Goal: Information Seeking & Learning: Understand process/instructions

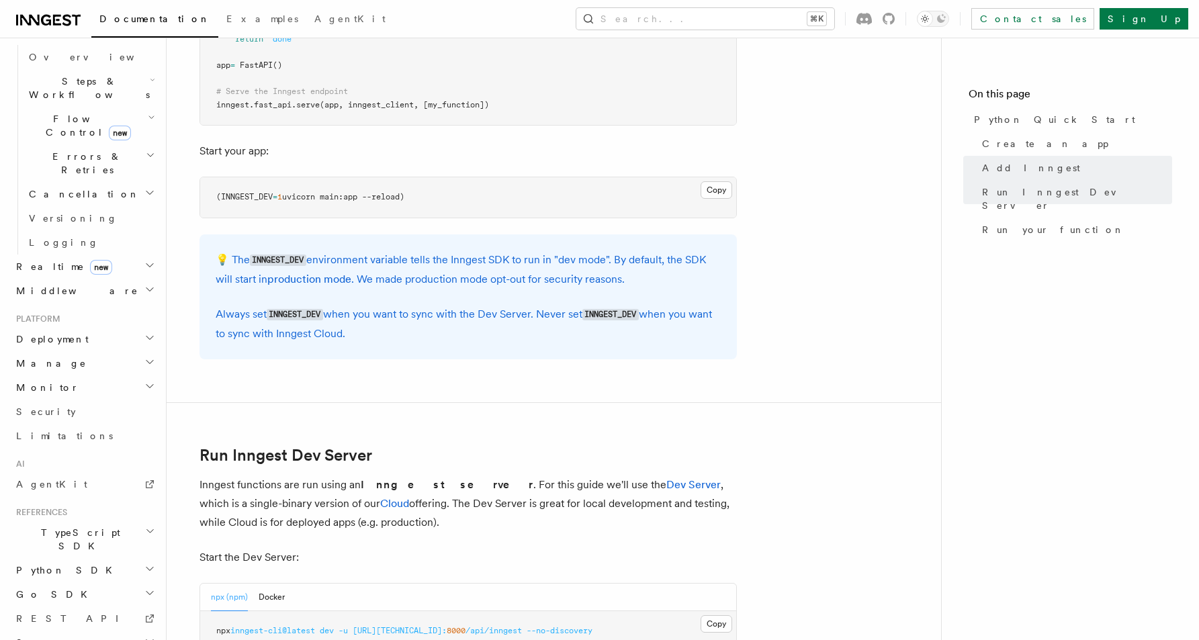
scroll to position [434, 0]
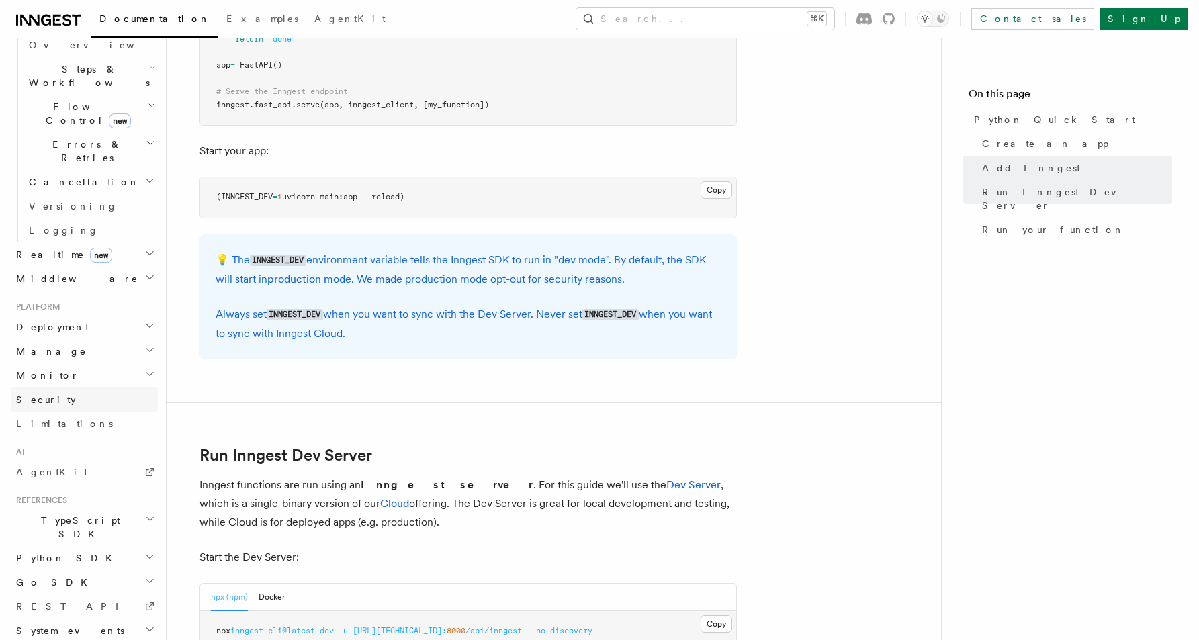
click at [62, 387] on link "Security" at bounding box center [84, 399] width 147 height 24
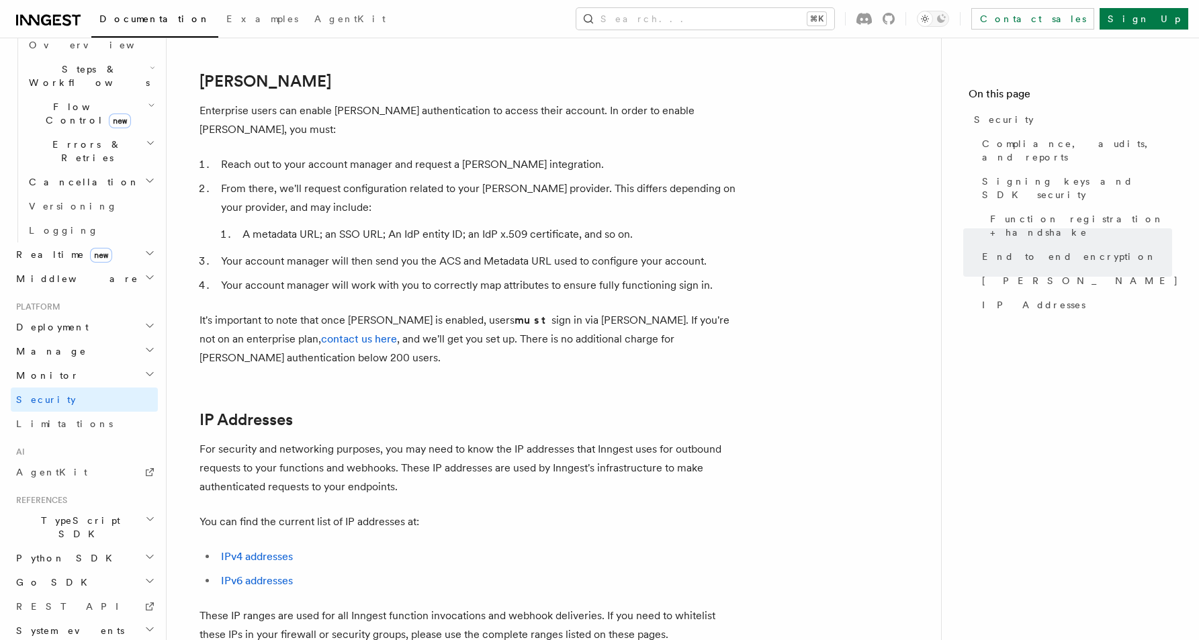
scroll to position [1457, 0]
click at [41, 418] on span "Limitations" at bounding box center [64, 423] width 97 height 11
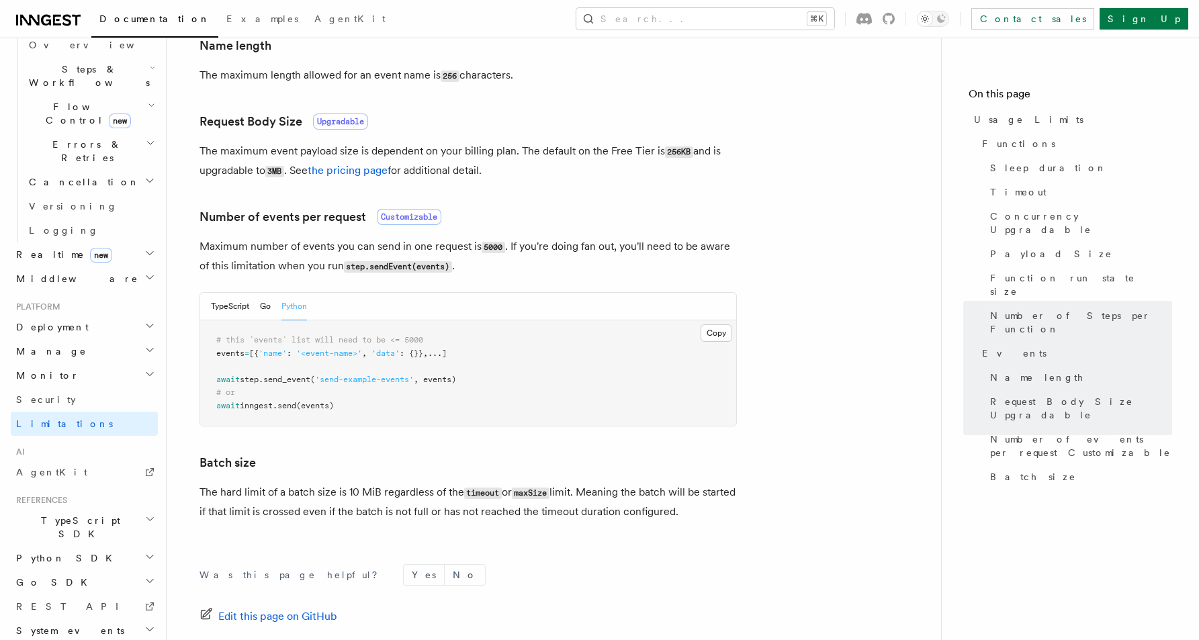
scroll to position [1114, 0]
click at [347, 127] on span "Upgradable" at bounding box center [340, 121] width 55 height 16
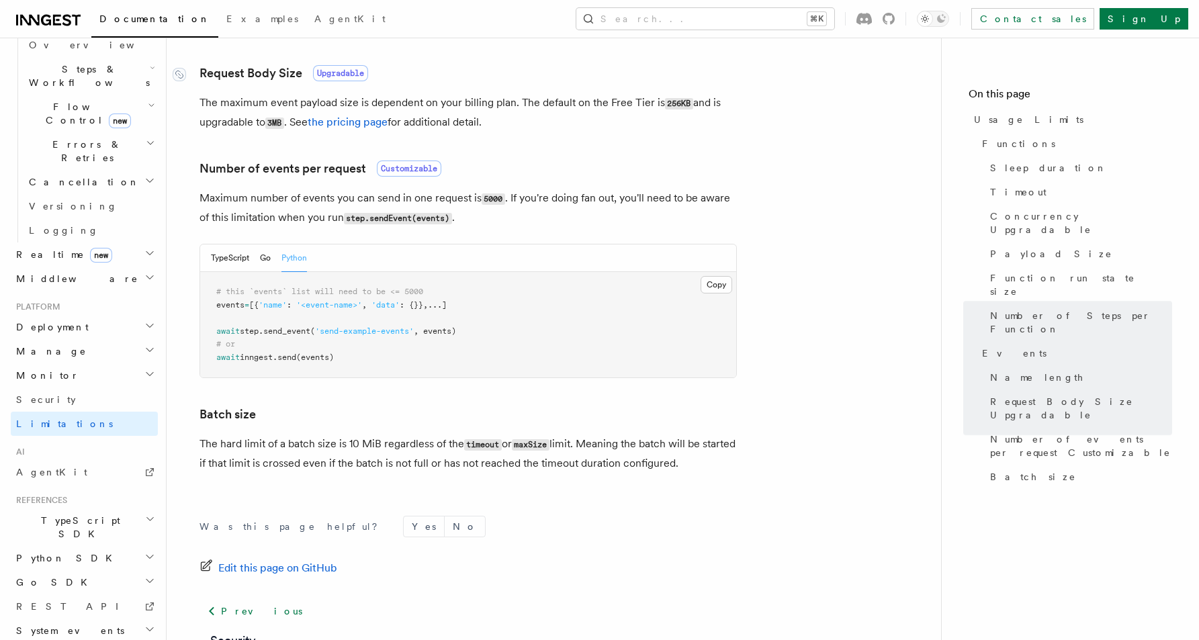
scroll to position [1164, 0]
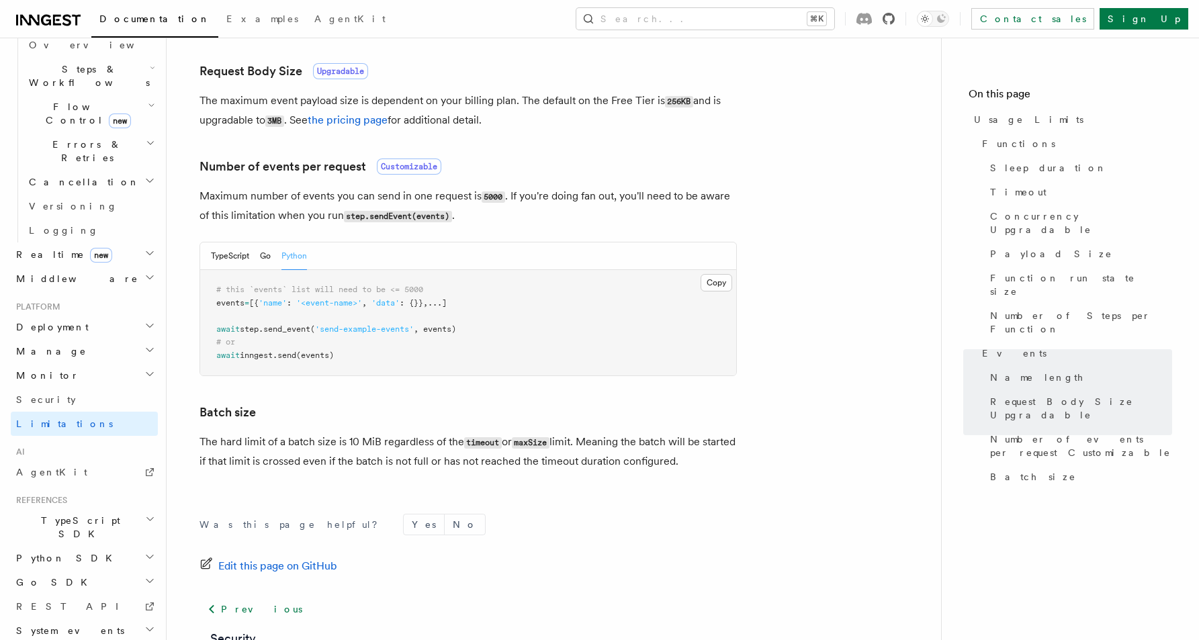
click at [894, 16] on icon at bounding box center [888, 19] width 12 height 12
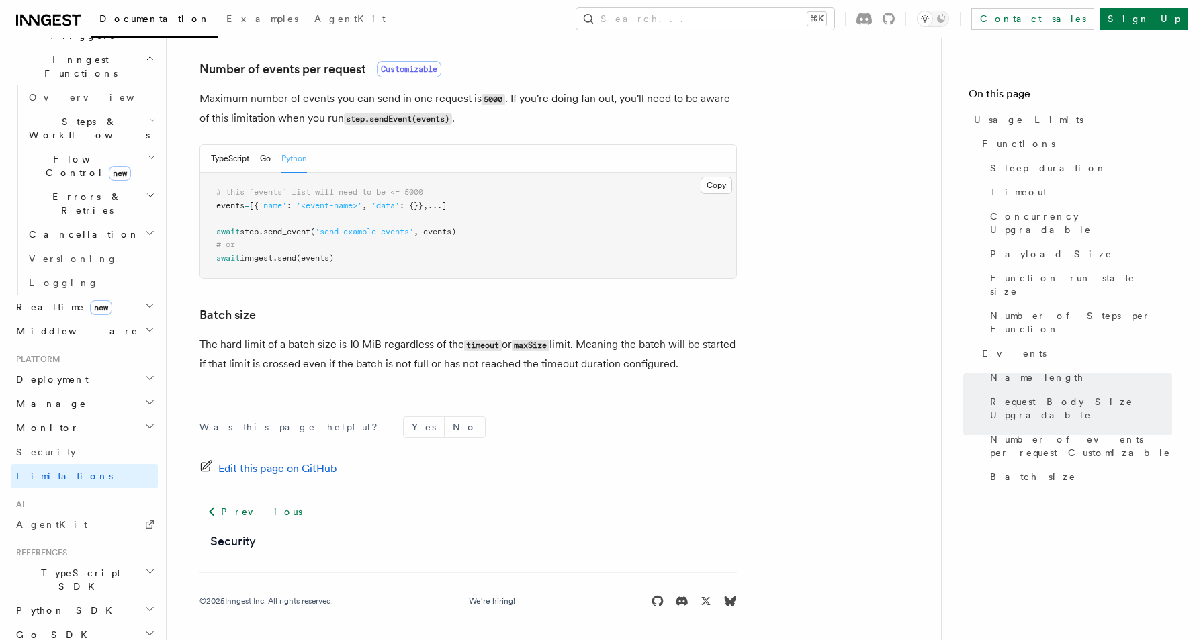
scroll to position [434, 0]
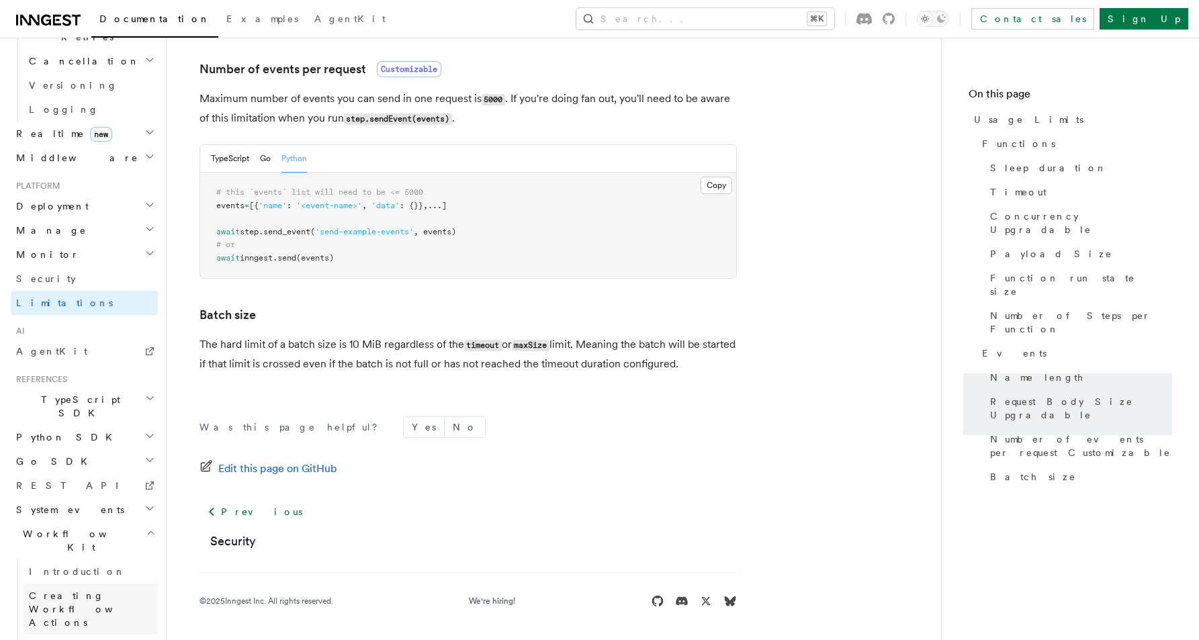
click at [60, 590] on span "Creating Workflow Actions" at bounding box center [87, 609] width 117 height 38
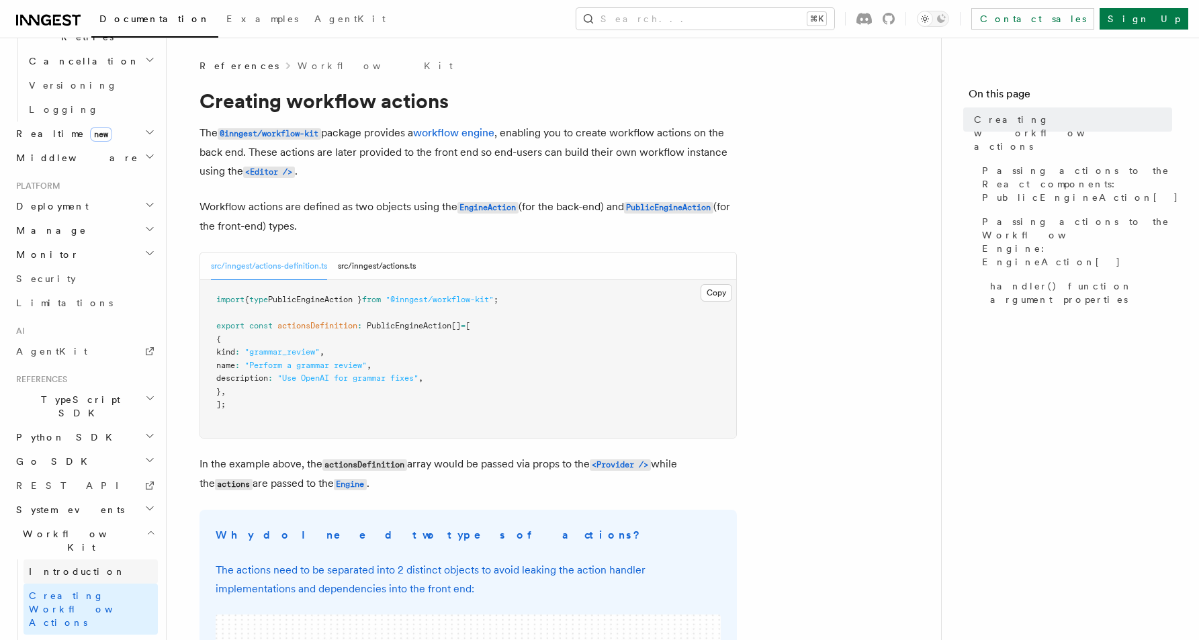
click at [50, 566] on span "Introduction" at bounding box center [77, 571] width 97 height 11
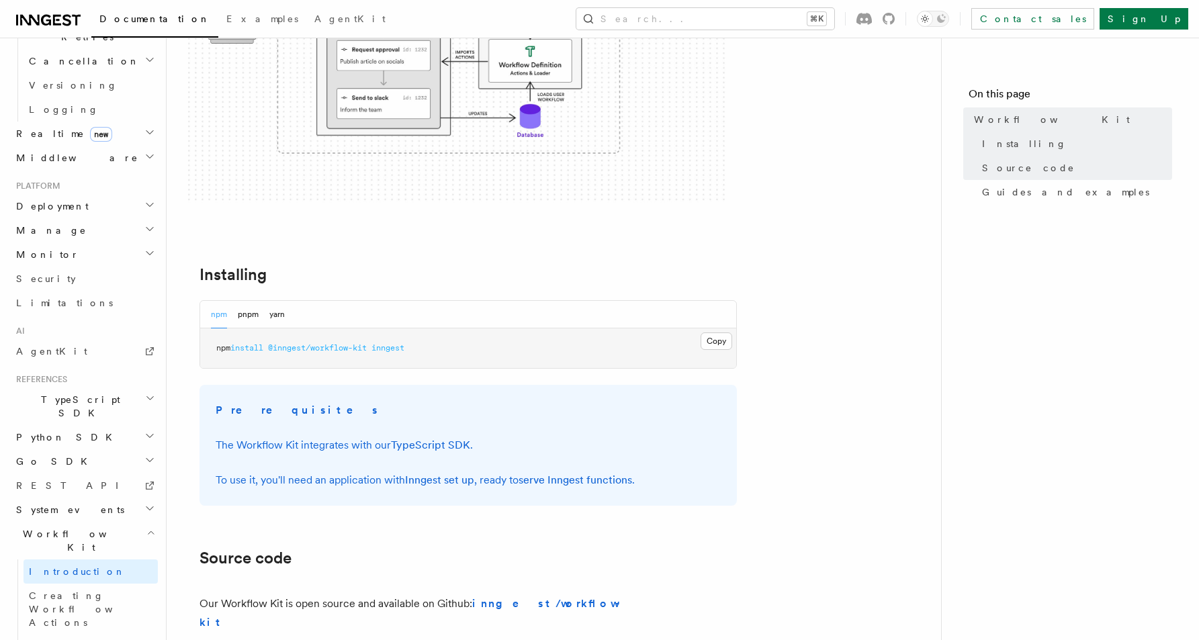
scroll to position [316, 0]
click at [247, 311] on button "pnpm" at bounding box center [248, 313] width 21 height 28
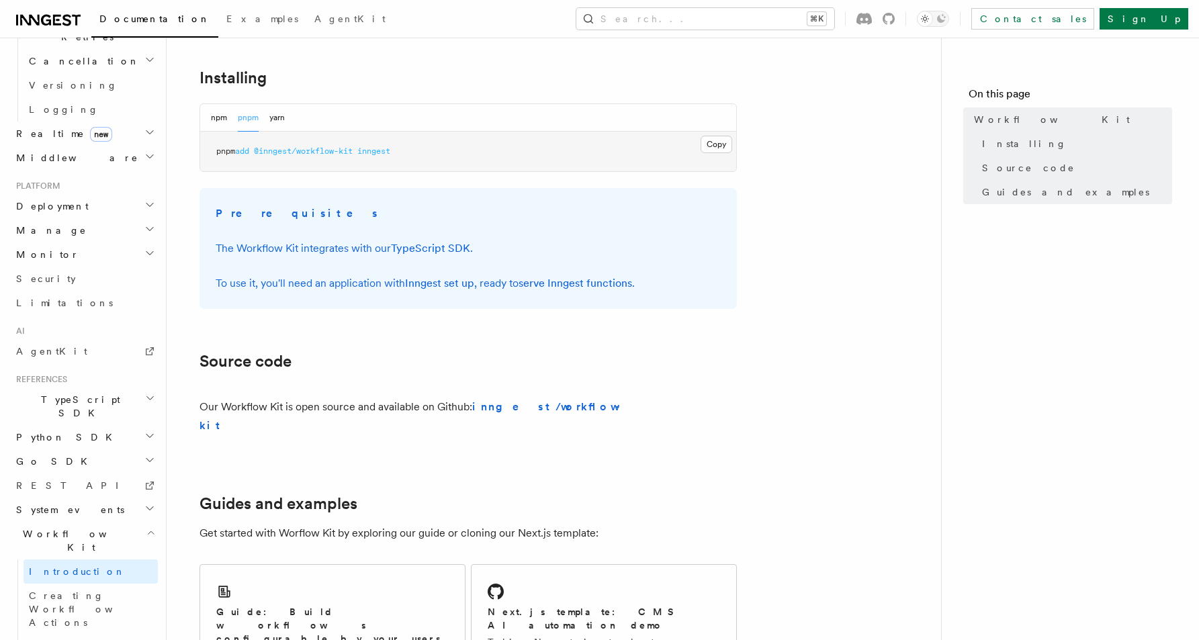
scroll to position [512, 0]
click at [87, 590] on span "Creating Workflow Actions" at bounding box center [87, 609] width 117 height 38
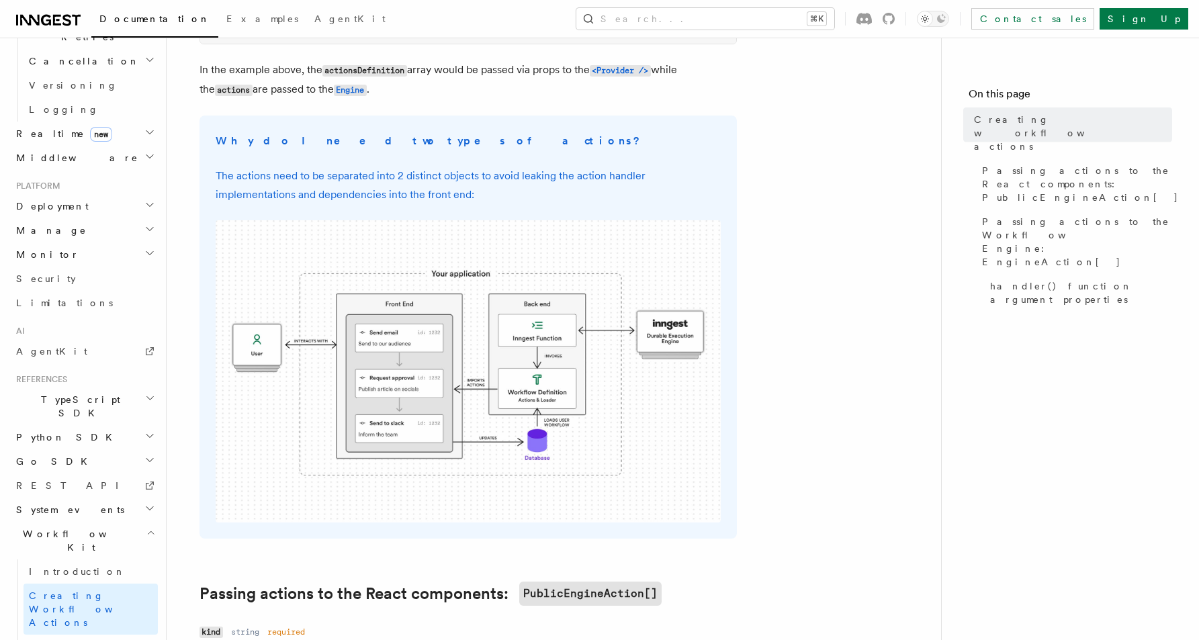
scroll to position [410, 0]
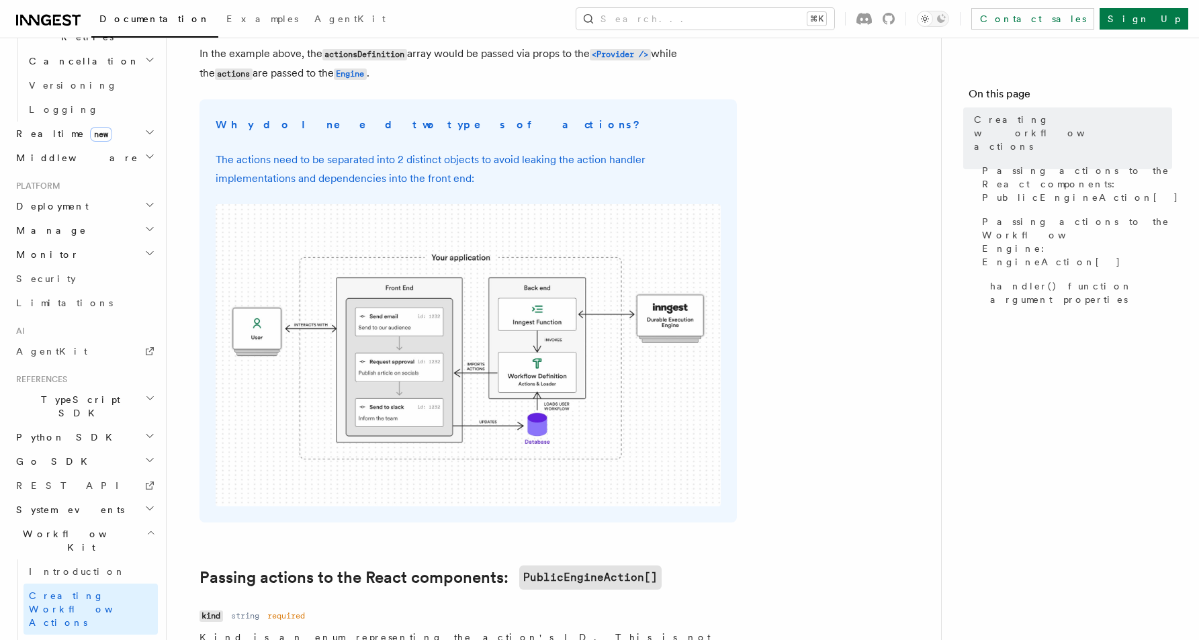
click at [271, 321] on img at bounding box center [468, 355] width 505 height 302
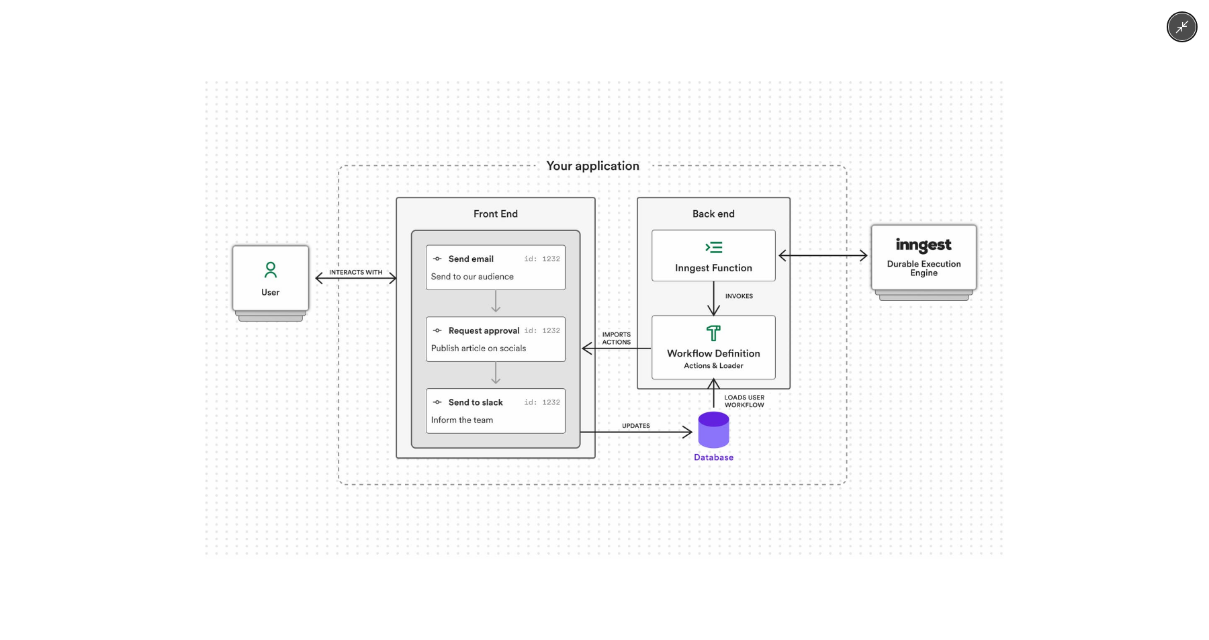
click at [173, 300] on div at bounding box center [604, 320] width 1209 height 640
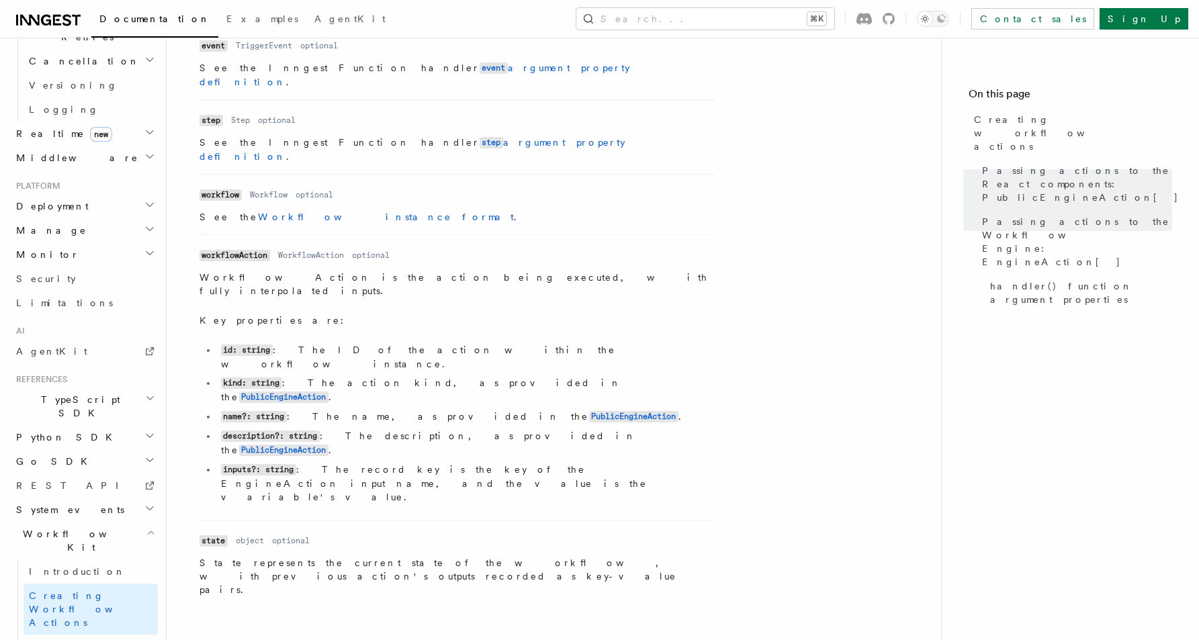
scroll to position [1878, 0]
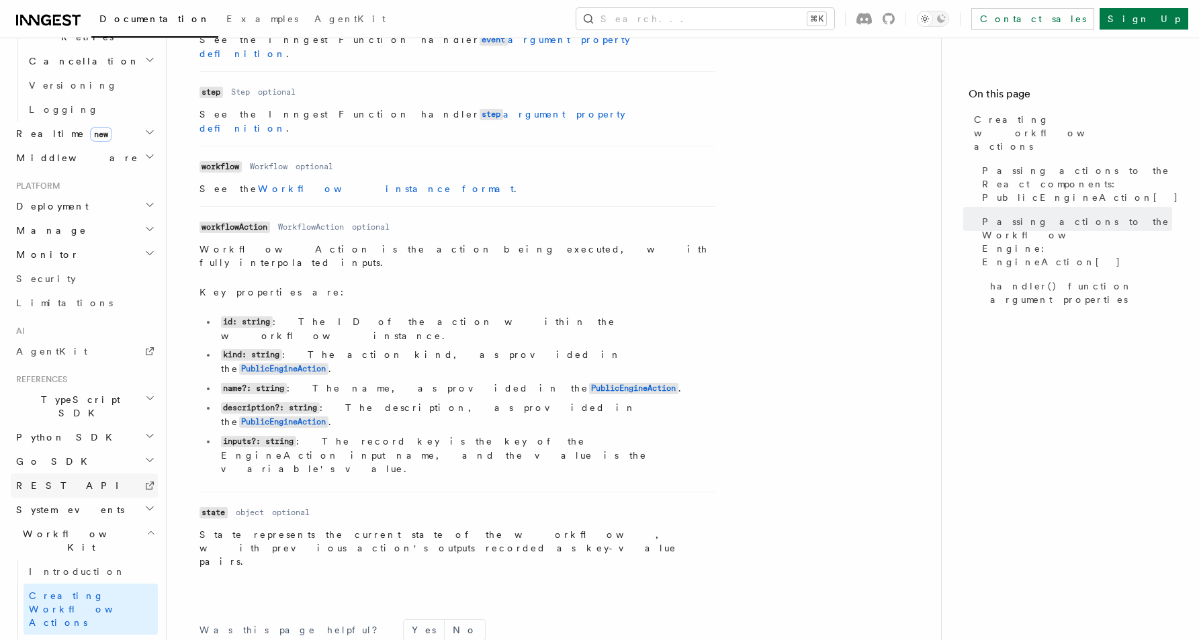
click at [49, 480] on span "REST API" at bounding box center [73, 485] width 114 height 11
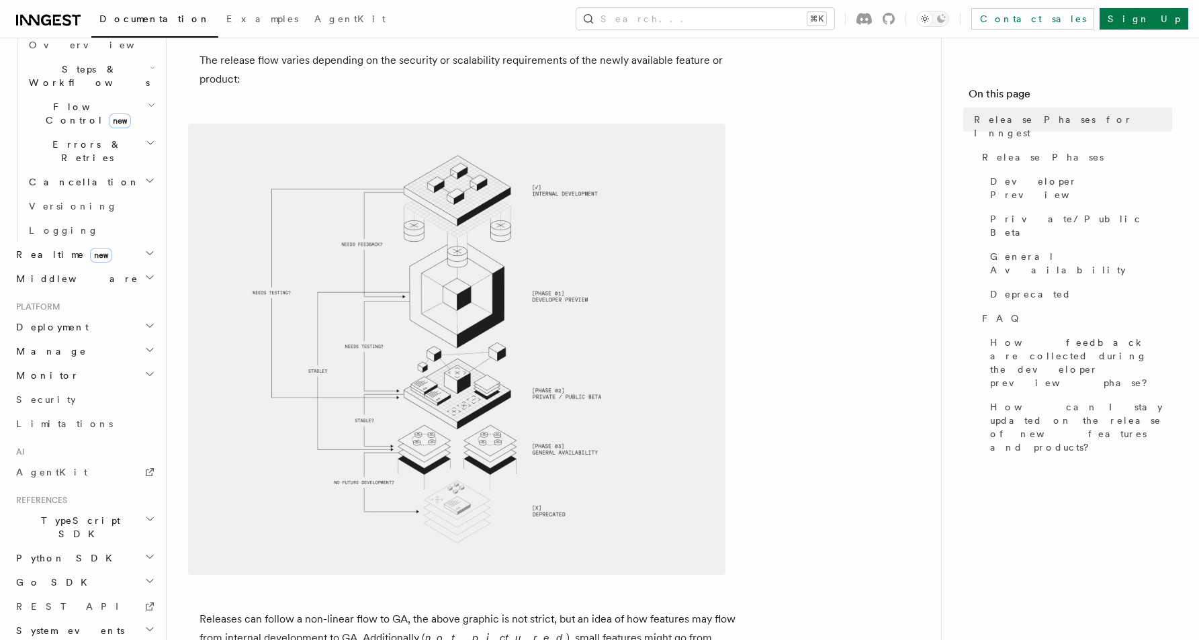
scroll to position [118, 0]
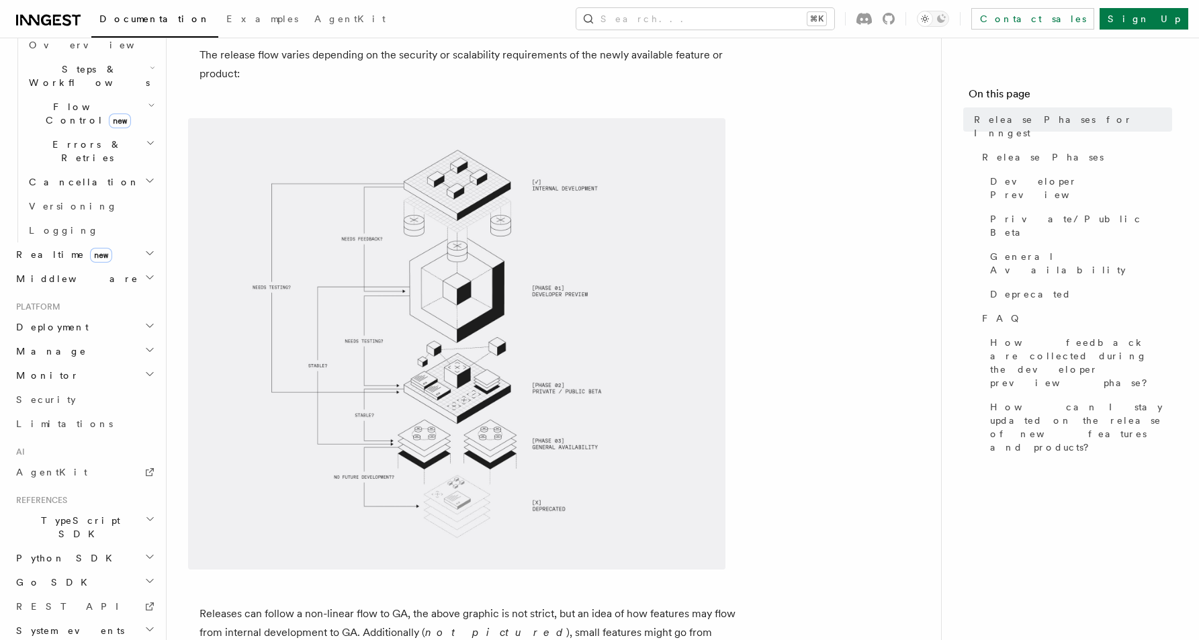
click at [52, 320] on span "Deployment" at bounding box center [50, 326] width 78 height 13
click at [46, 602] on span "Manage" at bounding box center [49, 608] width 76 height 13
click at [67, 597] on h2 "Manage" at bounding box center [84, 609] width 147 height 24
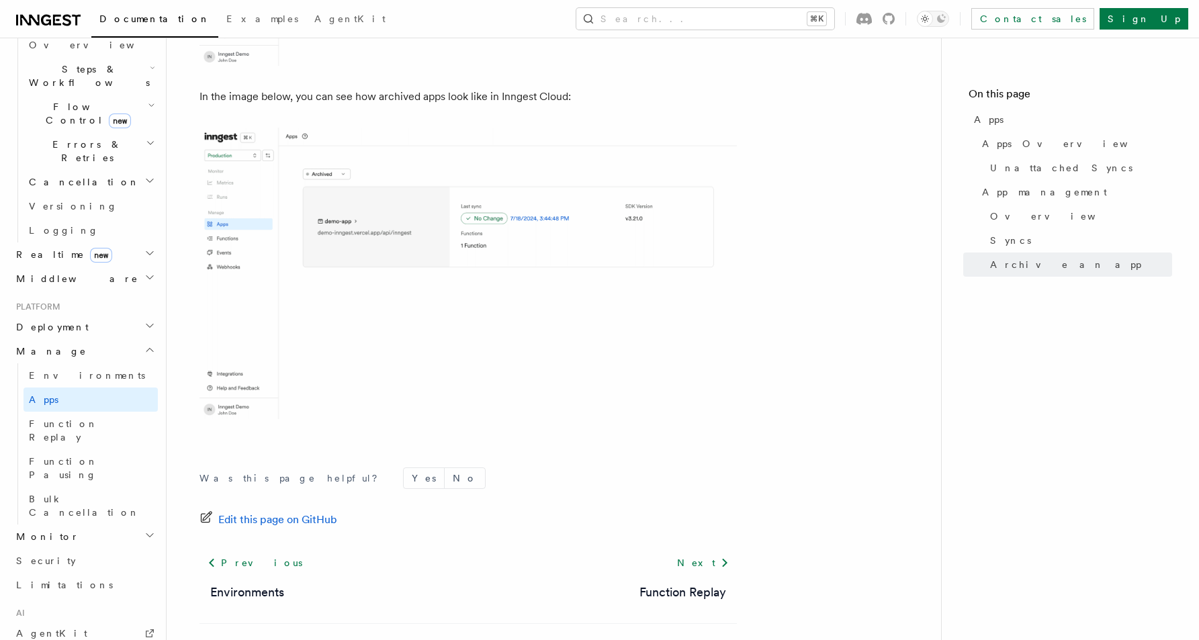
scroll to position [3708, 0]
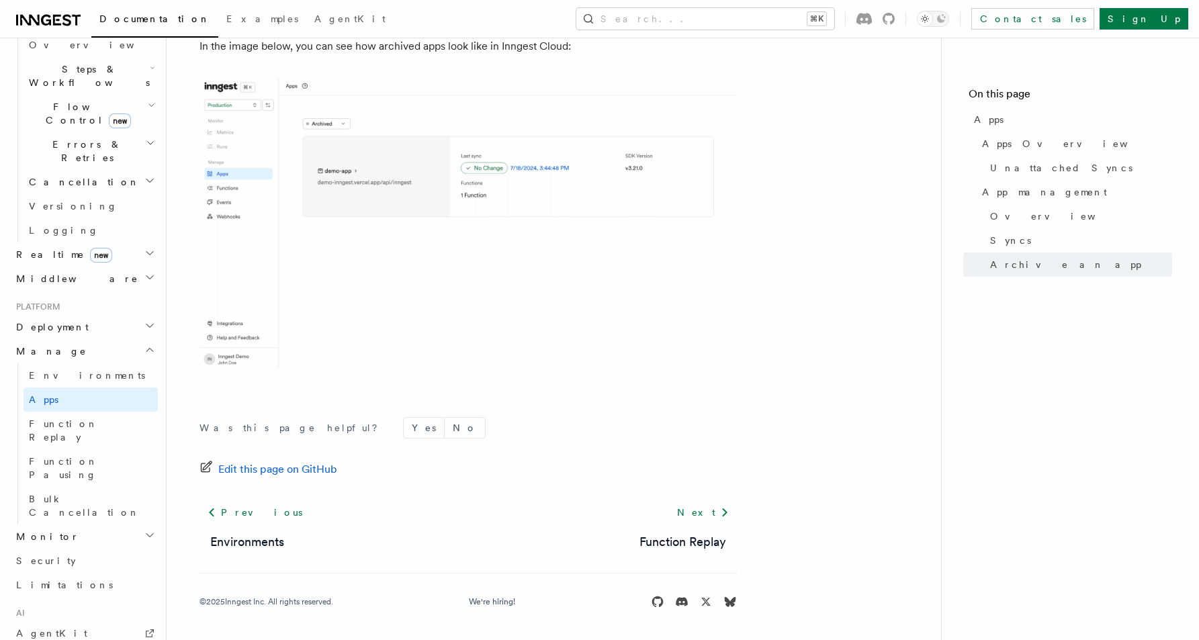
click at [48, 248] on span "Realtime new" at bounding box center [61, 254] width 101 height 13
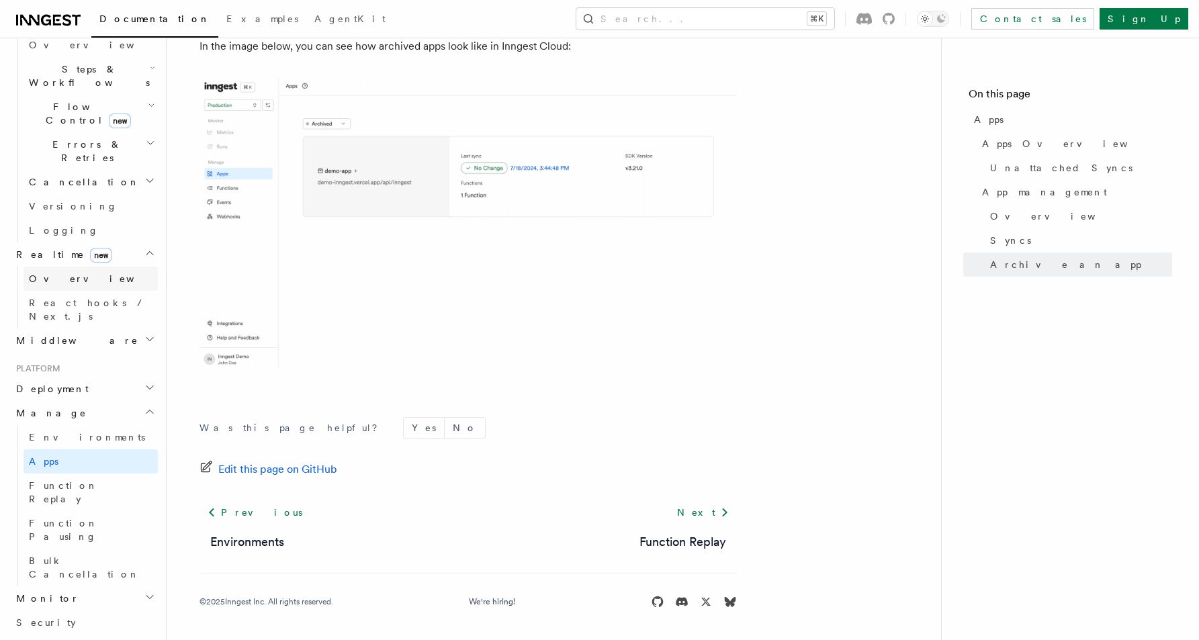
click at [56, 273] on span "Overview" at bounding box center [98, 278] width 138 height 11
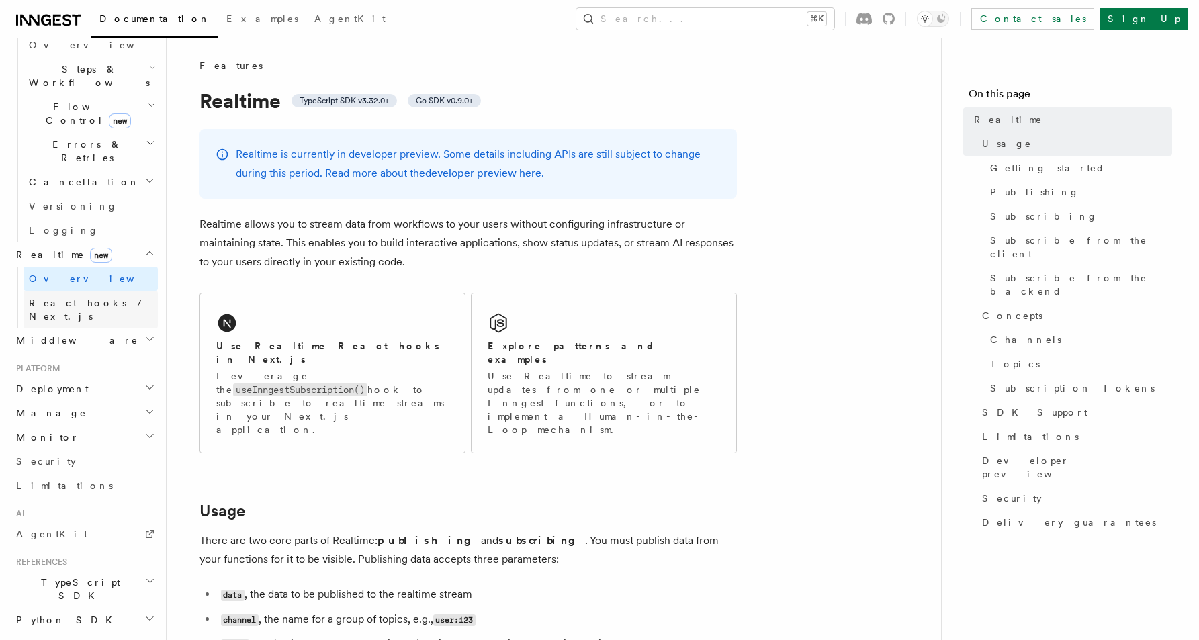
click at [69, 297] on span "React hooks / Next.js" at bounding box center [88, 309] width 119 height 24
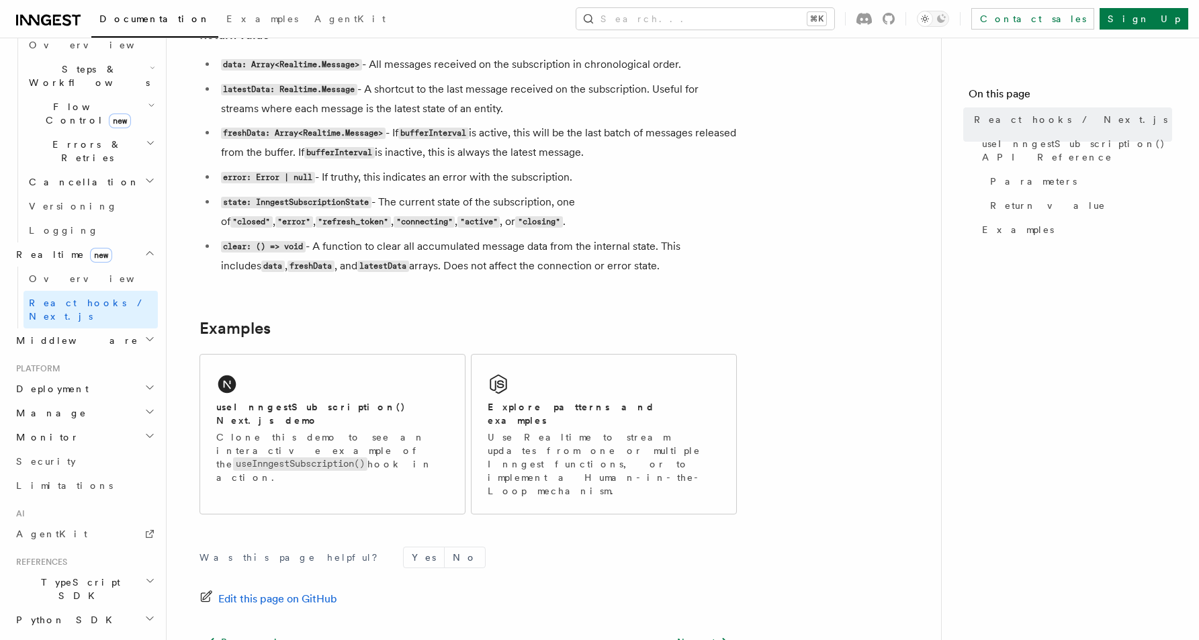
scroll to position [1188, 0]
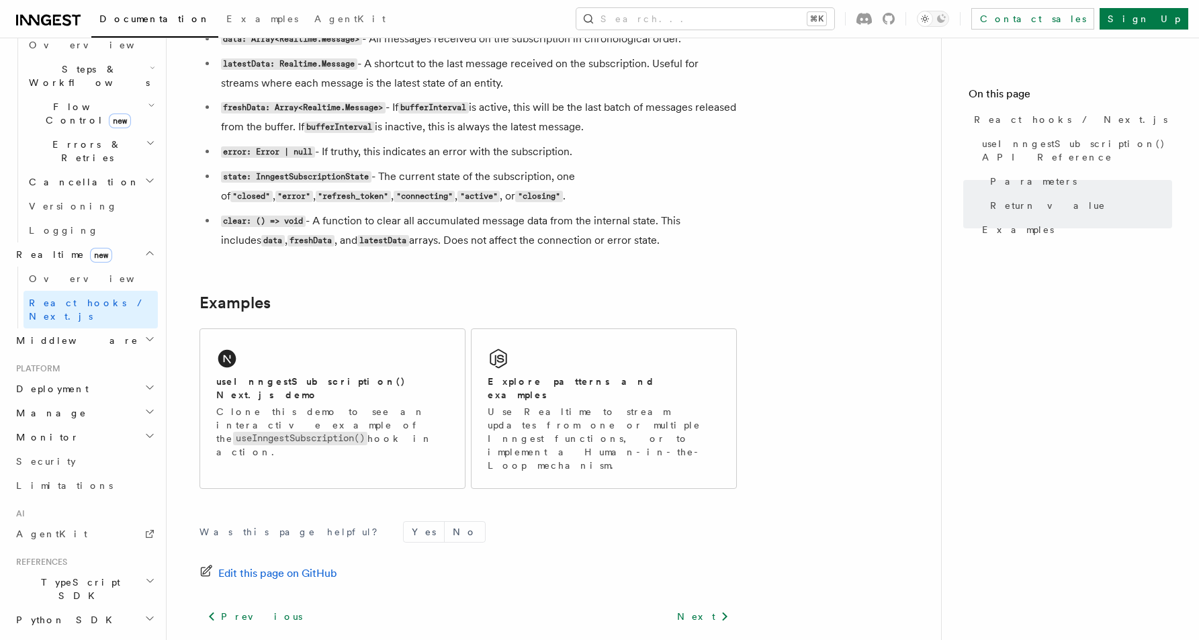
click at [58, 334] on span "Middleware" at bounding box center [75, 340] width 128 height 13
click at [71, 502] on span "Encryption Middleware" at bounding box center [90, 514] width 122 height 24
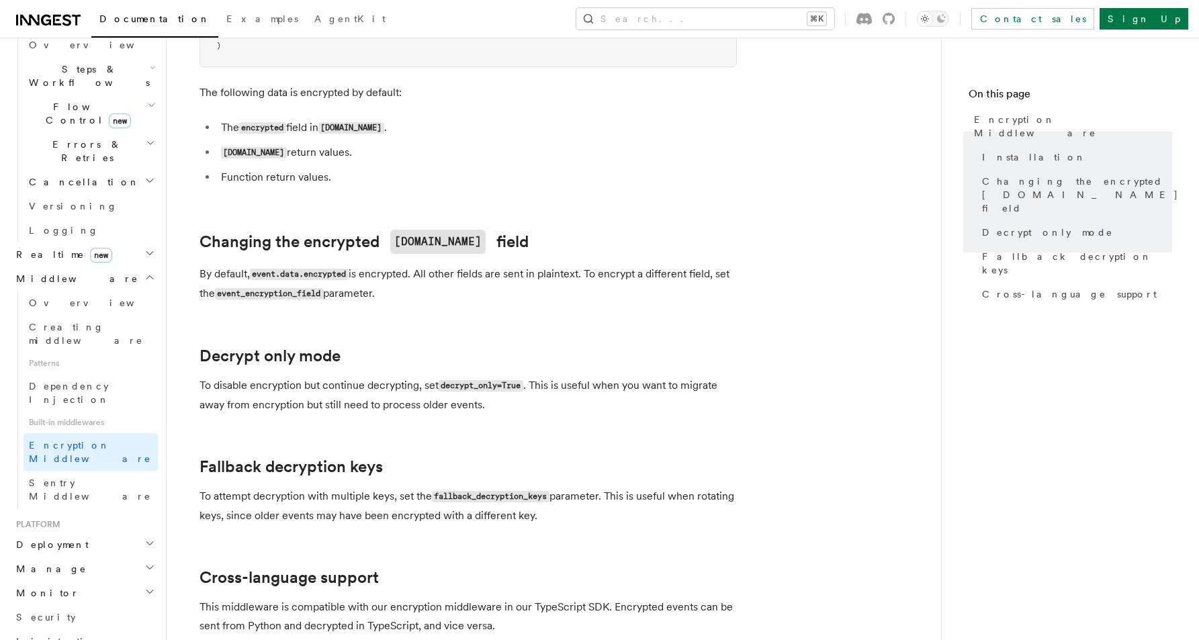
scroll to position [387, 0]
click at [55, 322] on span "Creating middleware" at bounding box center [86, 334] width 114 height 24
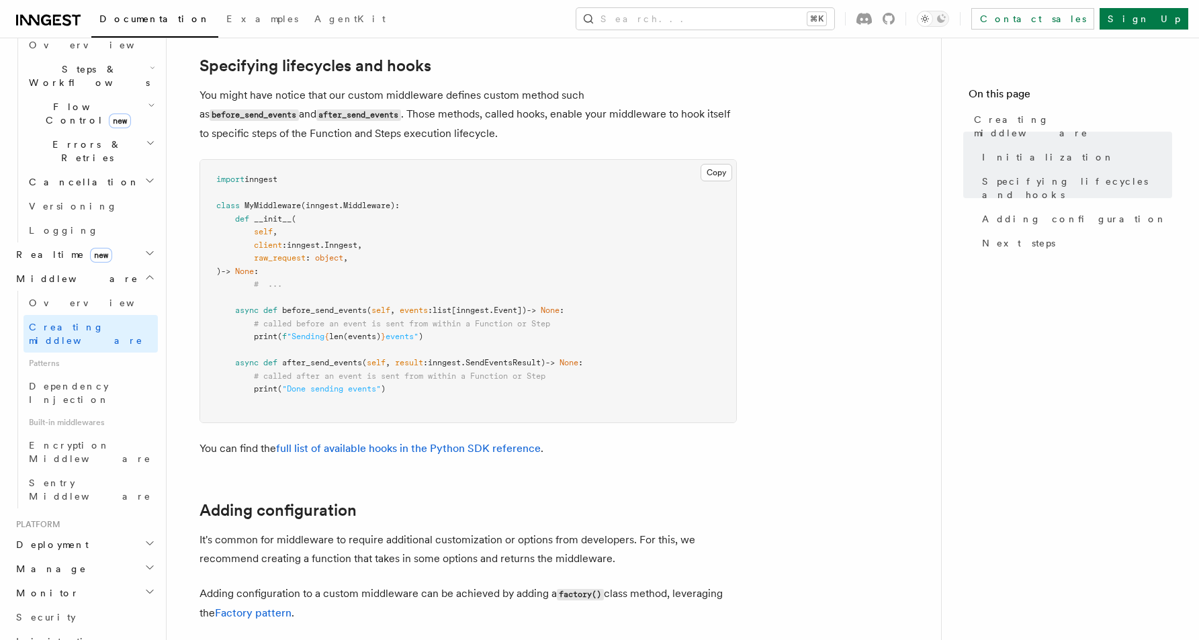
scroll to position [1258, 0]
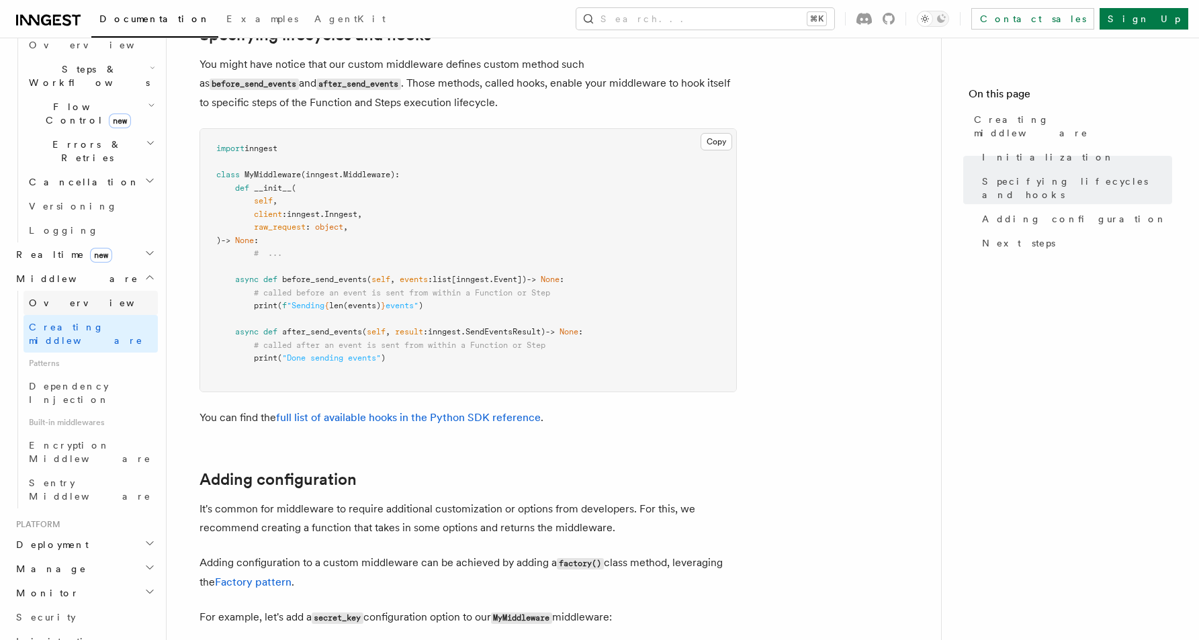
click at [81, 291] on link "Overview" at bounding box center [91, 303] width 134 height 24
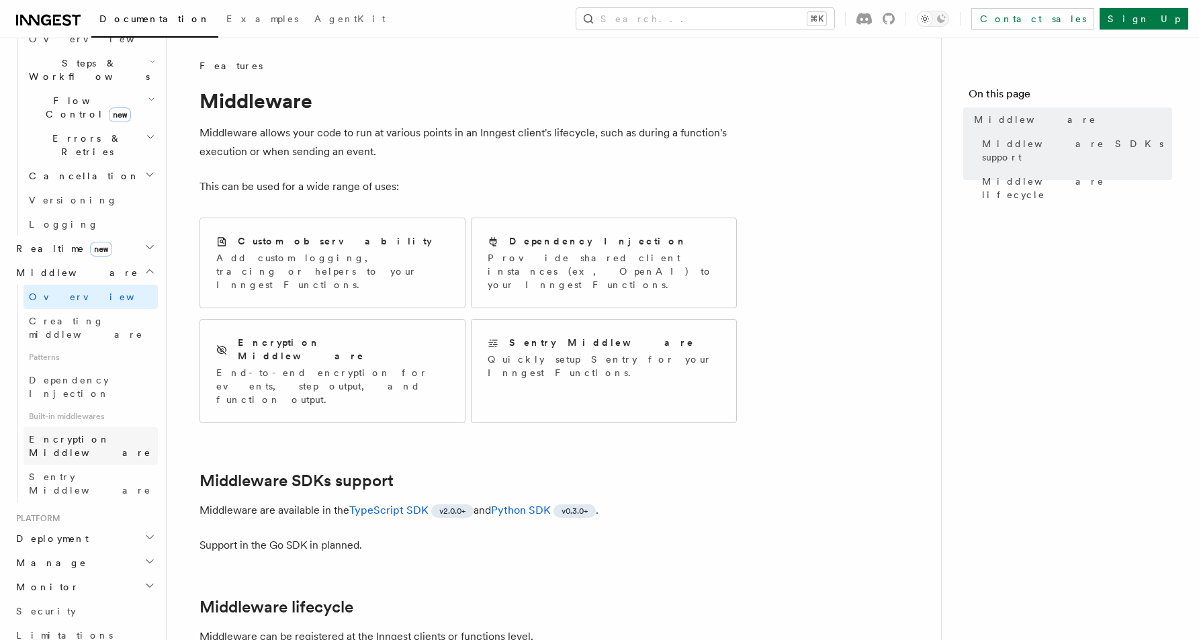
scroll to position [455, 0]
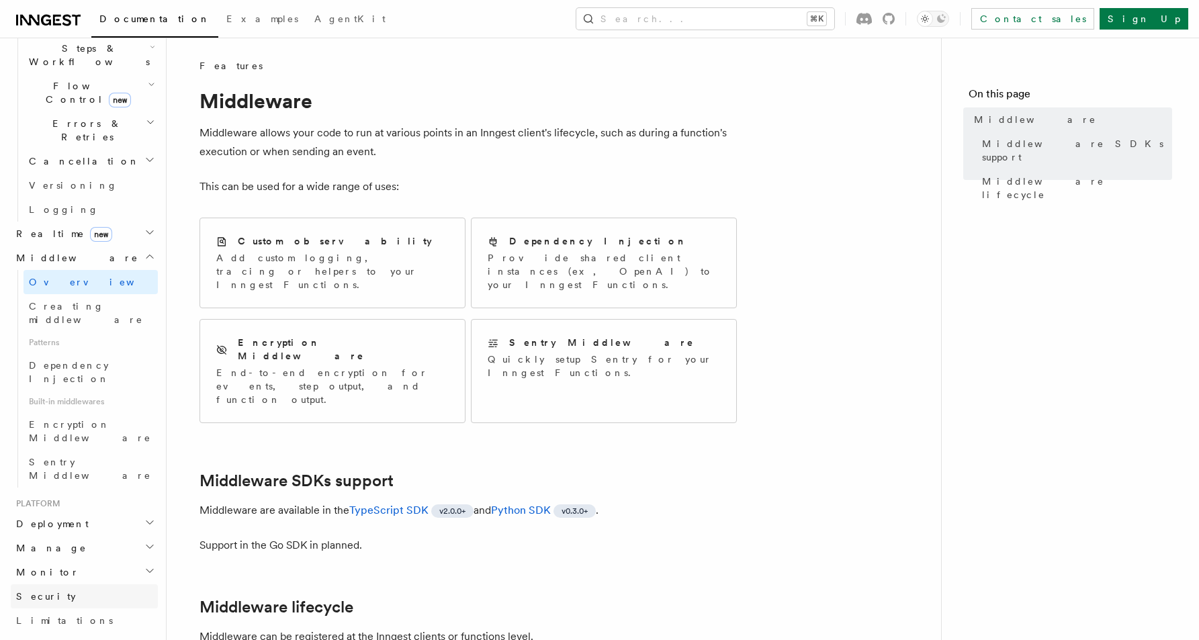
click at [68, 584] on link "Security" at bounding box center [84, 596] width 147 height 24
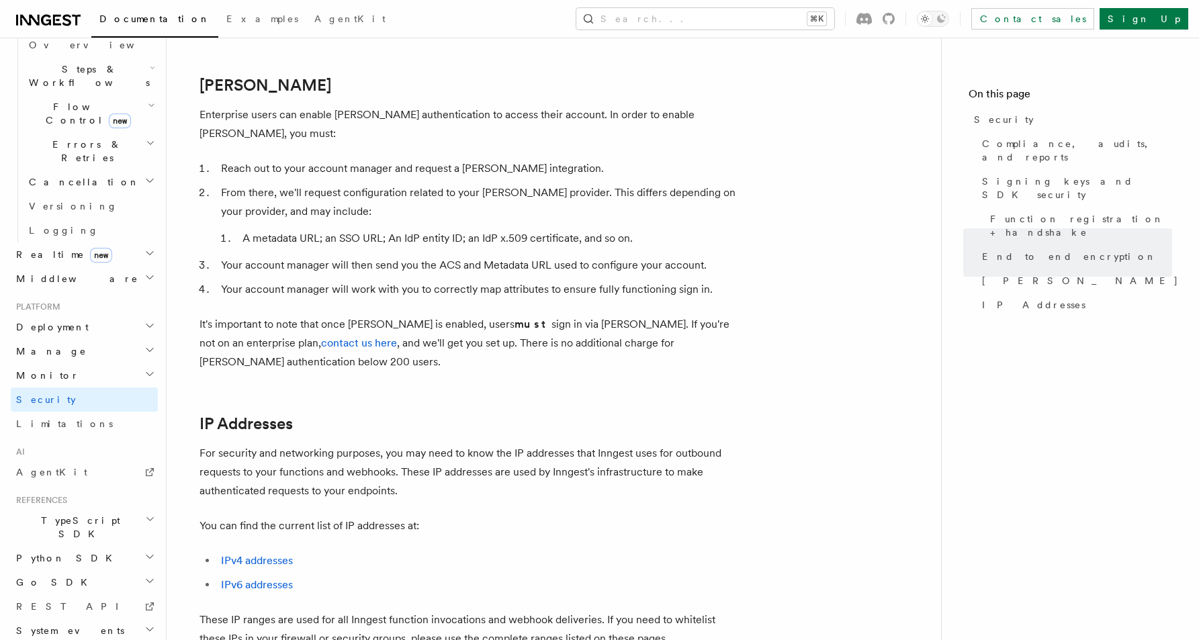
scroll to position [1450, 0]
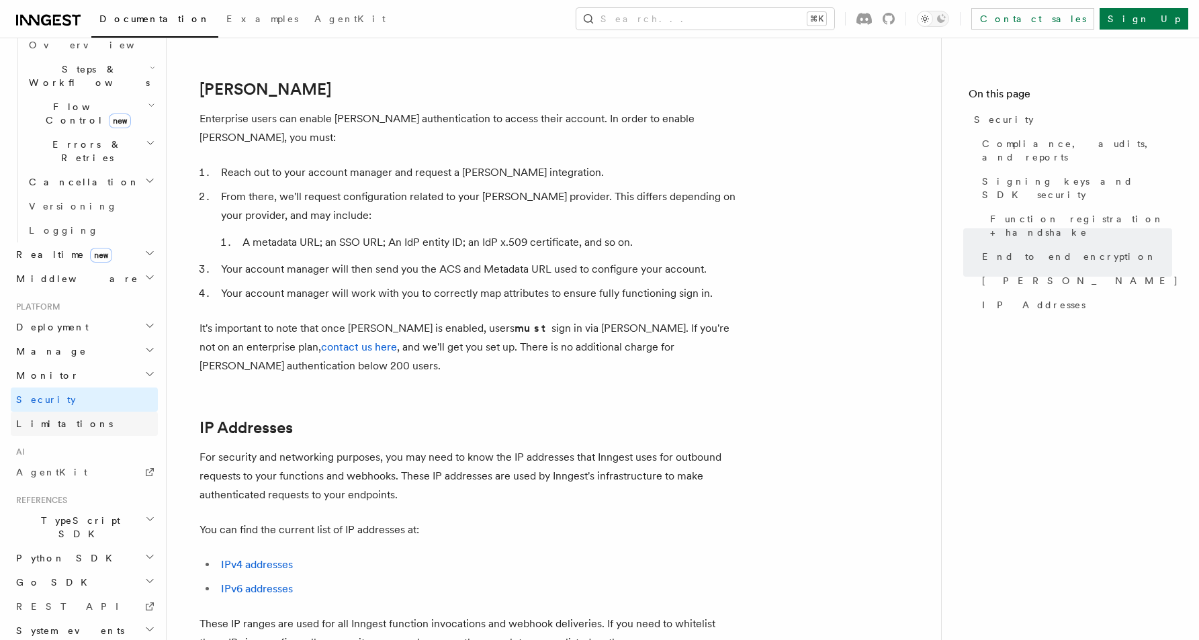
click at [43, 418] on span "Limitations" at bounding box center [64, 423] width 97 height 11
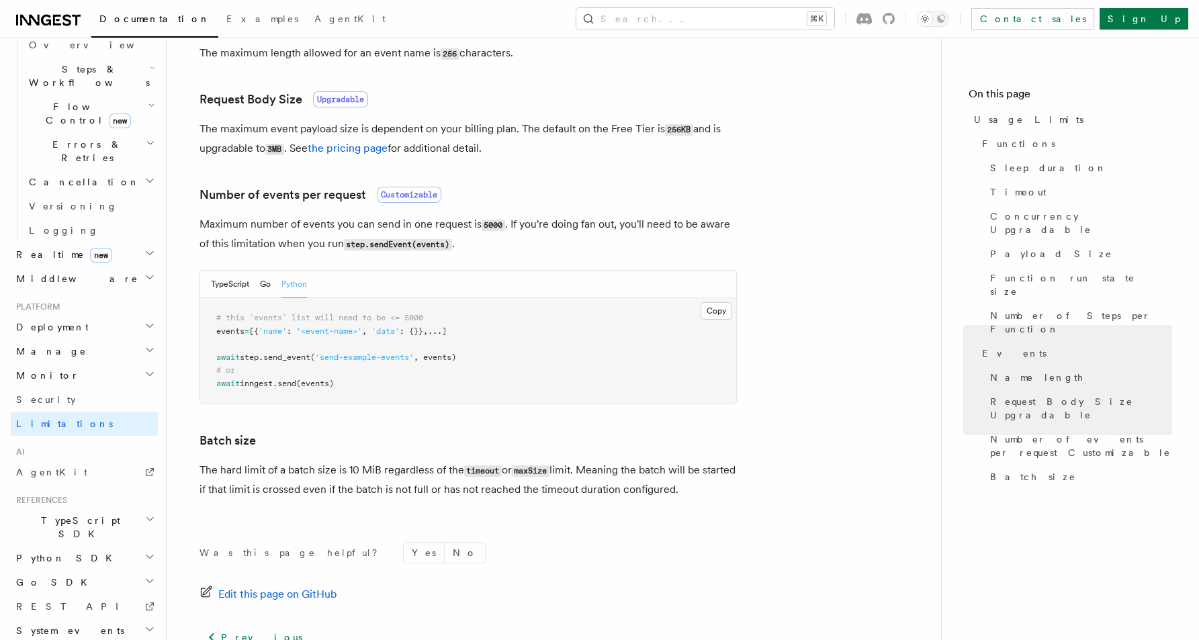
scroll to position [1266, 0]
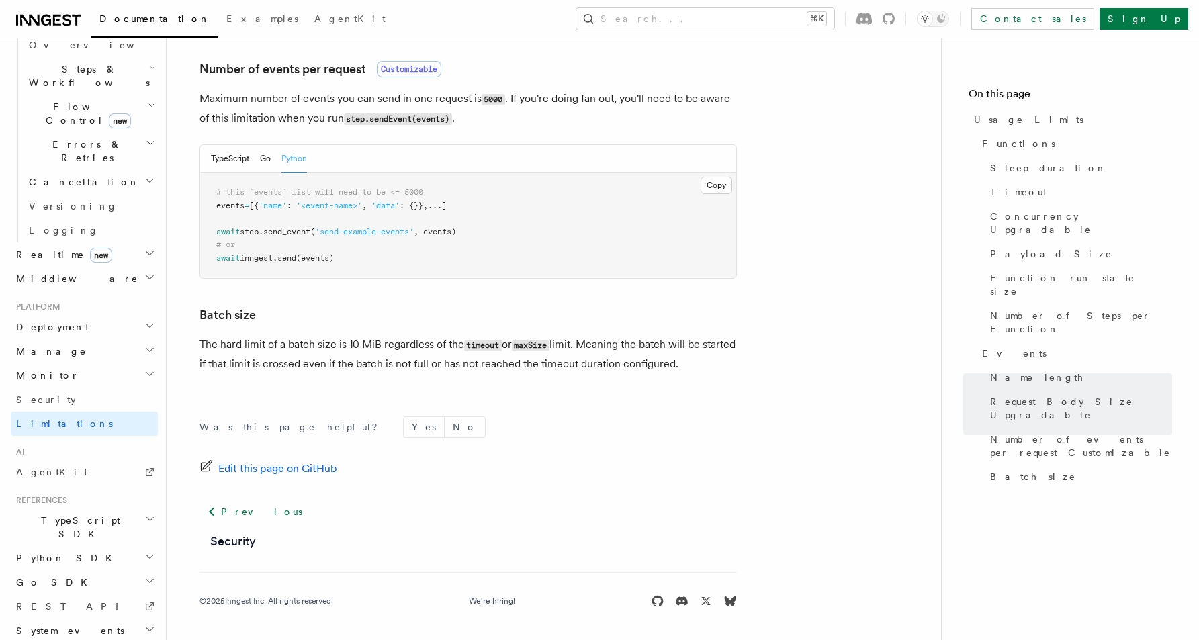
click at [50, 272] on span "Middleware" at bounding box center [75, 278] width 128 height 13
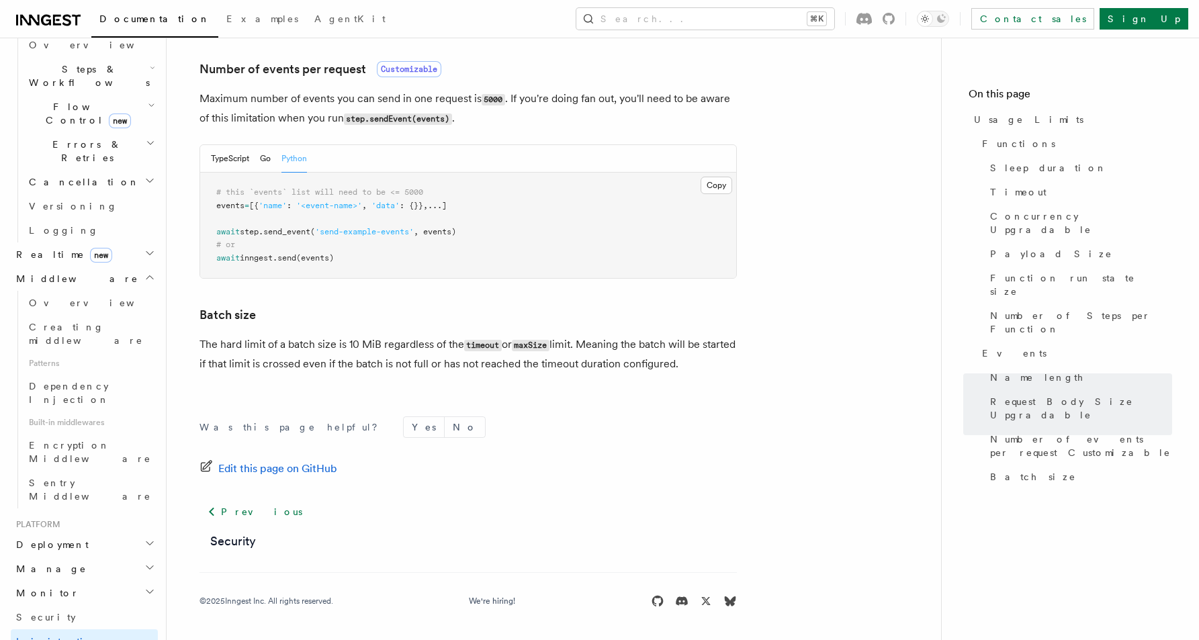
click at [28, 248] on span "Realtime new" at bounding box center [61, 254] width 101 height 13
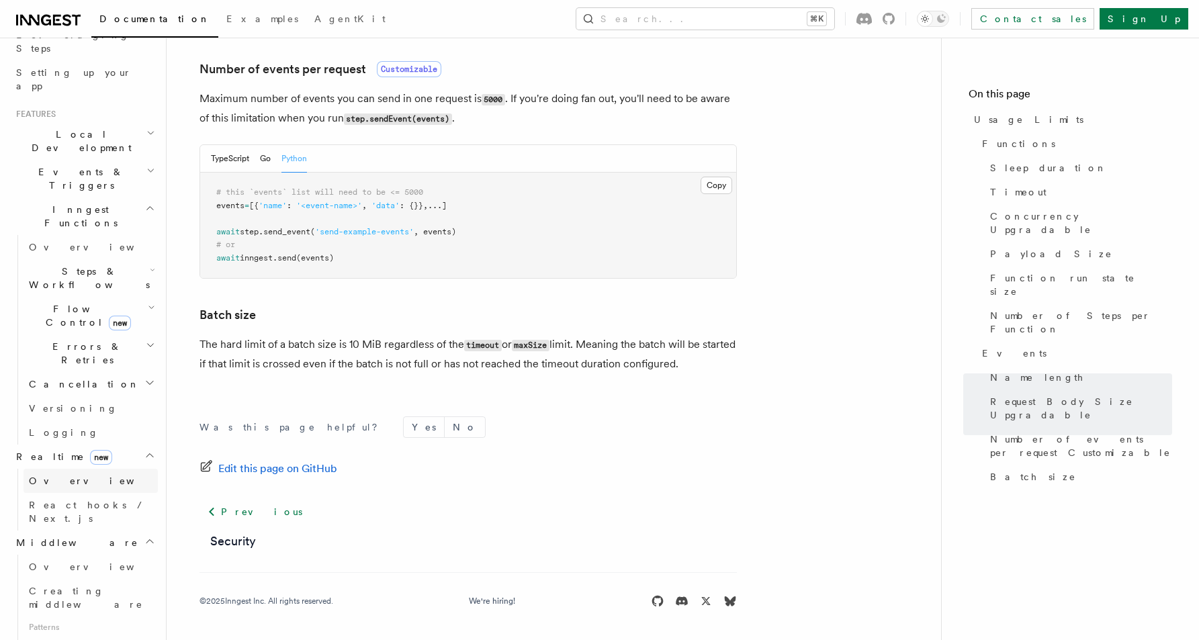
scroll to position [217, 0]
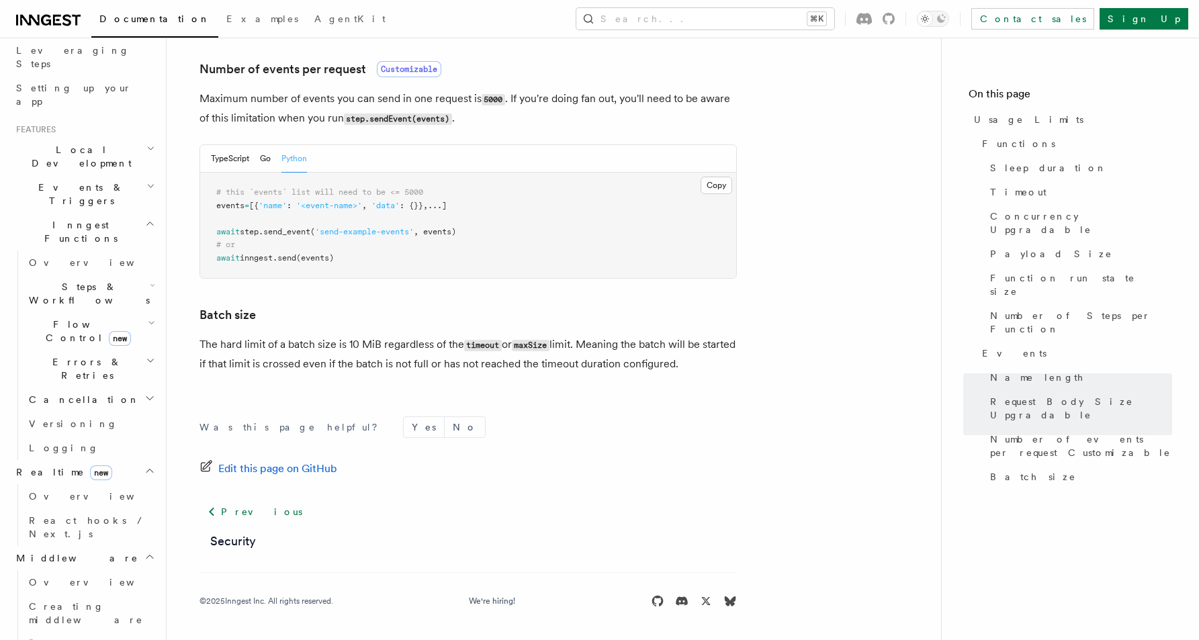
click at [52, 143] on span "Local Development" at bounding box center [79, 156] width 136 height 27
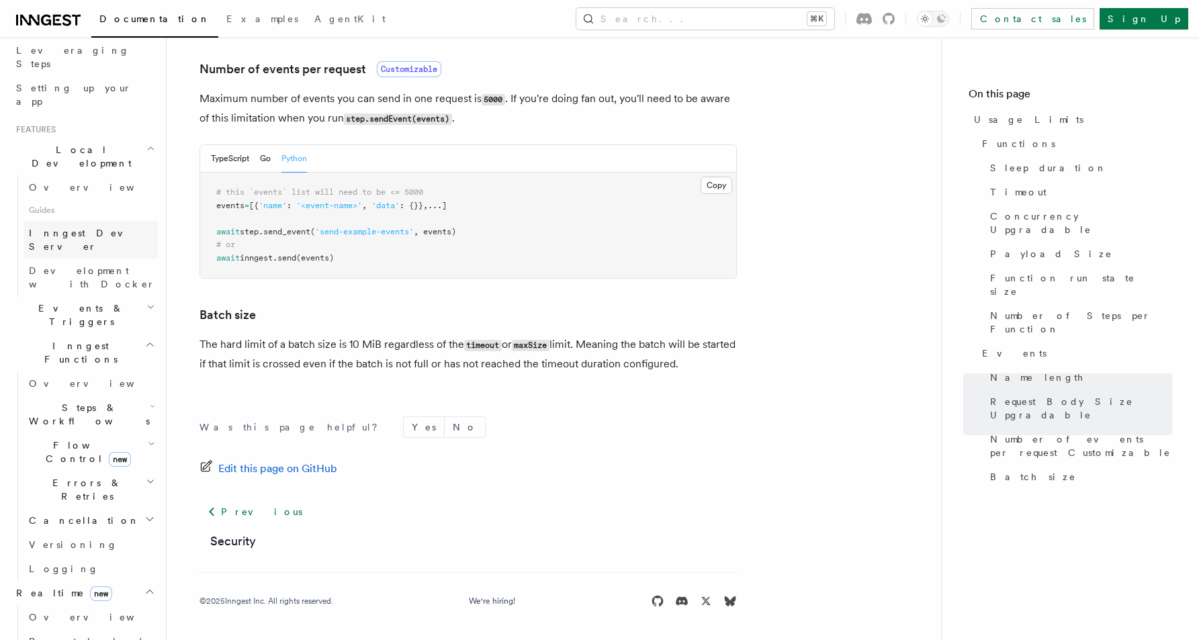
click at [61, 228] on span "Inngest Dev Server" at bounding box center [86, 240] width 115 height 24
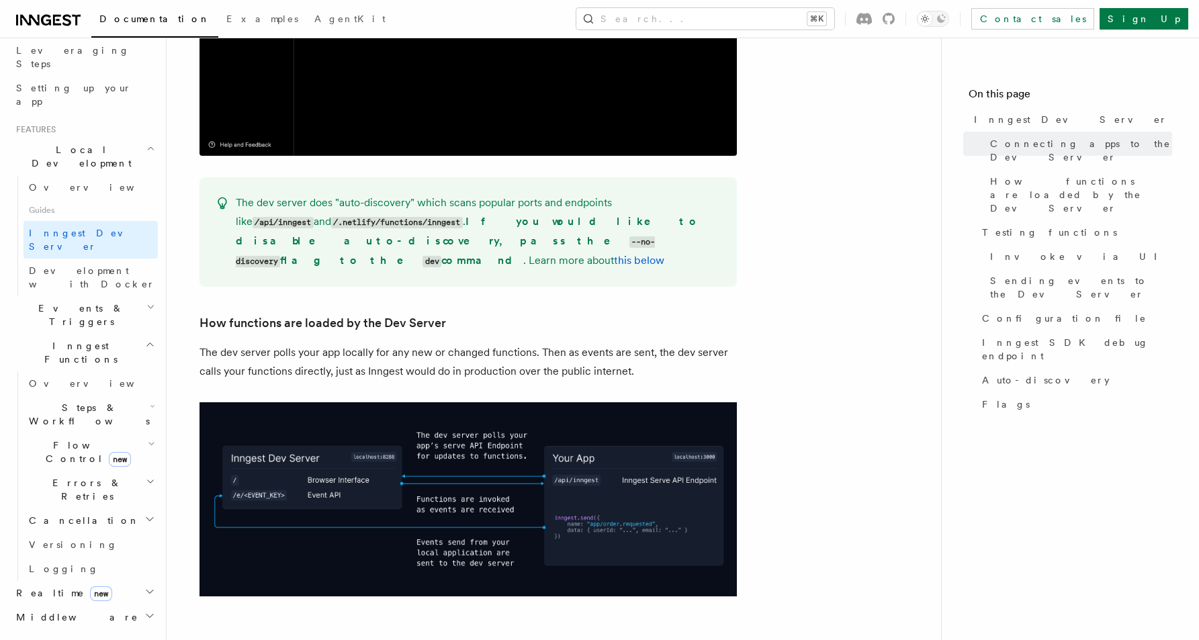
scroll to position [950, 0]
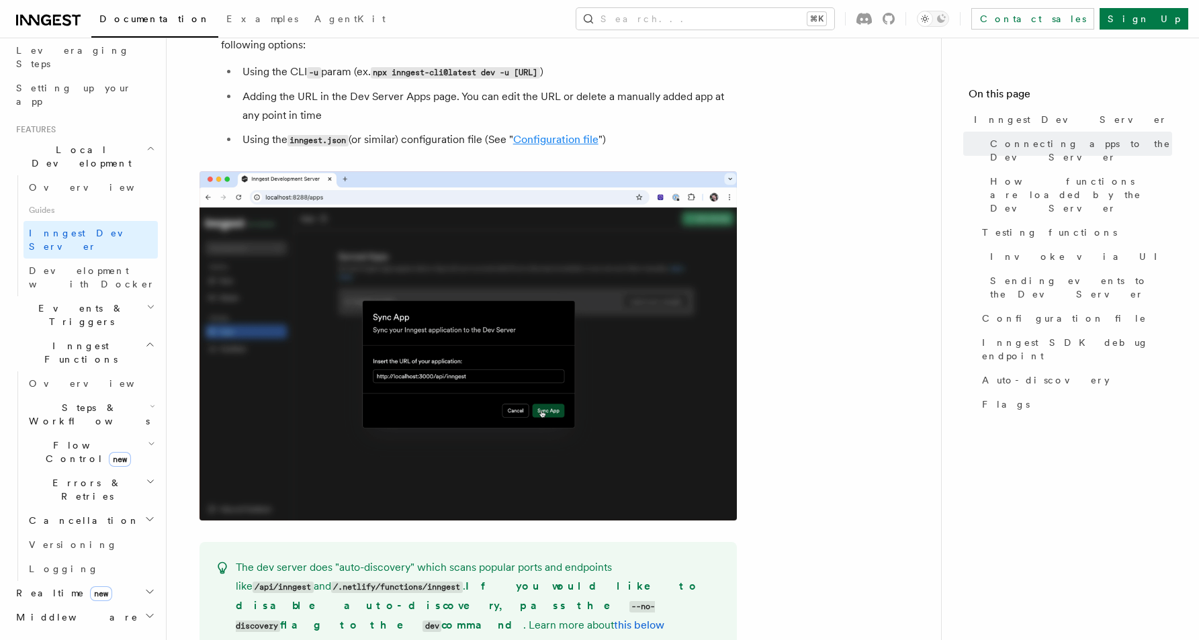
click at [541, 133] on link "Configuration file" at bounding box center [555, 139] width 85 height 13
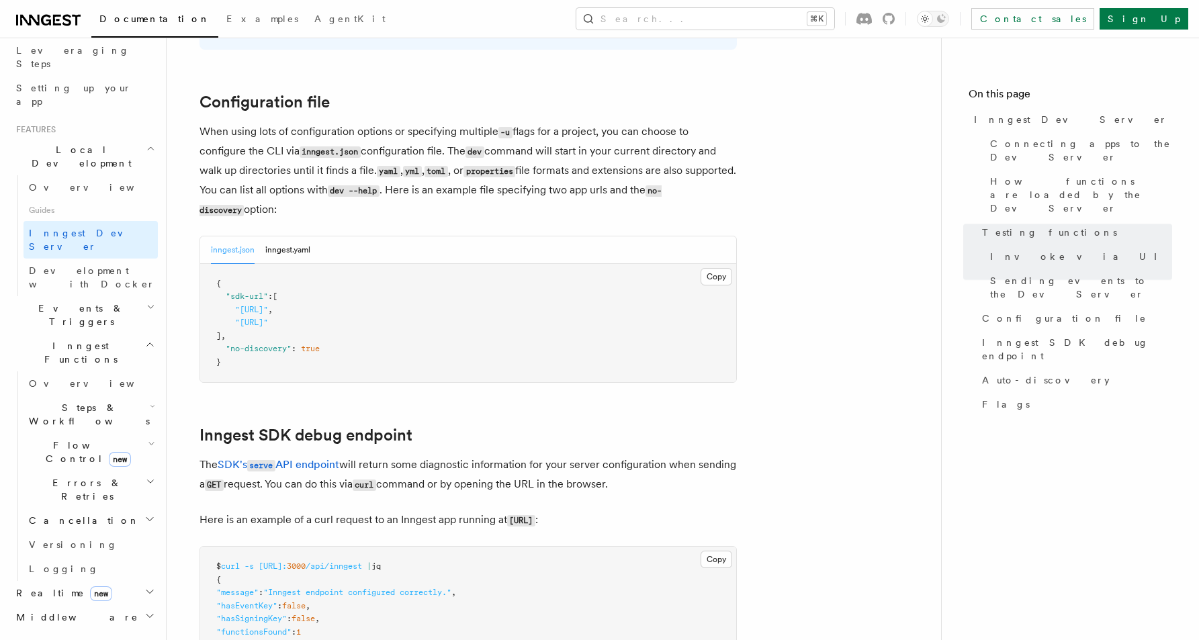
scroll to position [3512, 0]
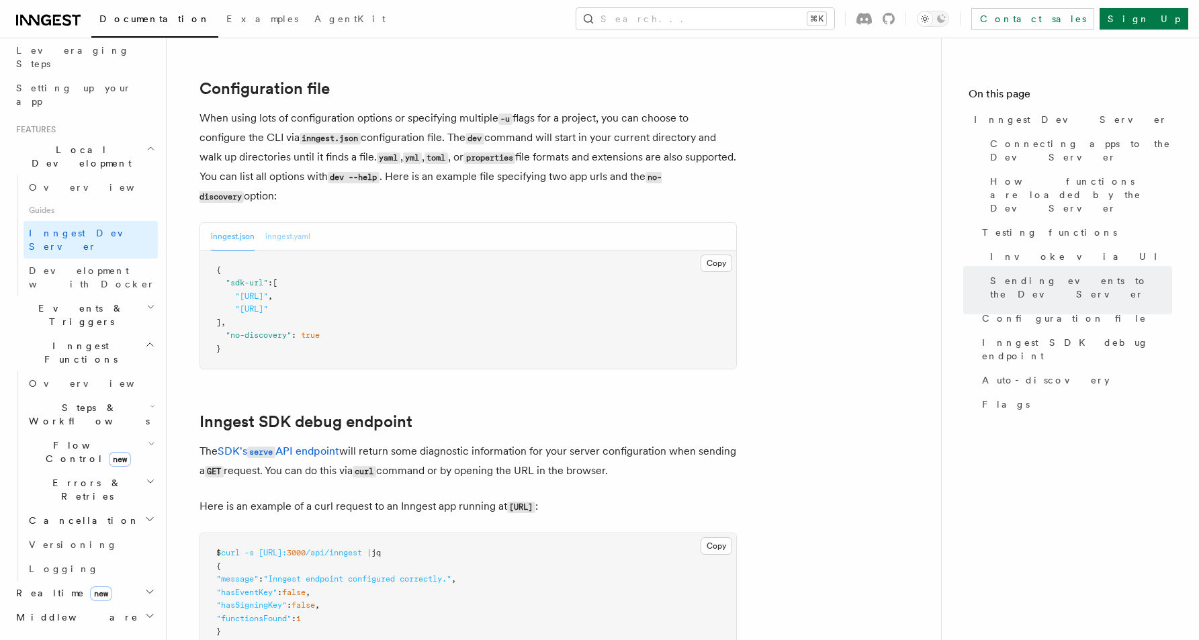
click at [291, 223] on button "inngest.yaml" at bounding box center [287, 237] width 45 height 28
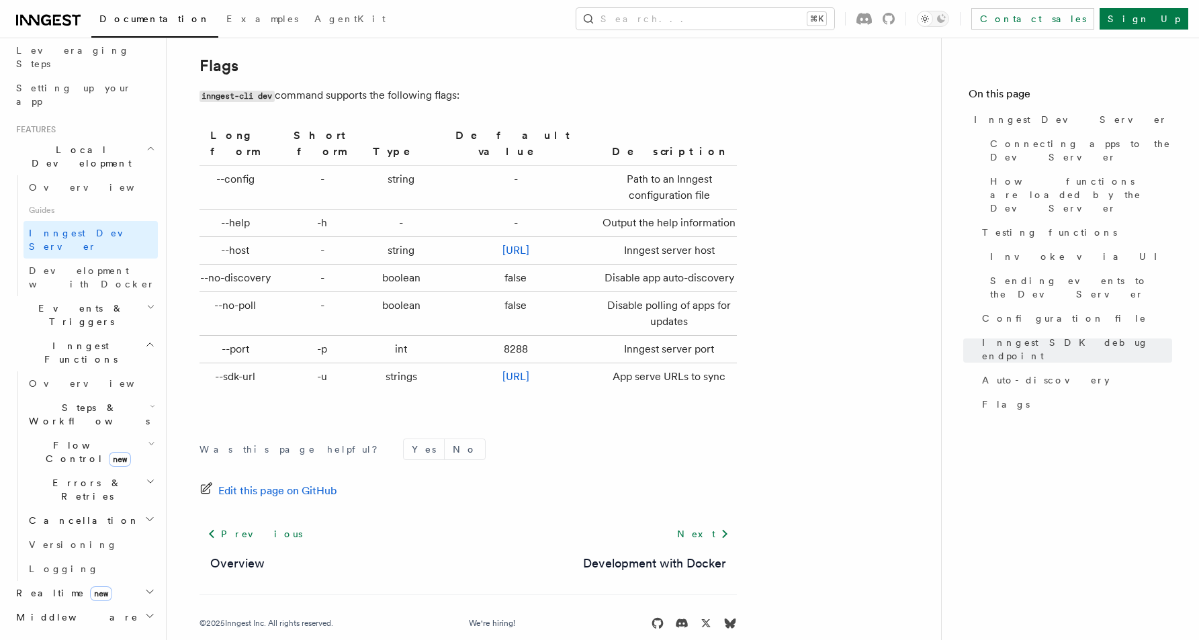
scroll to position [4415, 0]
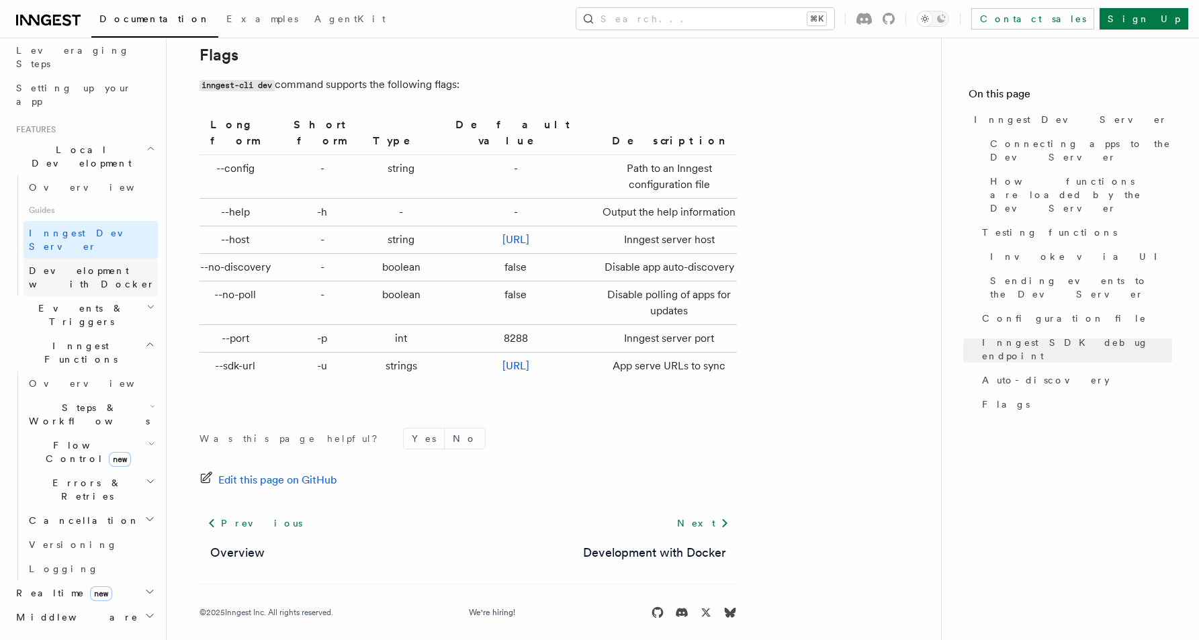
click at [95, 259] on link "Development with Docker" at bounding box center [91, 278] width 134 height 38
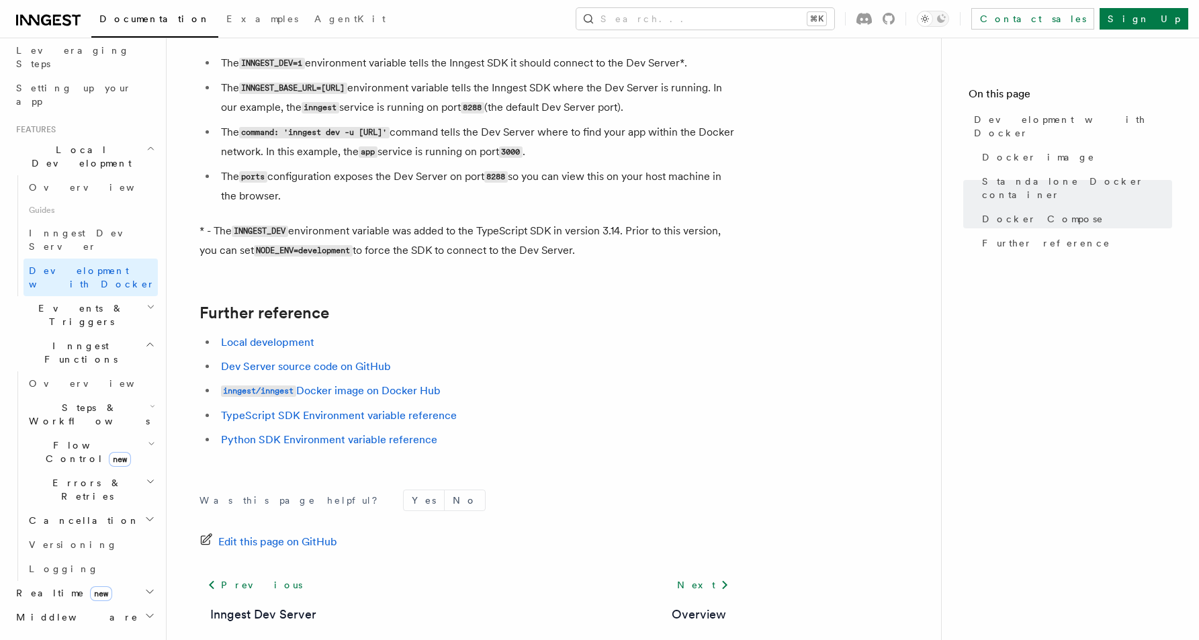
scroll to position [1273, 0]
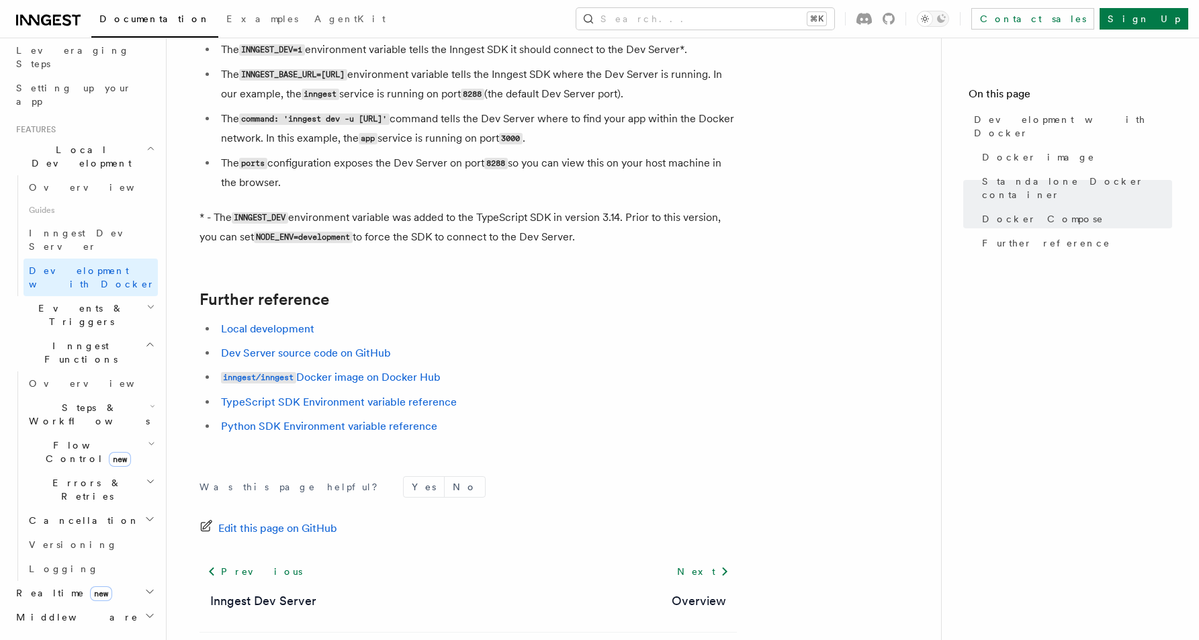
click at [62, 302] on span "Events & Triggers" at bounding box center [79, 315] width 136 height 27
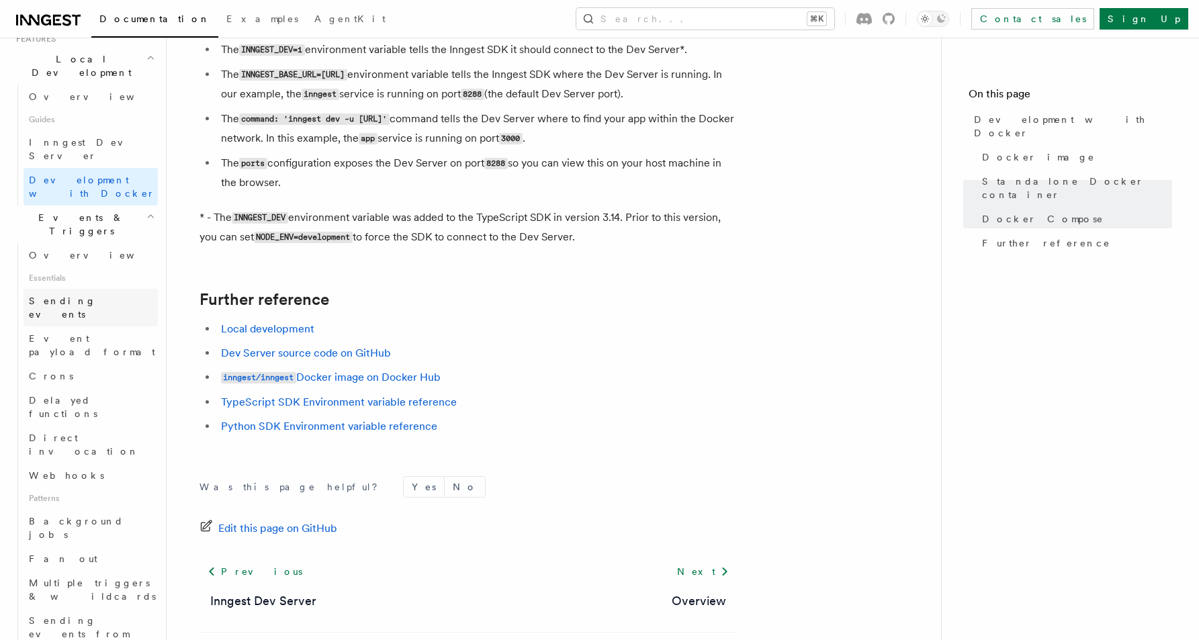
scroll to position [310, 0]
click at [52, 293] on span "Sending events" at bounding box center [62, 305] width 67 height 24
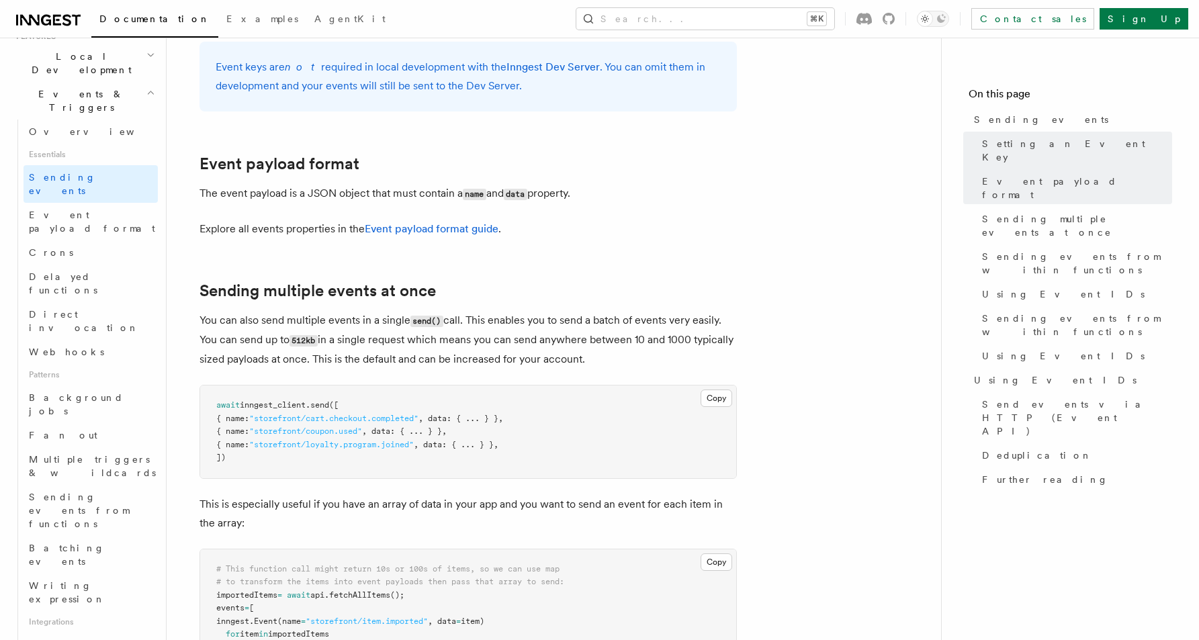
scroll to position [1459, 0]
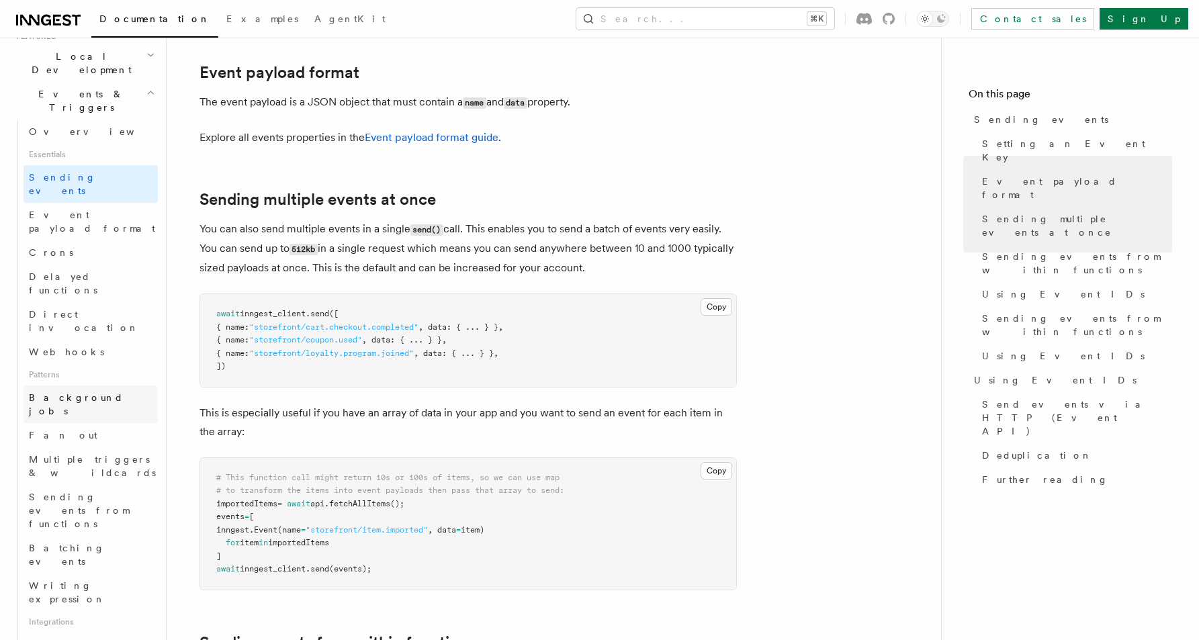
click at [40, 392] on span "Background jobs" at bounding box center [76, 404] width 95 height 24
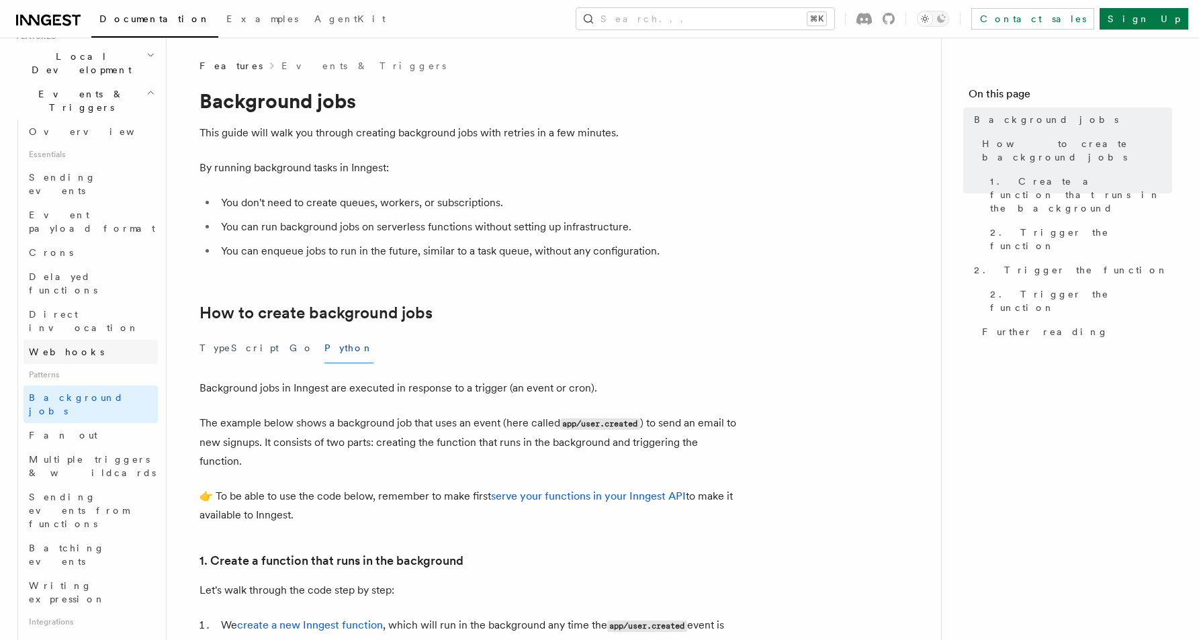
click at [60, 347] on span "Webhooks" at bounding box center [66, 352] width 75 height 11
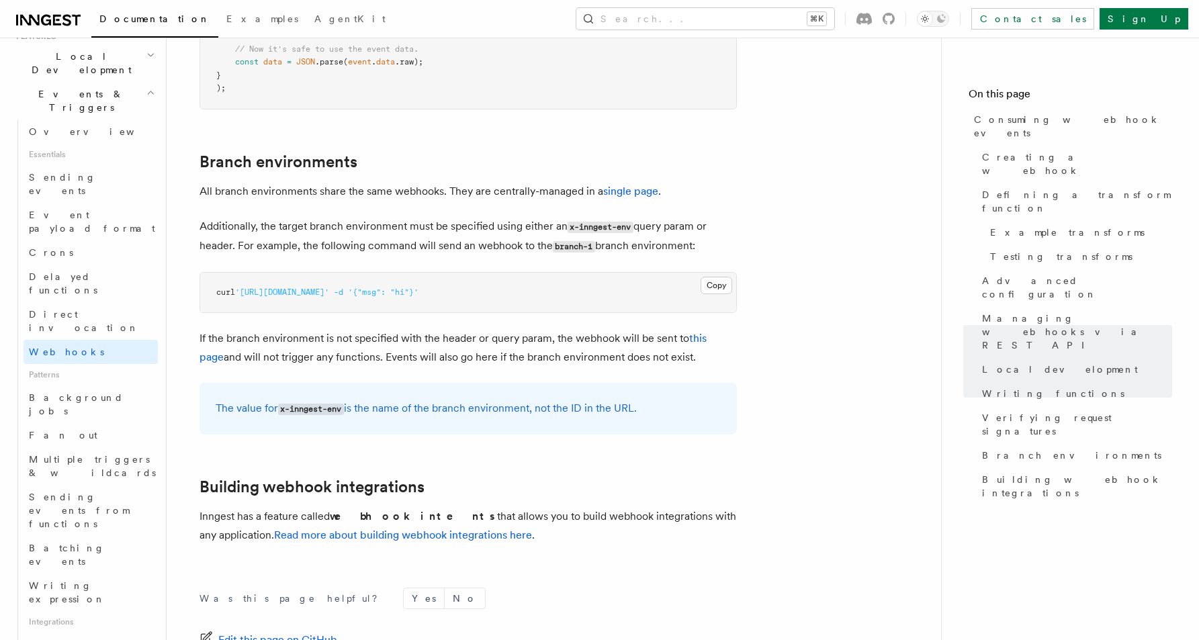
scroll to position [4515, 0]
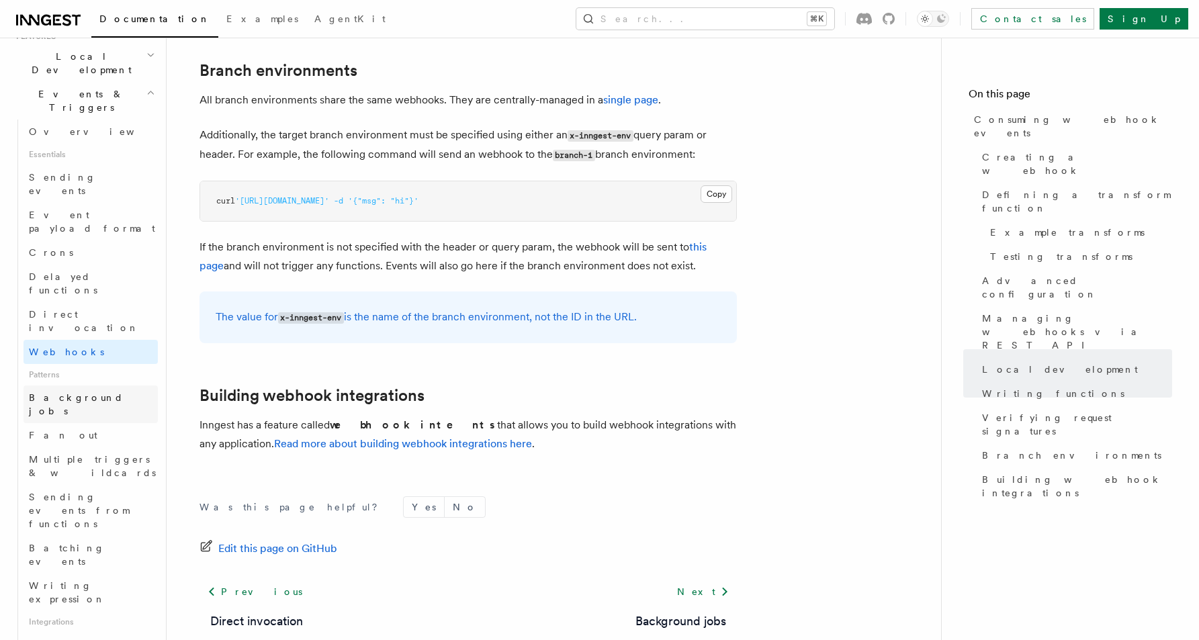
click at [74, 391] on span "Background jobs" at bounding box center [93, 404] width 129 height 27
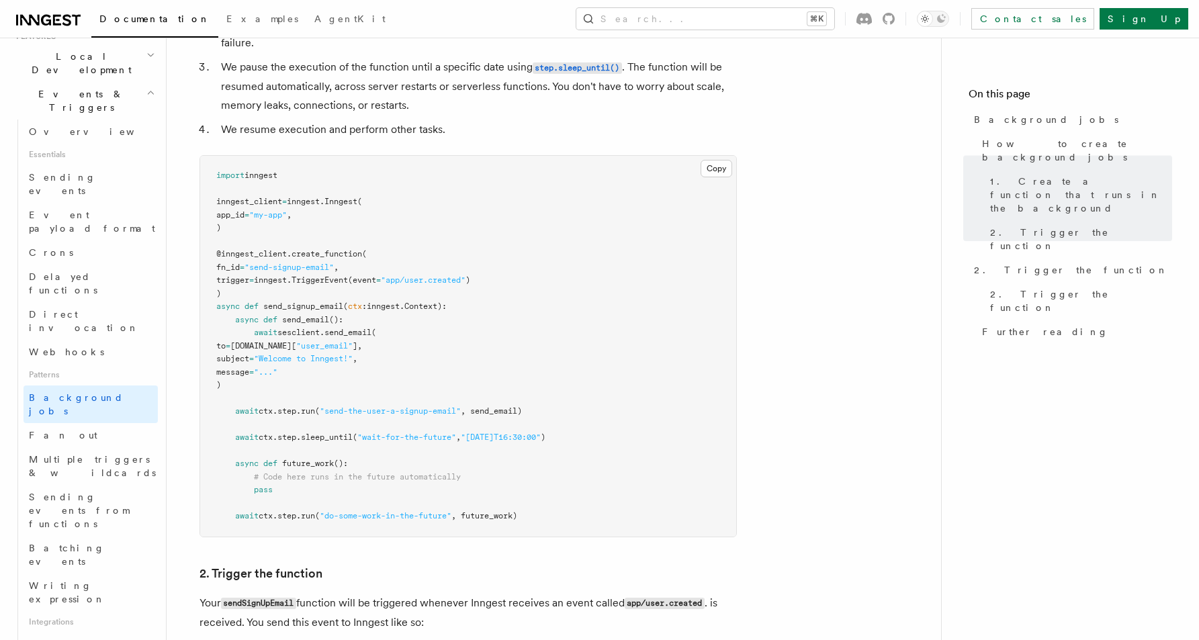
scroll to position [649, 0]
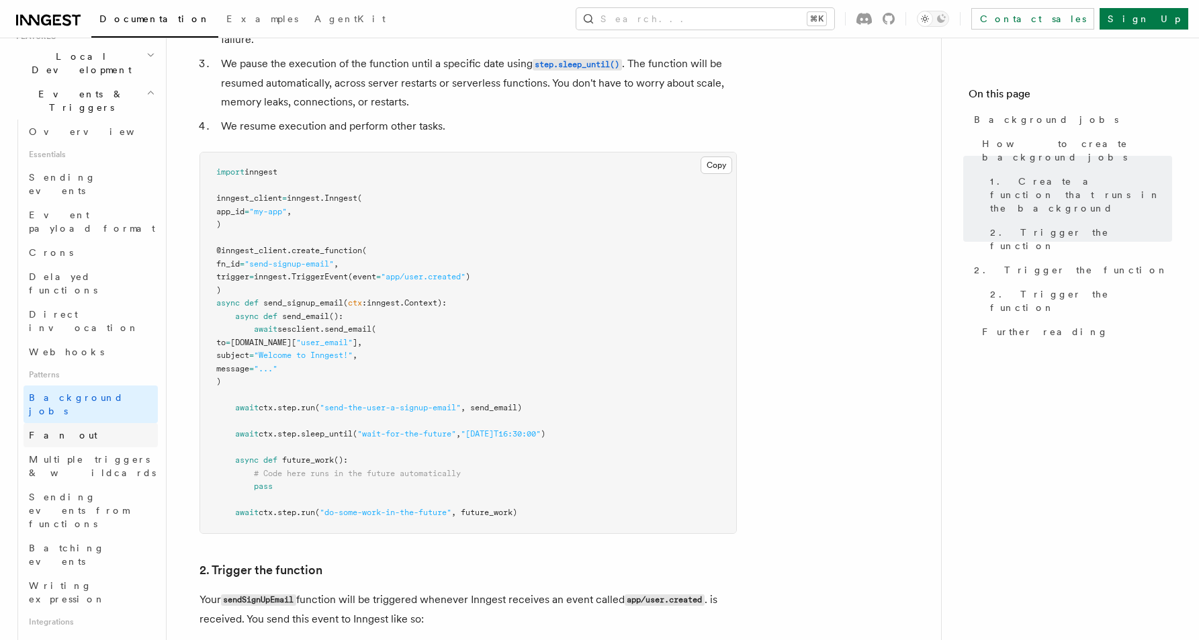
click at [38, 430] on span "Fan out" at bounding box center [63, 435] width 68 height 11
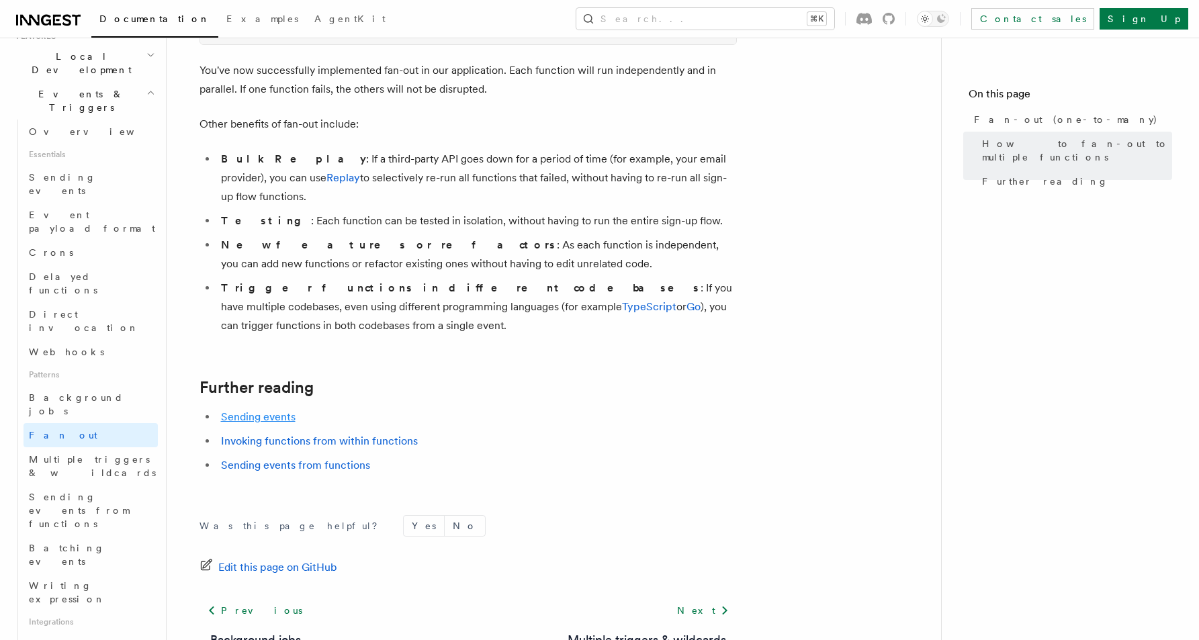
scroll to position [1829, 0]
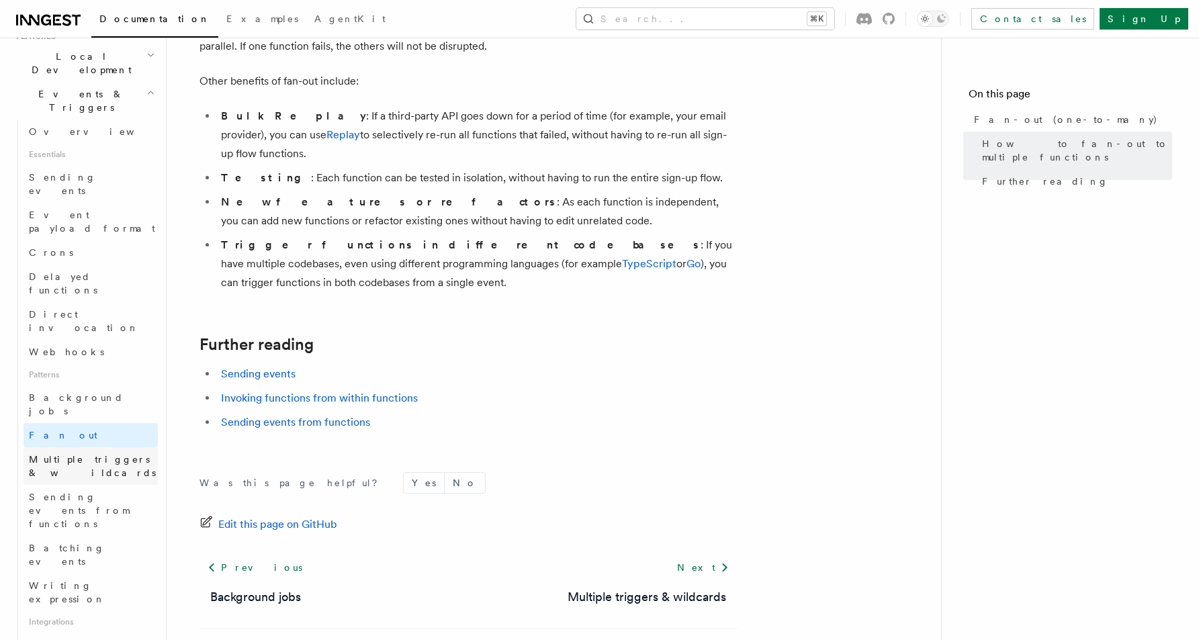
click at [73, 454] on span "Multiple triggers & wildcards" at bounding box center [92, 466] width 127 height 24
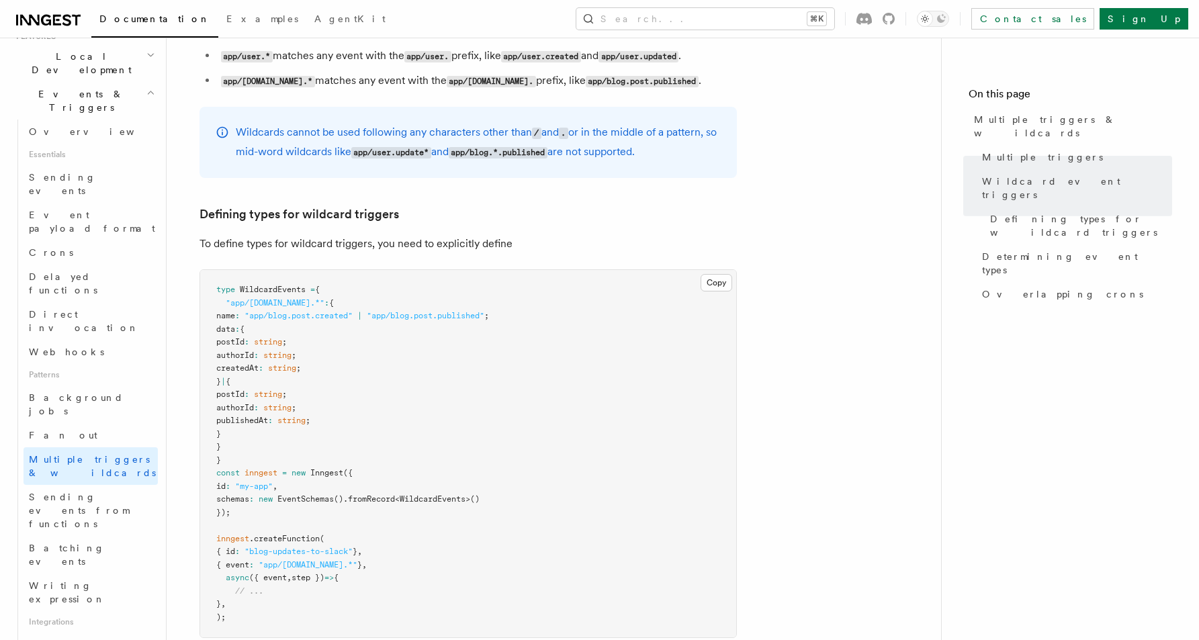
scroll to position [678, 0]
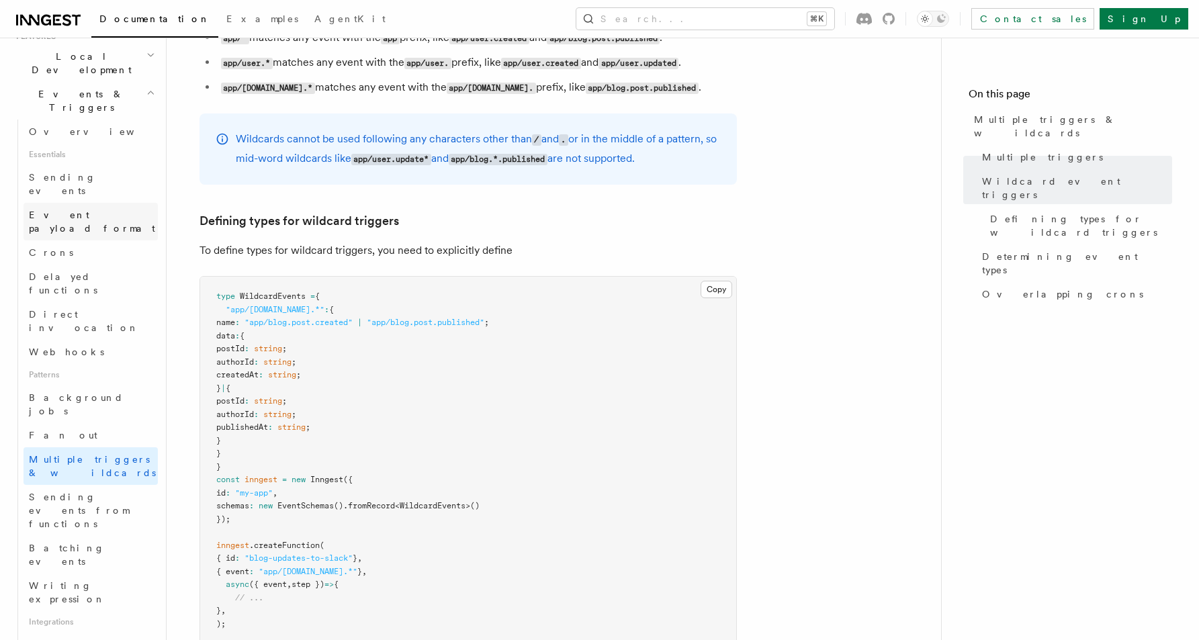
click at [63, 210] on span "Event payload format" at bounding box center [92, 222] width 126 height 24
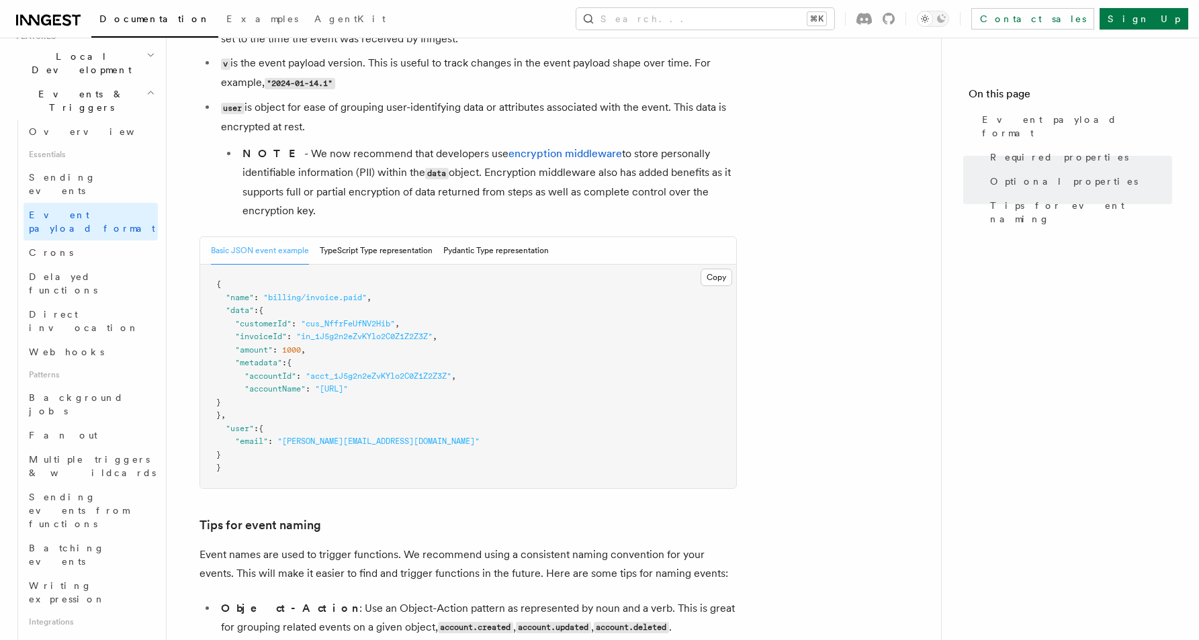
scroll to position [422, 0]
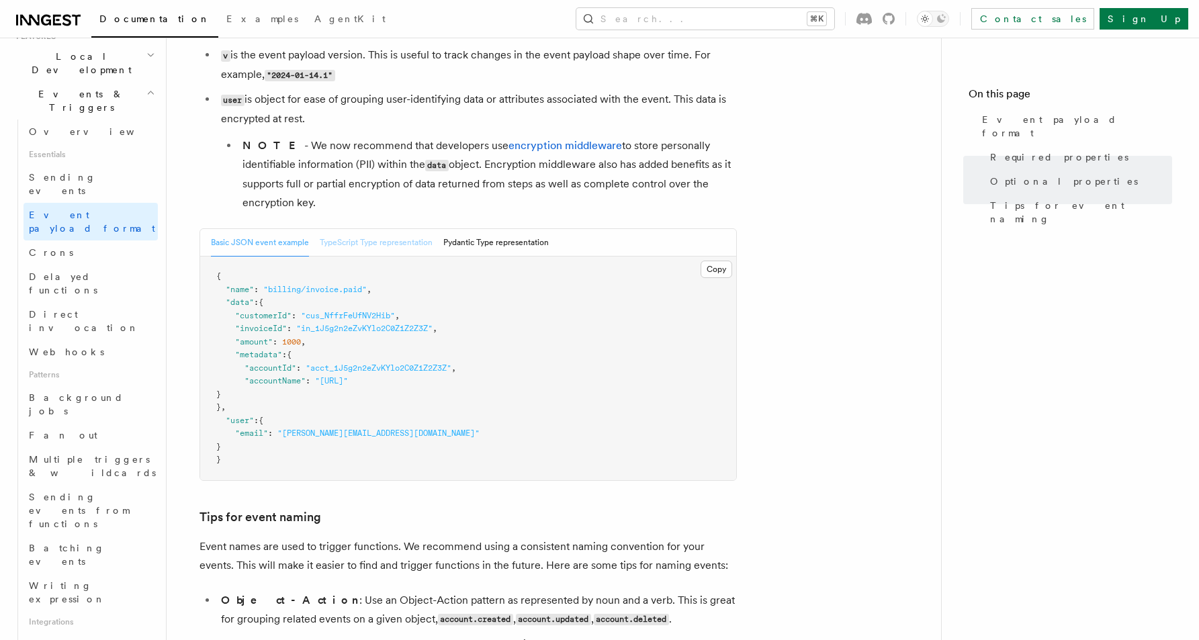
click at [360, 248] on button "TypeScript Type representation" at bounding box center [376, 243] width 113 height 28
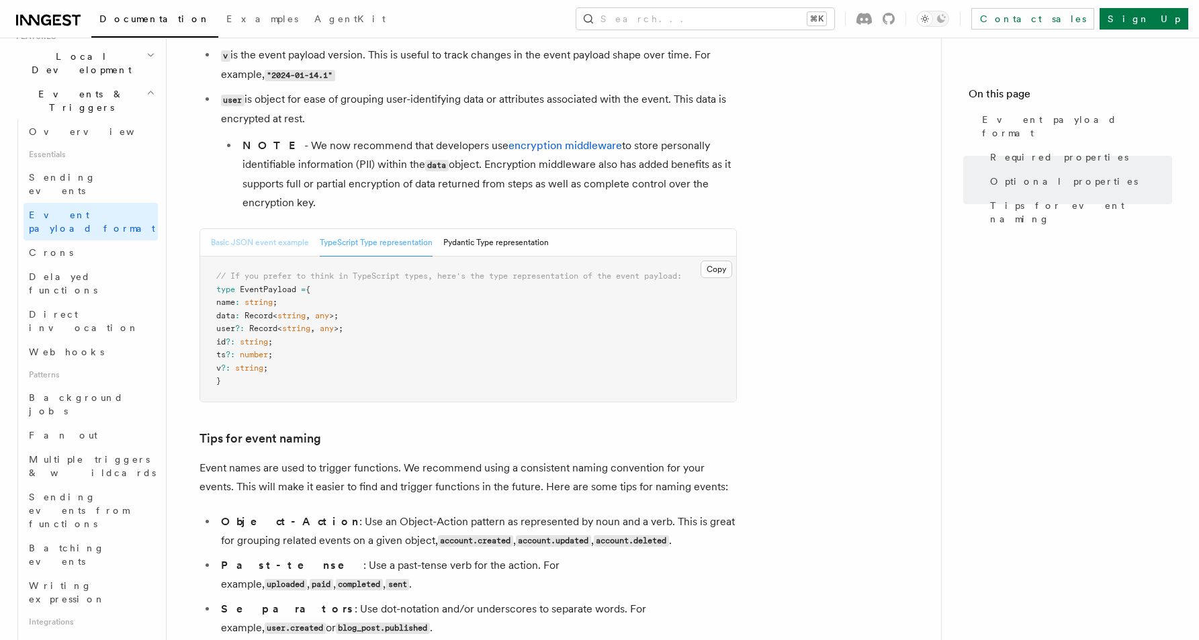
click at [285, 244] on button "Basic JSON event example" at bounding box center [260, 243] width 98 height 28
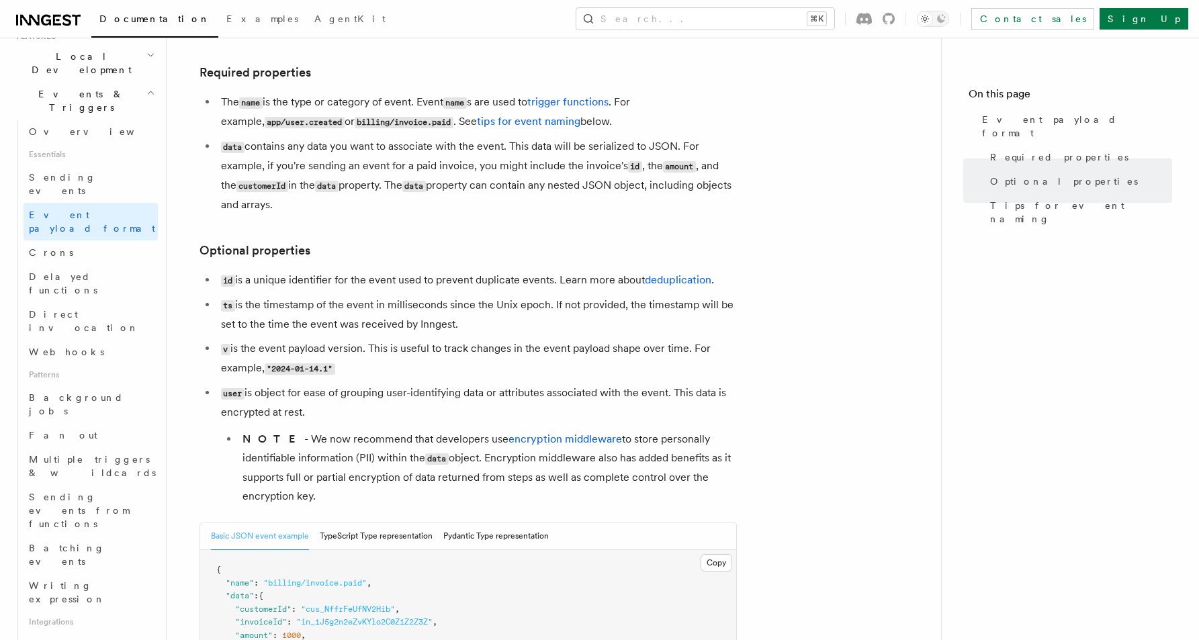
scroll to position [0, 0]
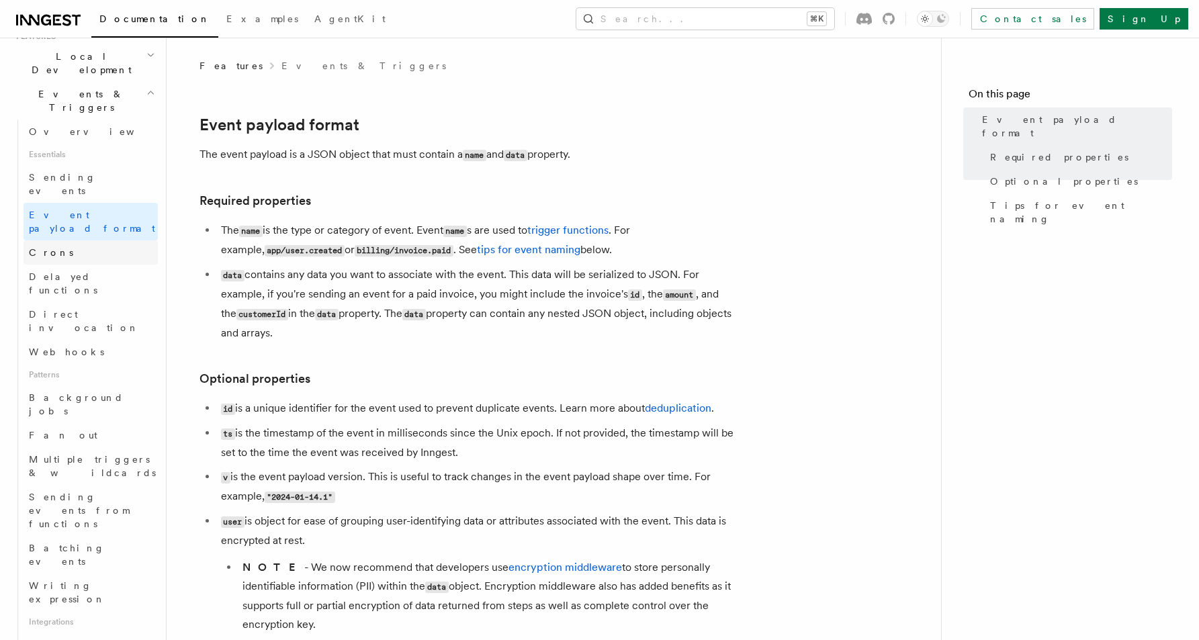
click at [38, 247] on span "Crons" at bounding box center [51, 252] width 44 height 11
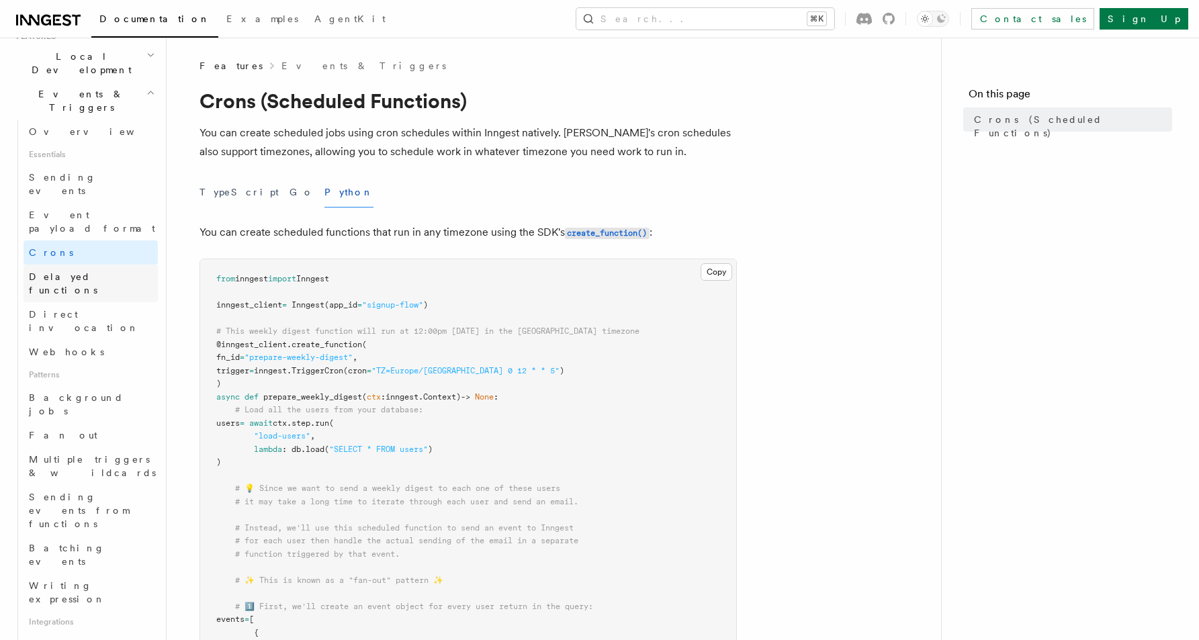
click at [43, 271] on span "Delayed functions" at bounding box center [63, 283] width 68 height 24
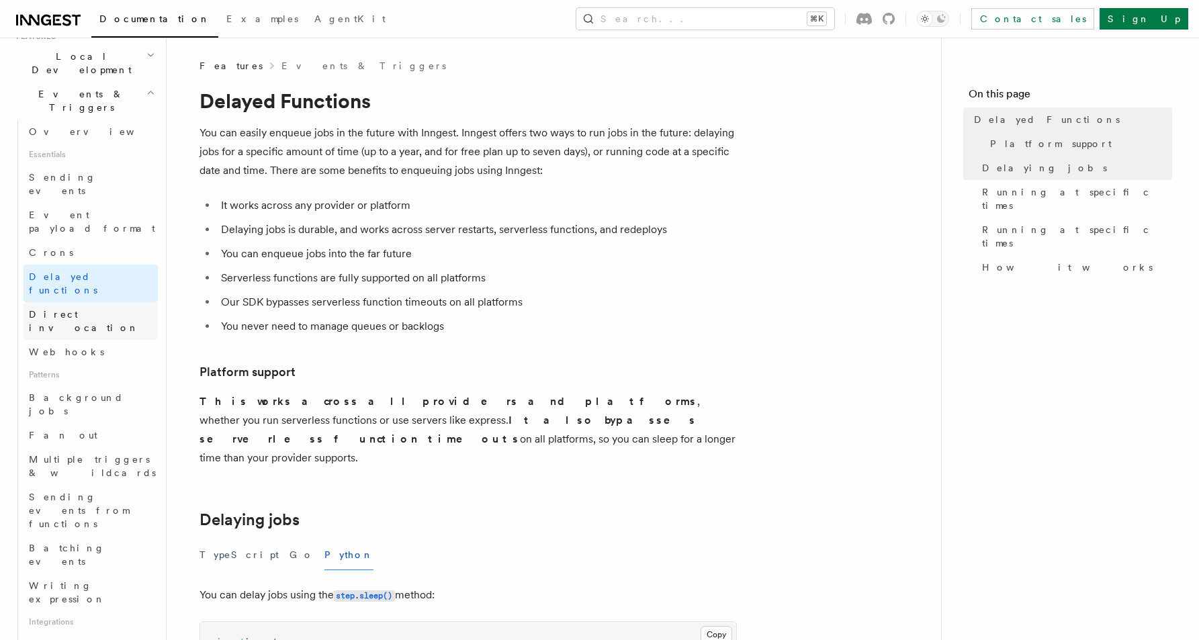
click at [73, 309] on span "Direct invocation" at bounding box center [84, 321] width 110 height 24
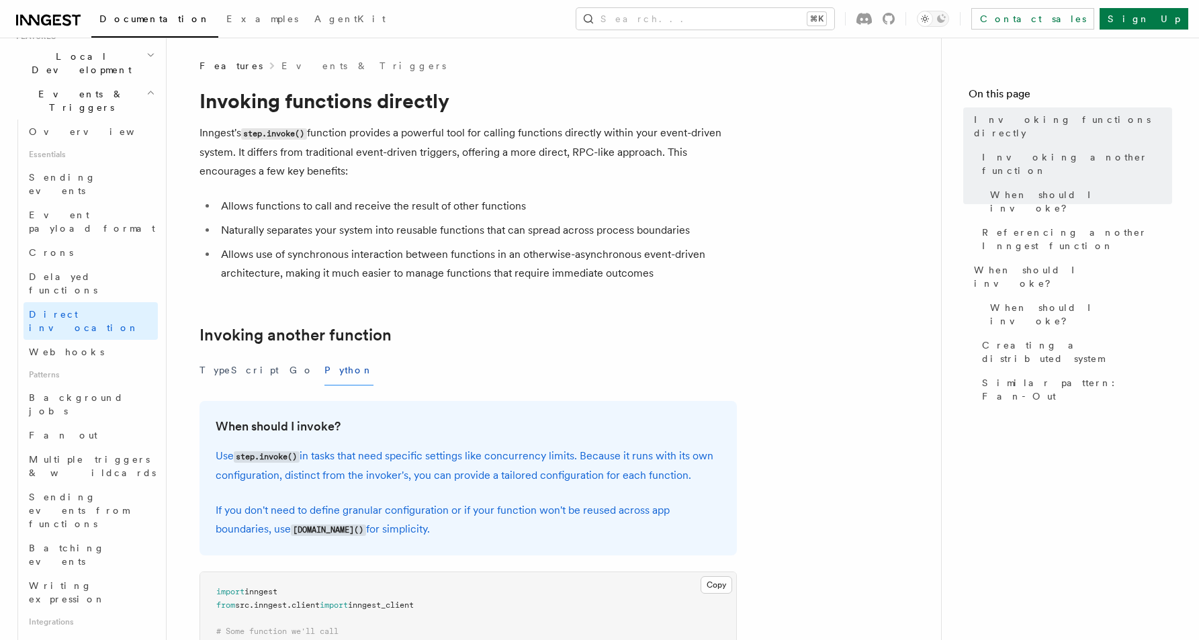
scroll to position [5, 0]
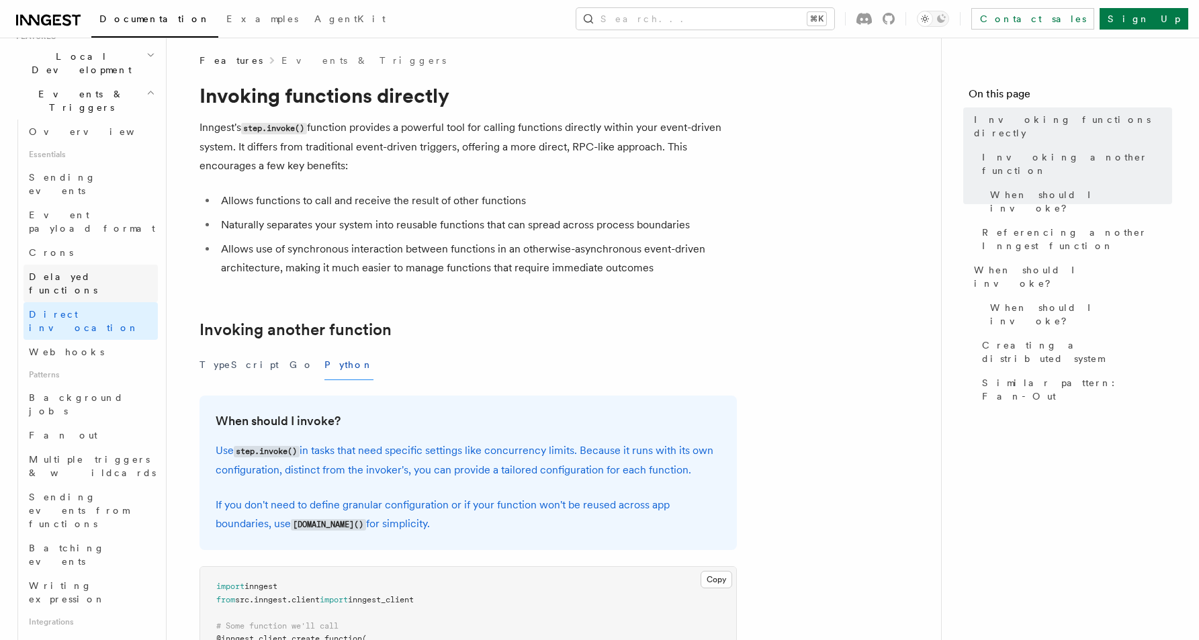
click at [75, 270] on span "Delayed functions" at bounding box center [93, 283] width 129 height 27
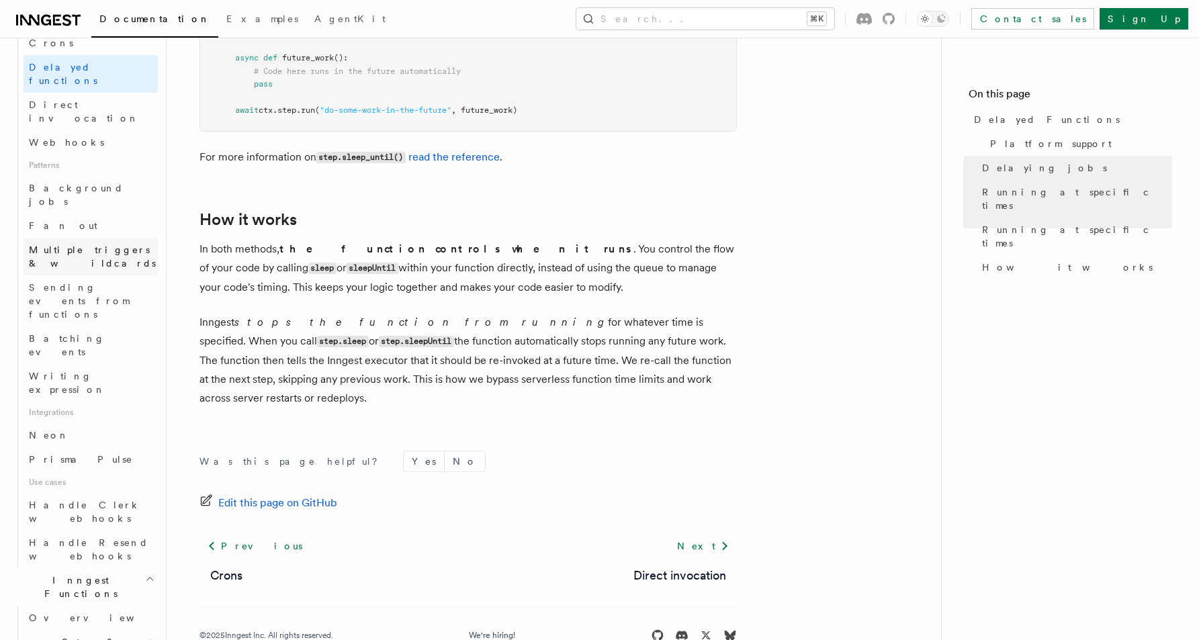
scroll to position [522, 0]
click at [80, 369] on span "Writing expression" at bounding box center [67, 381] width 77 height 24
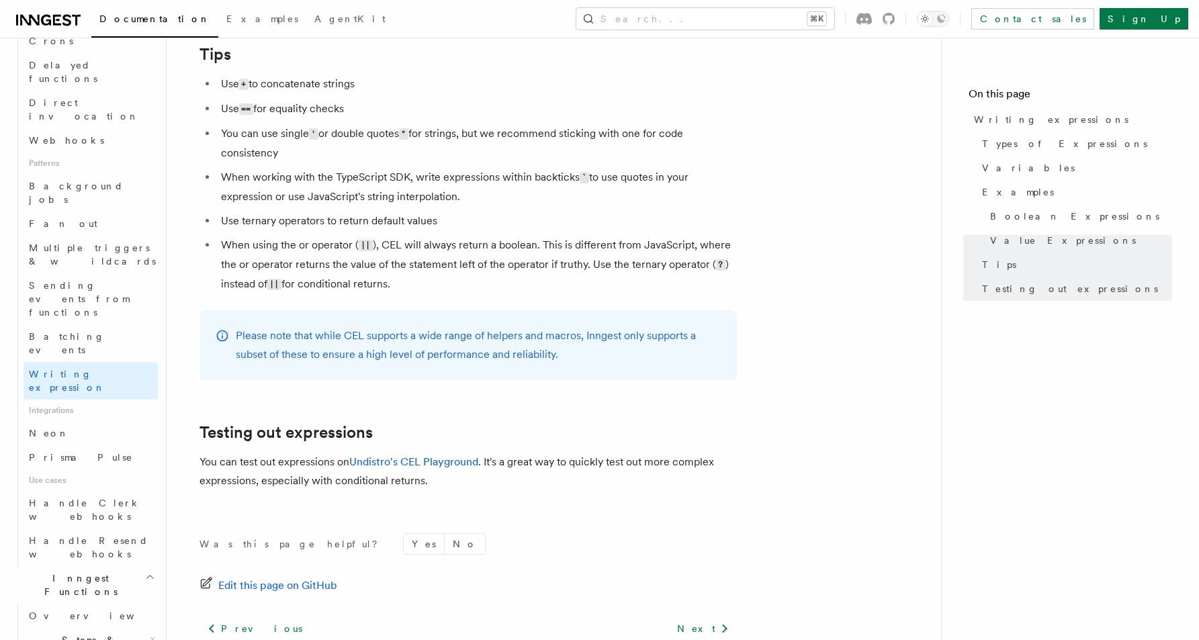
scroll to position [1481, 0]
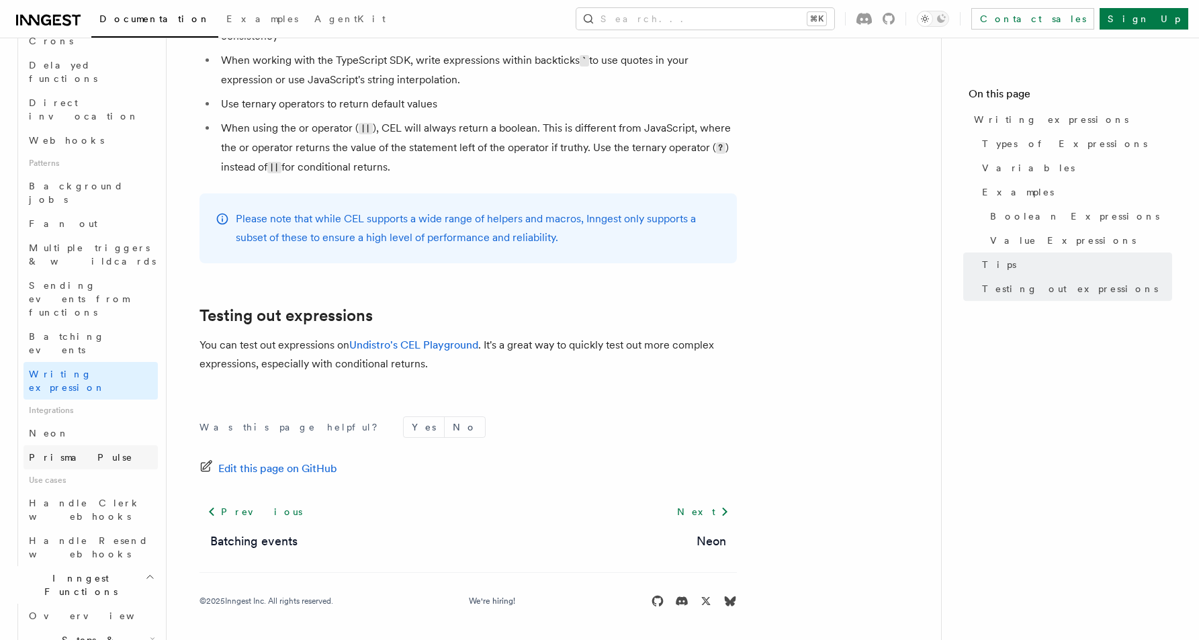
click at [58, 452] on span "Prisma Pulse" at bounding box center [81, 457] width 104 height 11
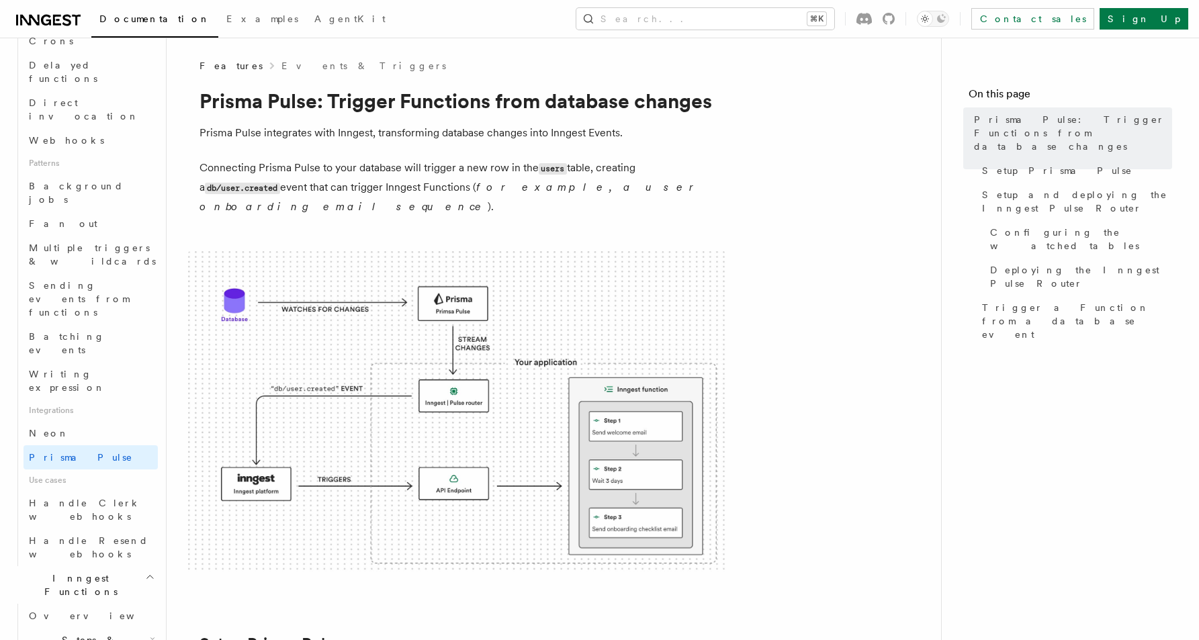
click at [443, 281] on img at bounding box center [456, 412] width 537 height 322
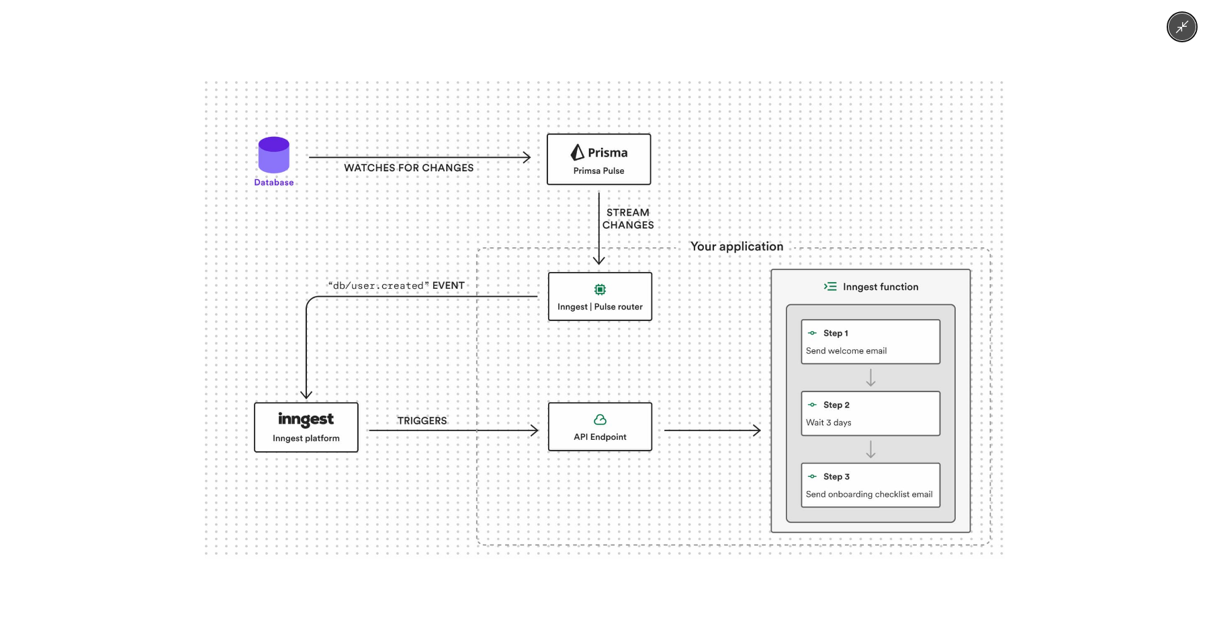
click at [156, 288] on div at bounding box center [604, 320] width 1209 height 640
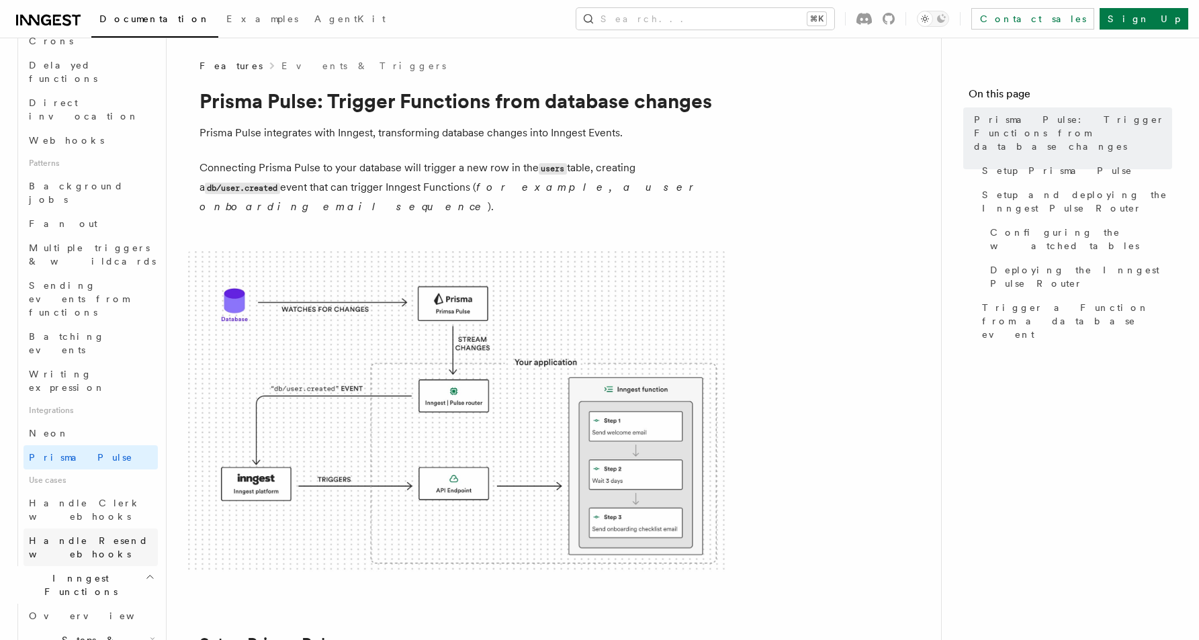
click at [74, 535] on span "Handle Resend webhooks" at bounding box center [89, 547] width 120 height 24
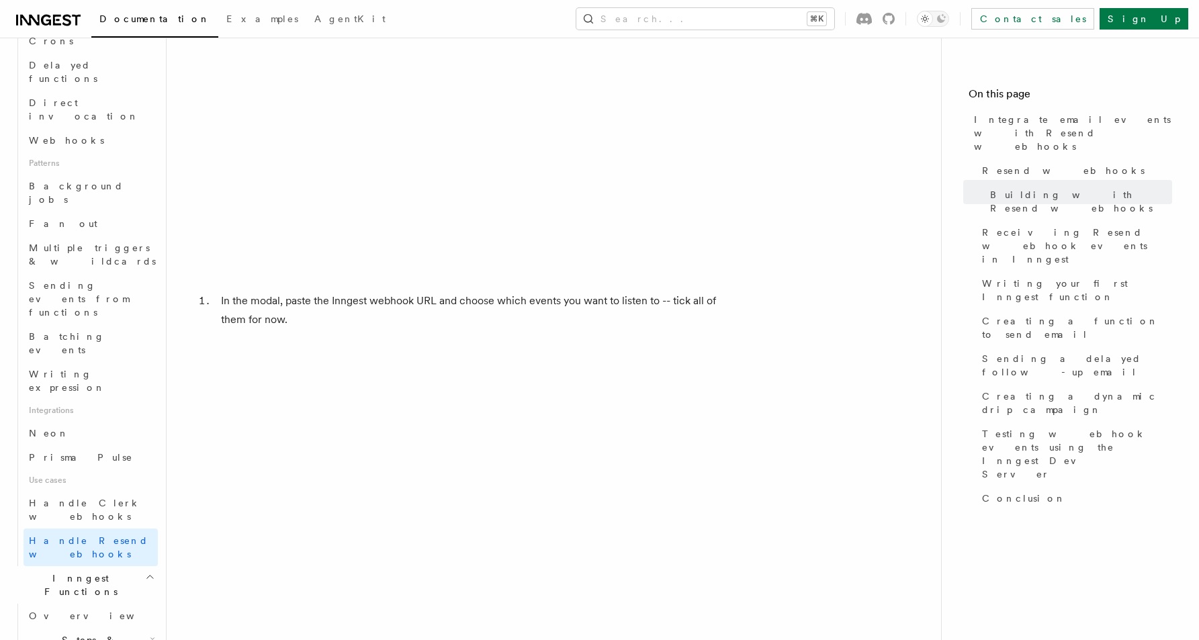
scroll to position [4192, 0]
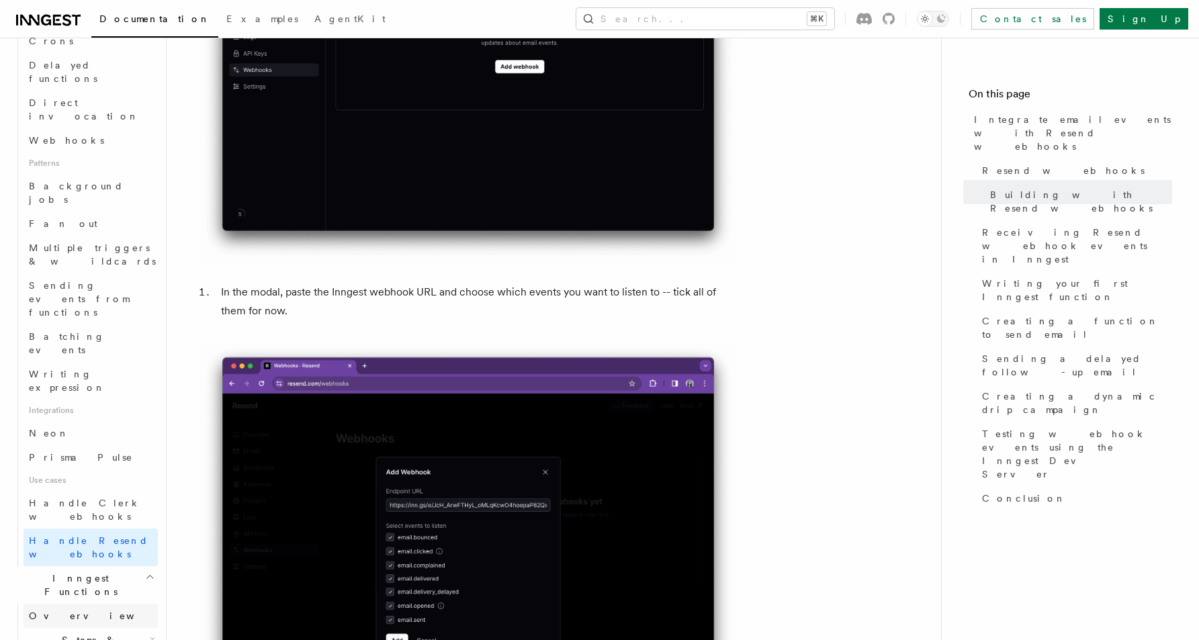
click at [68, 604] on link "Overview" at bounding box center [91, 616] width 134 height 24
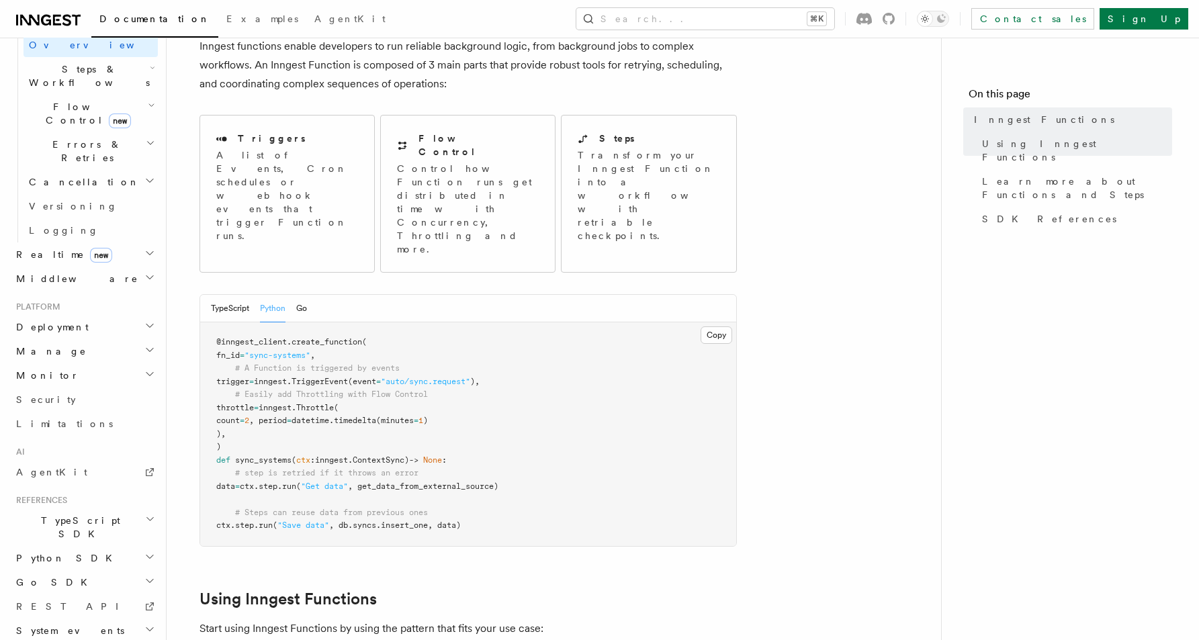
scroll to position [91, 0]
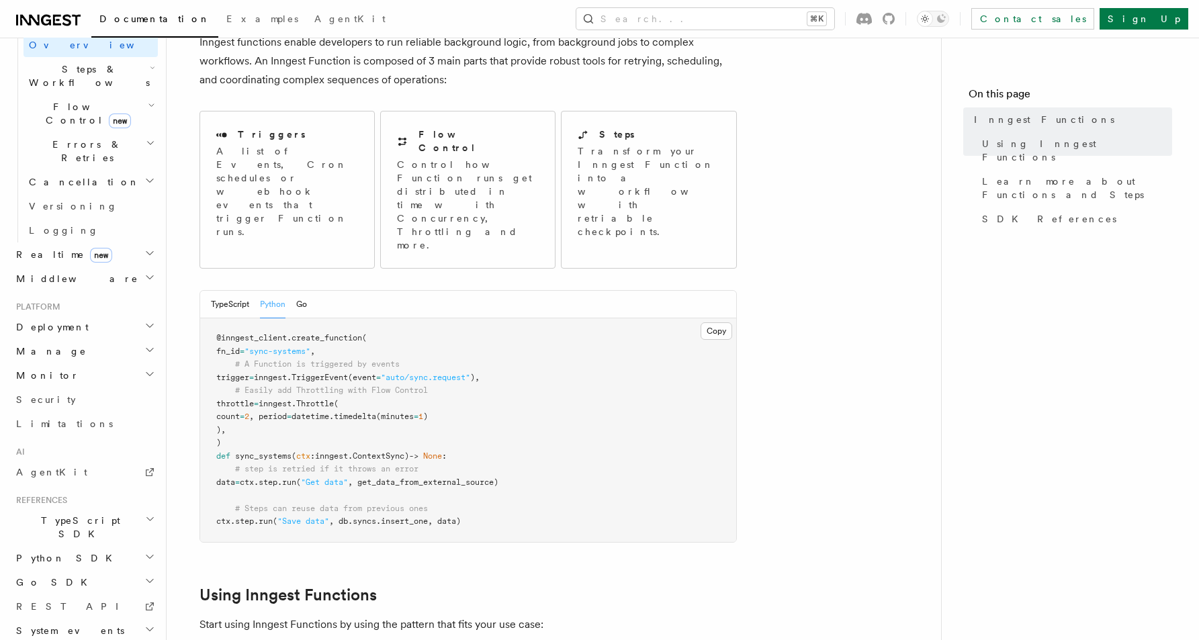
click at [45, 320] on span "Deployment" at bounding box center [50, 326] width 78 height 13
click at [85, 479] on span "Cloud Providers Setup" at bounding box center [86, 499] width 125 height 40
click at [91, 573] on link "Self hosting" at bounding box center [91, 585] width 134 height 24
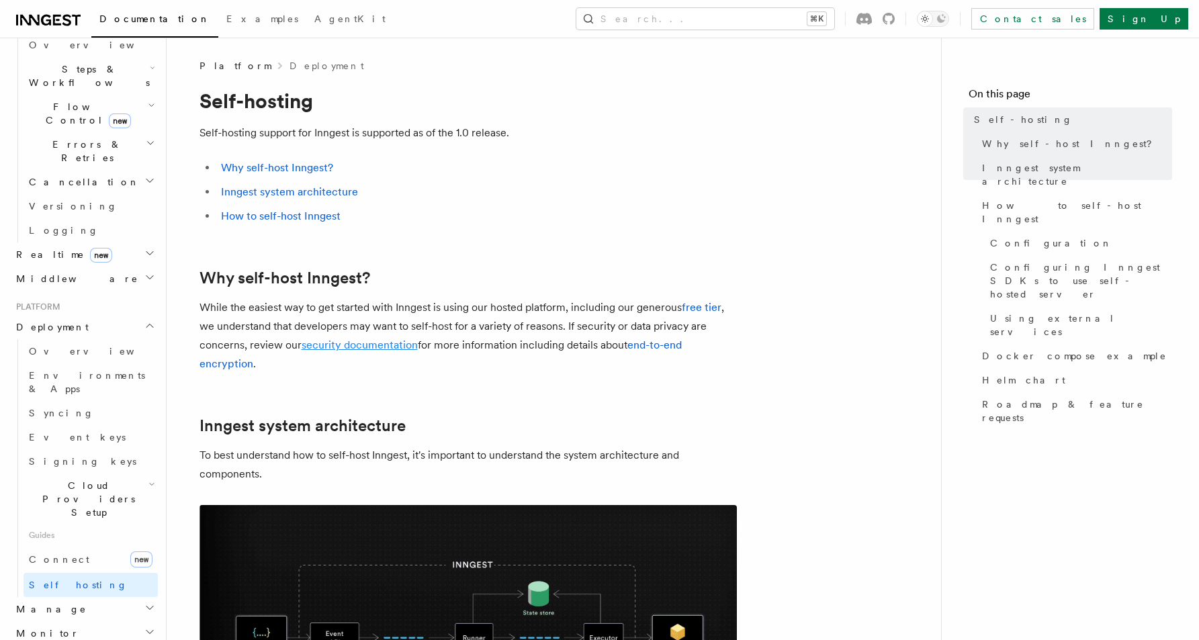
click at [330, 342] on link "security documentation" at bounding box center [360, 344] width 116 height 13
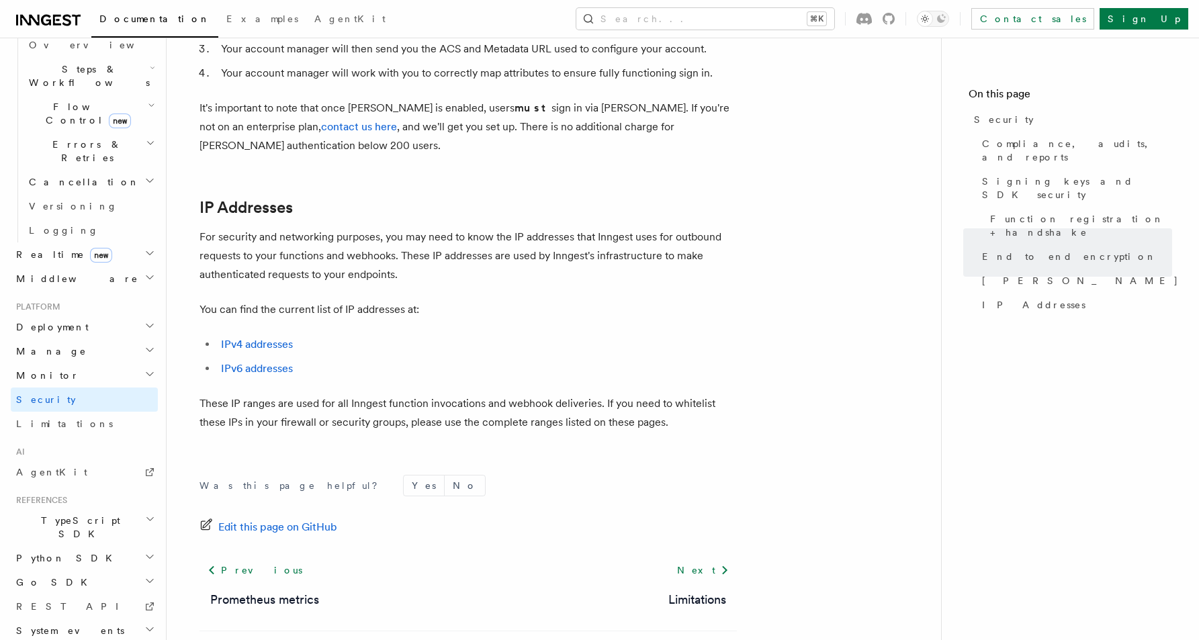
scroll to position [1673, 0]
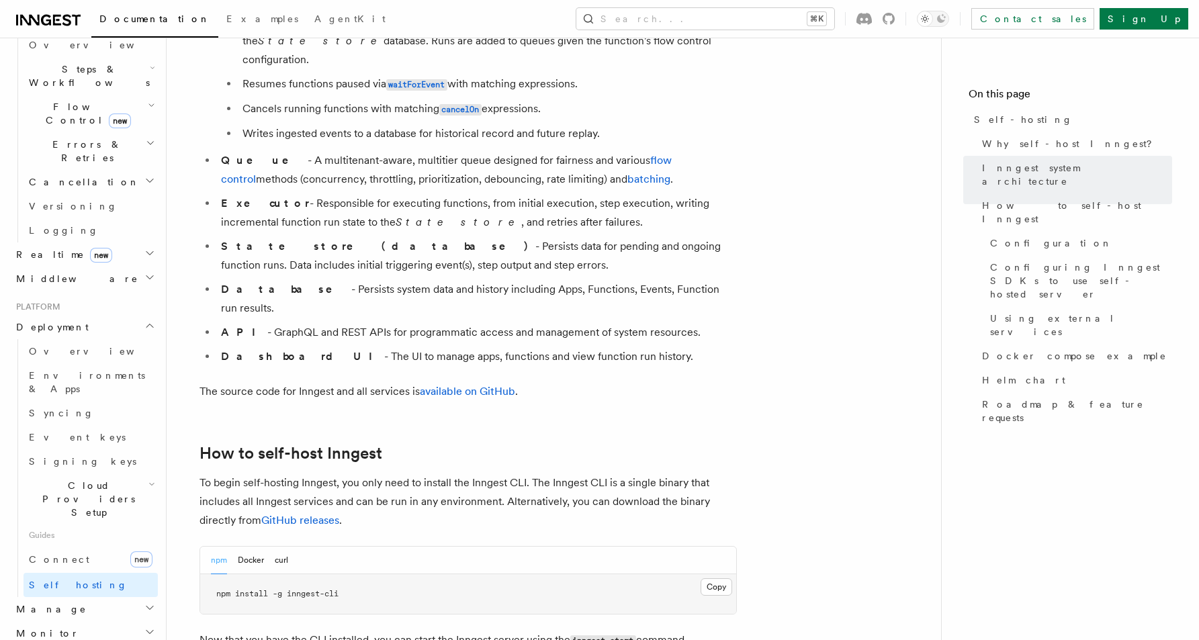
scroll to position [970, 0]
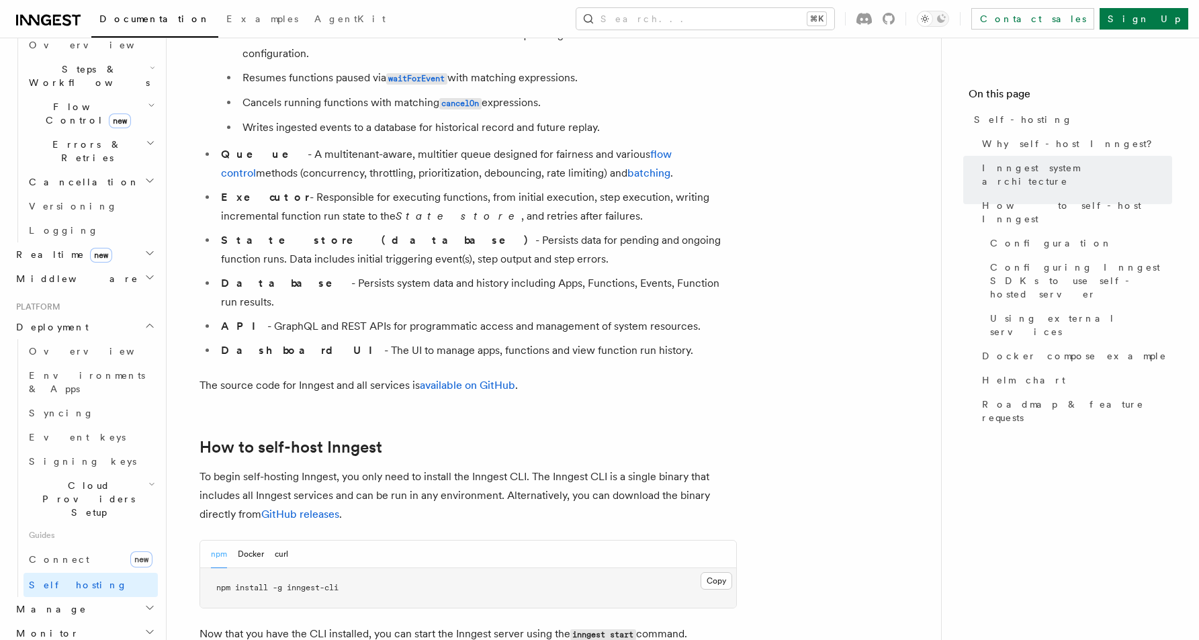
click at [281, 344] on strong "Dashboard UI" at bounding box center [302, 350] width 163 height 13
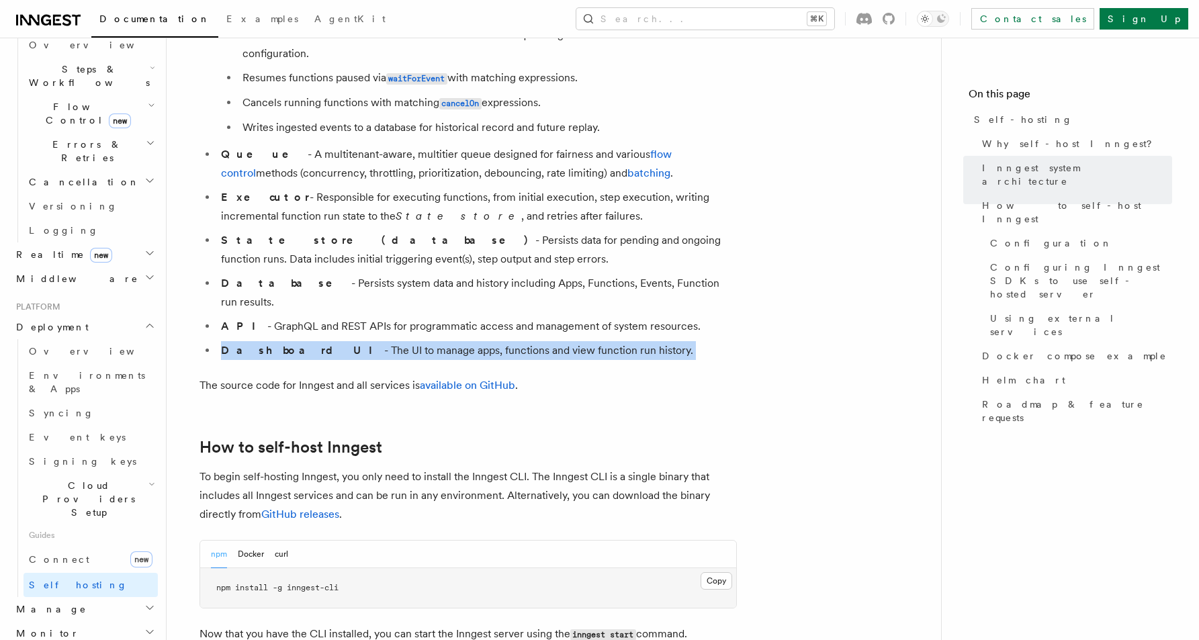
click at [281, 344] on strong "Dashboard UI" at bounding box center [302, 350] width 163 height 13
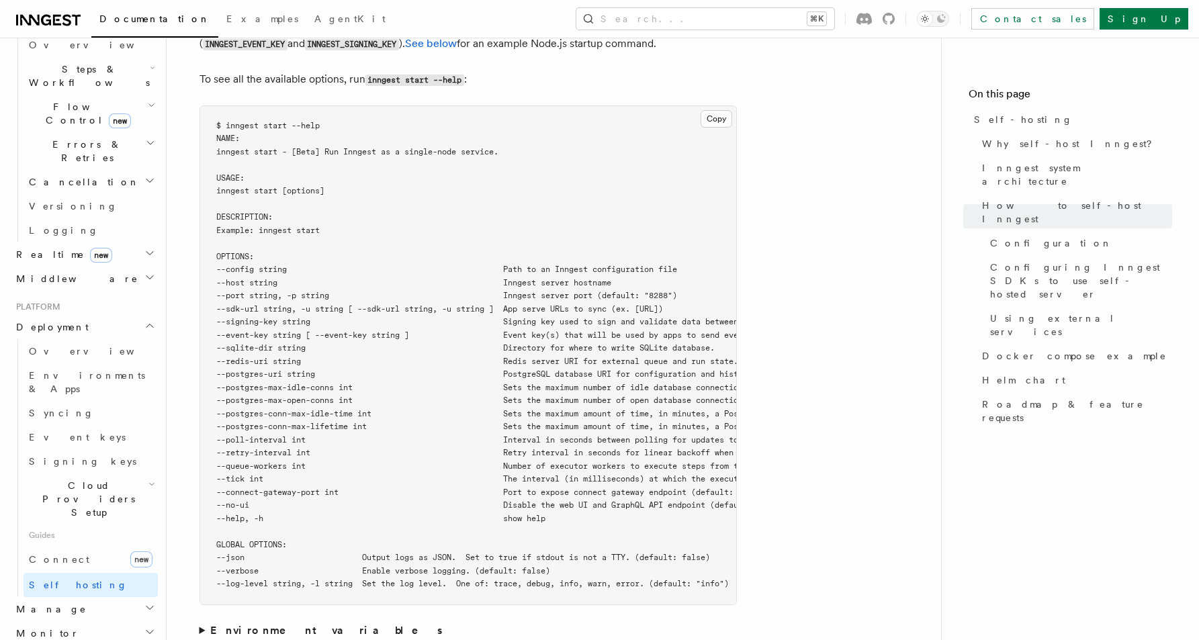
scroll to position [2289, 0]
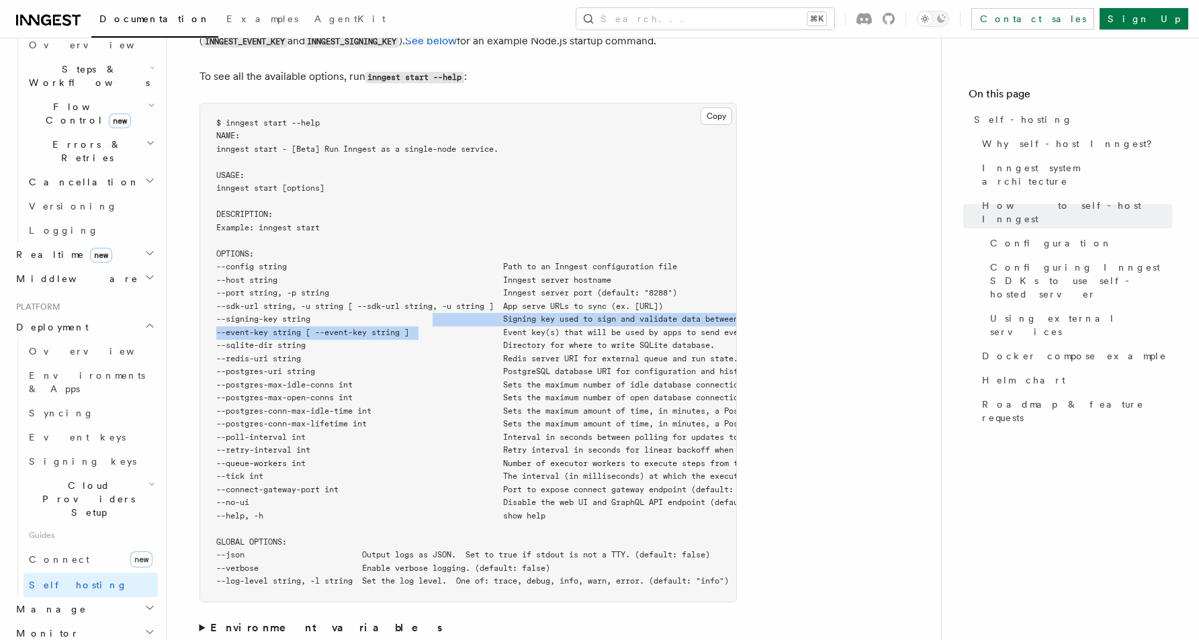
drag, startPoint x: 423, startPoint y: 292, endPoint x: 438, endPoint y: 281, distance: 18.3
click at [438, 281] on pre "$ inngest start --help NAME: inngest start - [Beta] Run Inngest as a single-nod…" at bounding box center [468, 352] width 536 height 498
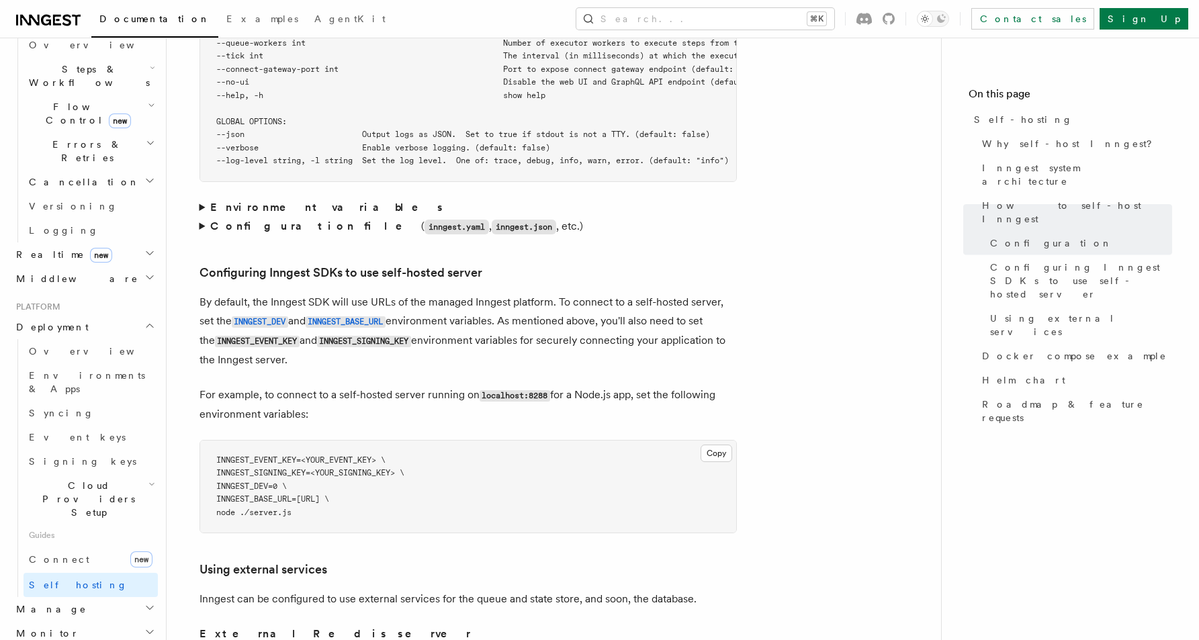
scroll to position [2716, 0]
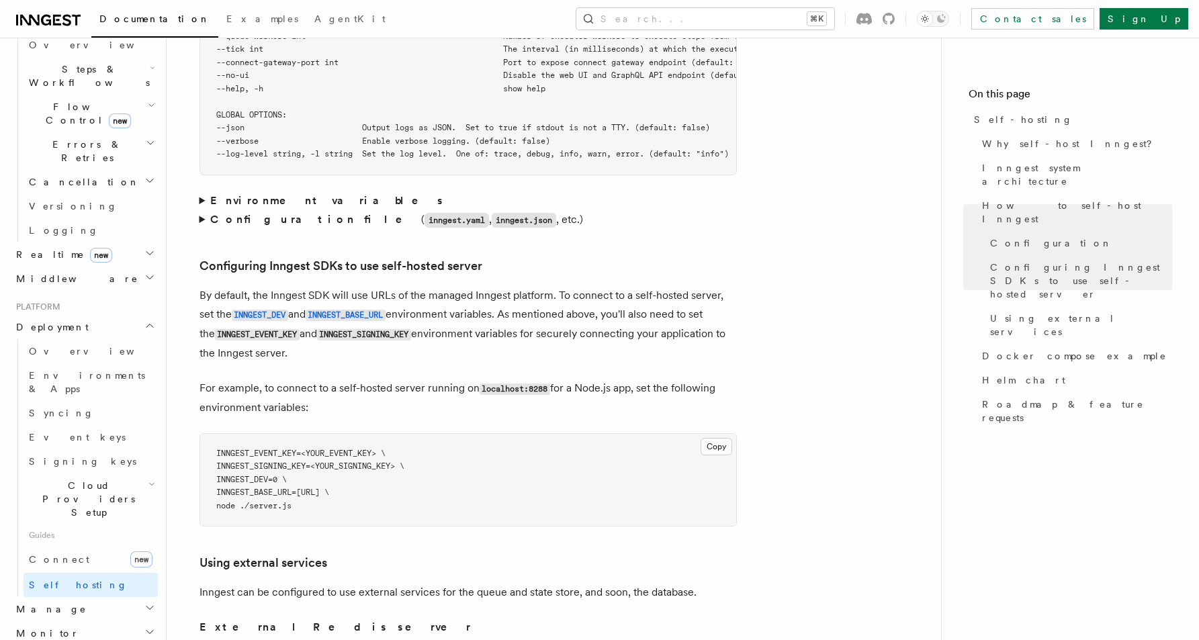
click at [236, 210] on summary "Configuration file ( inngest.yaml , inngest.json , etc.)" at bounding box center [467, 219] width 537 height 19
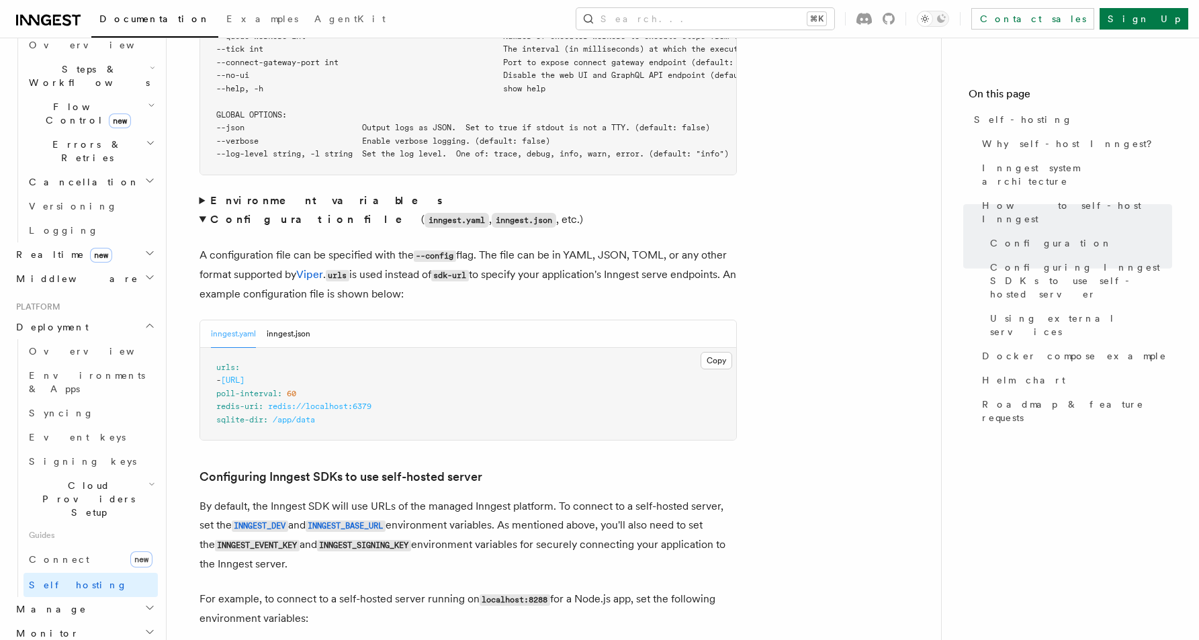
click at [236, 194] on strong "Environment variables" at bounding box center [327, 200] width 234 height 13
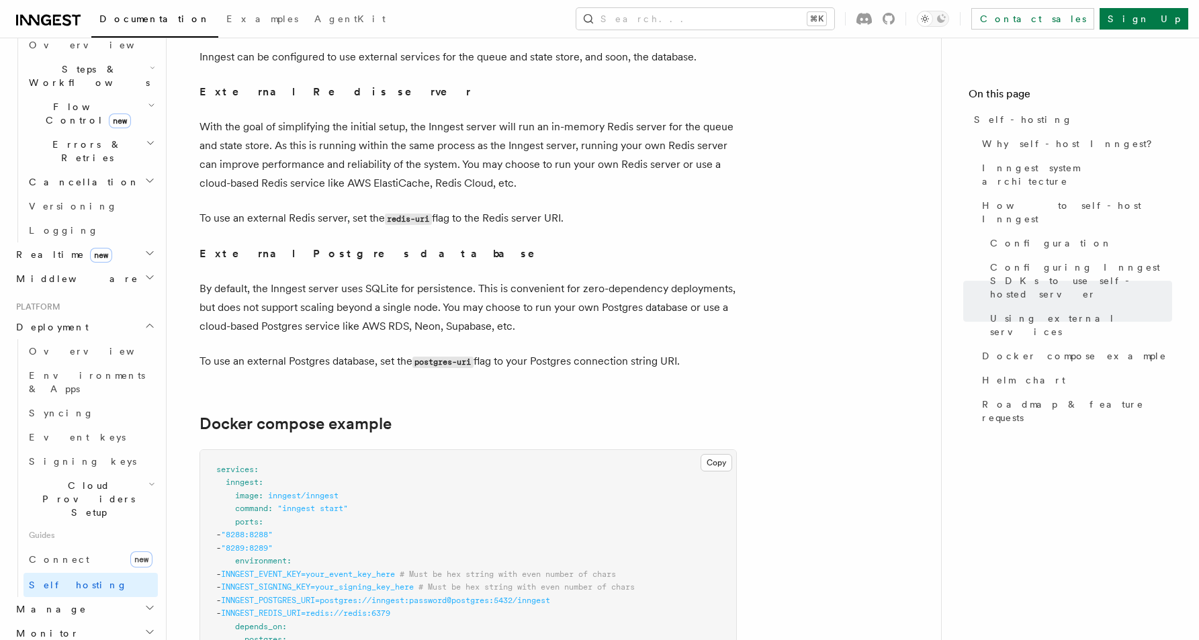
scroll to position [3518, 0]
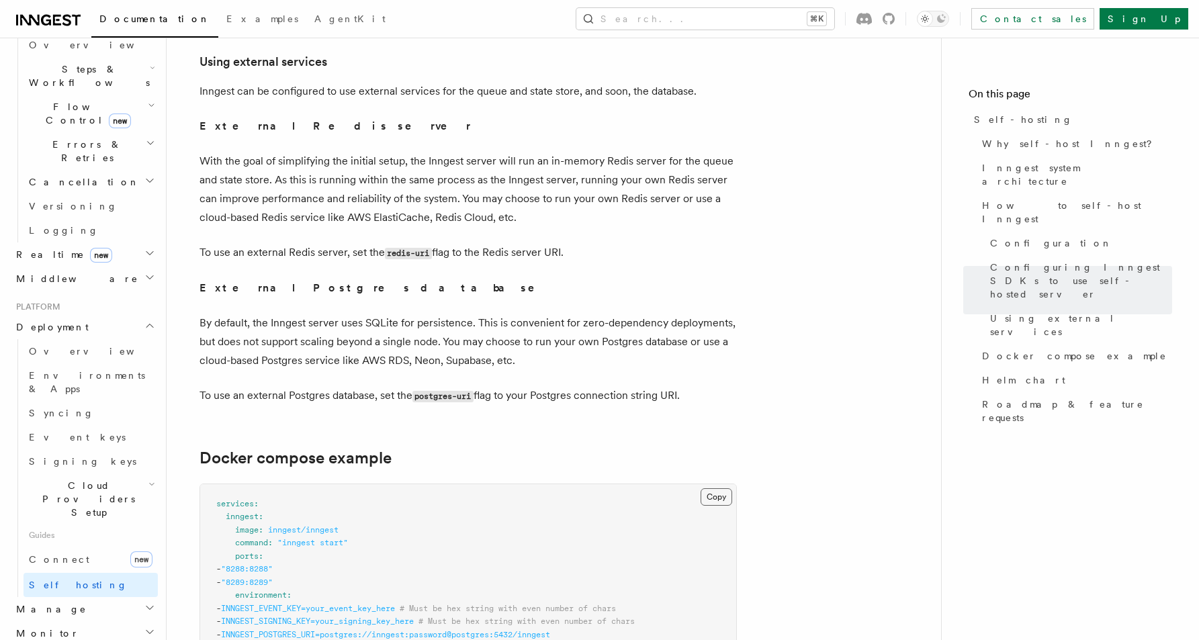
click at [706, 488] on button "Copy Copied" at bounding box center [716, 496] width 32 height 17
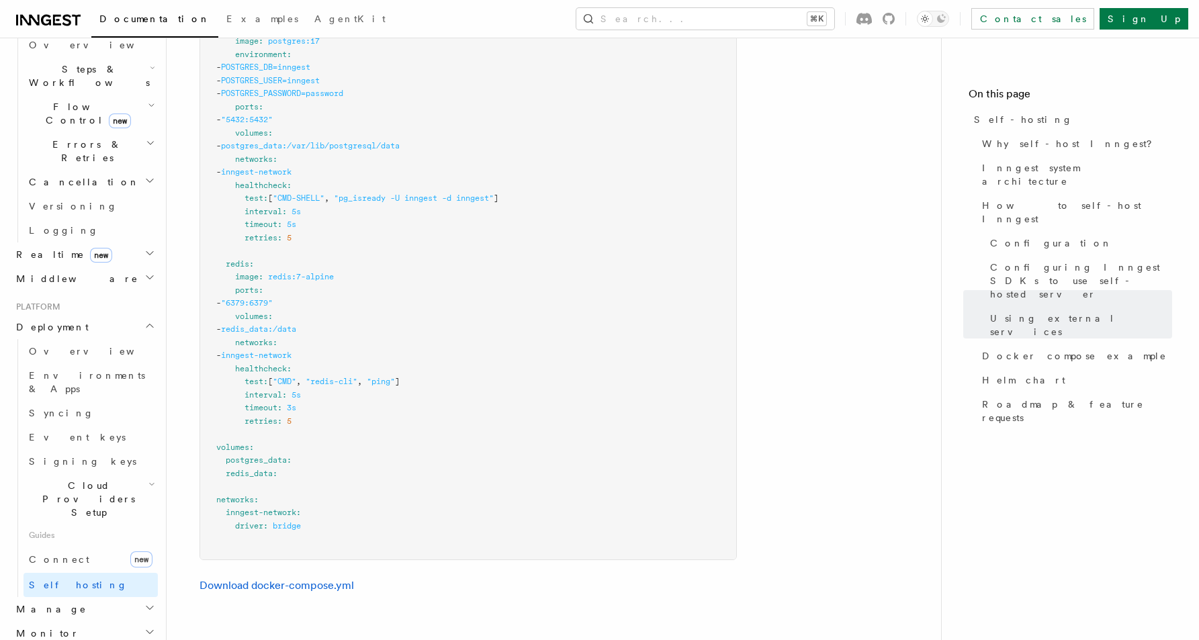
scroll to position [4269, 0]
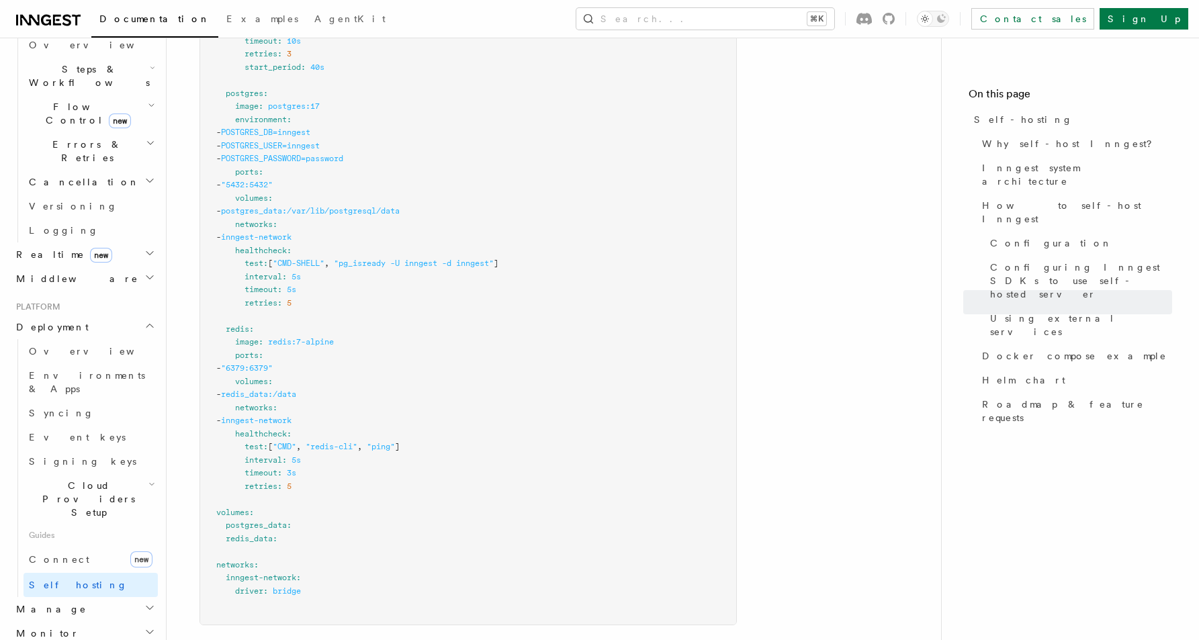
click at [645, 270] on pre "services : inngest : image : inngest/inngest command : "inngest start" ports : …" at bounding box center [468, 178] width 536 height 891
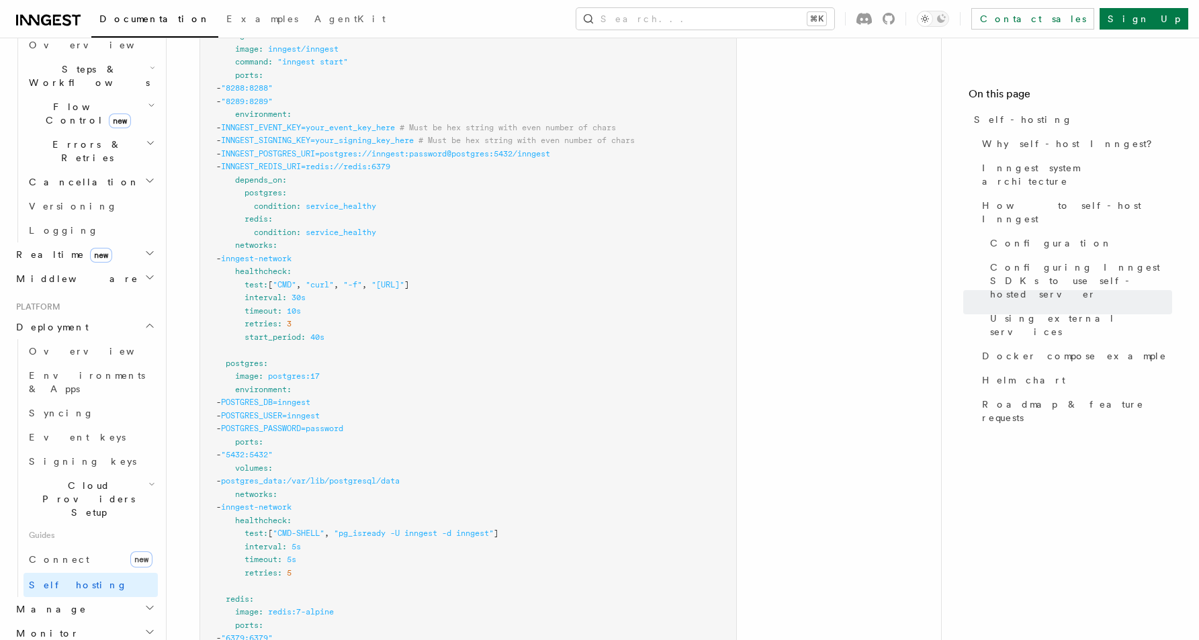
scroll to position [3824, 0]
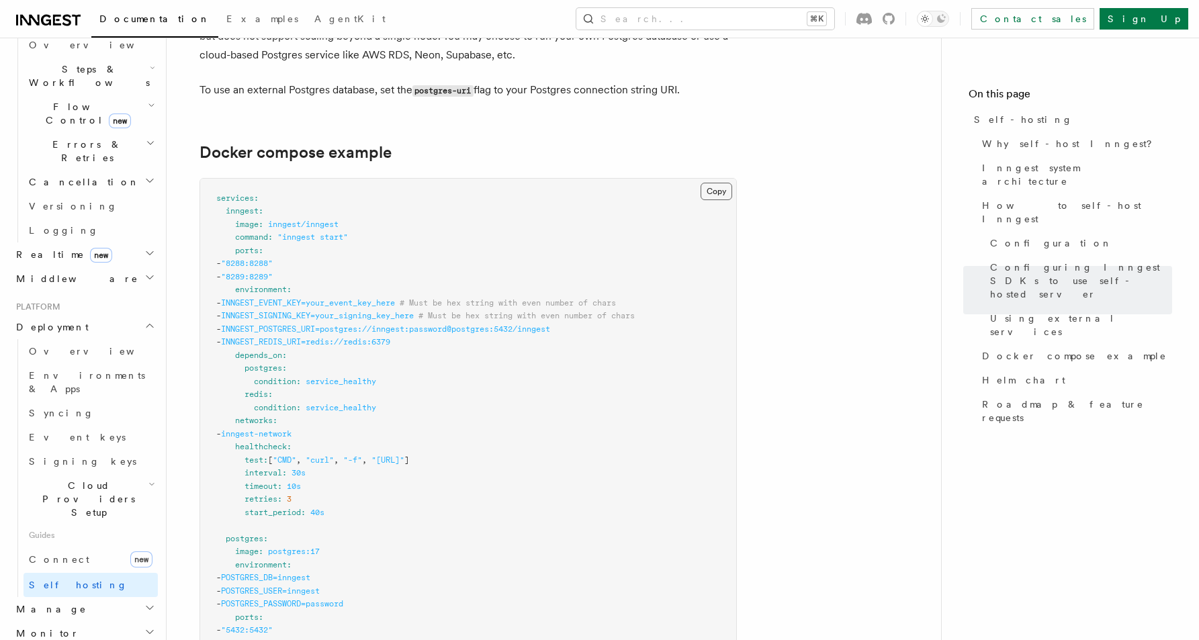
click at [713, 183] on button "Copy Copied" at bounding box center [716, 191] width 32 height 17
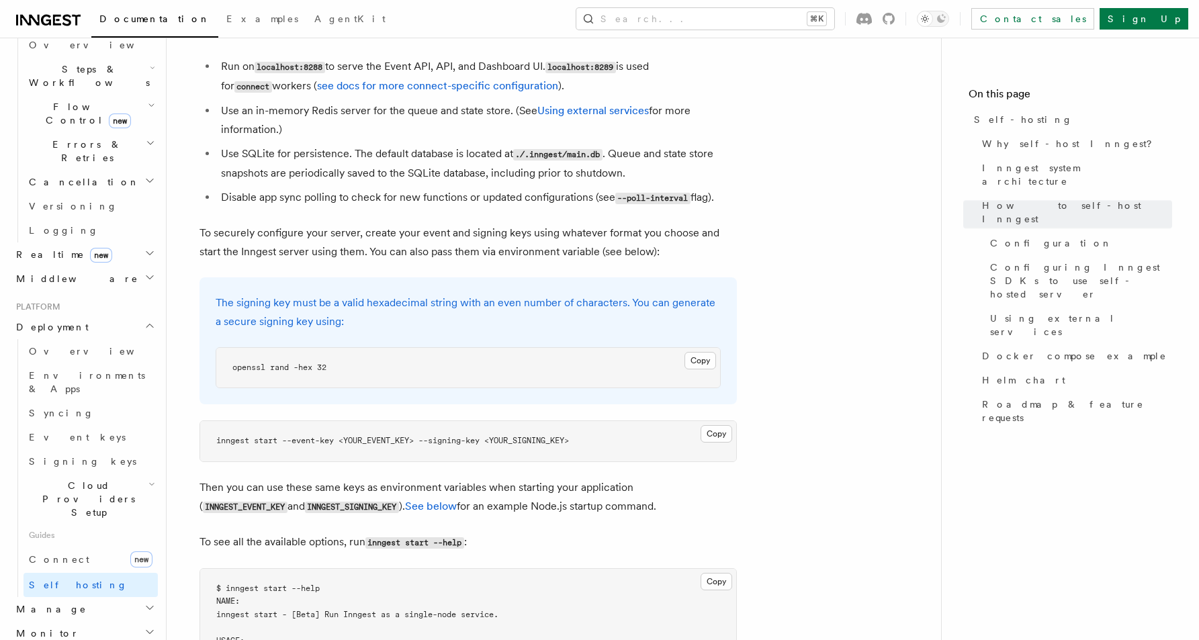
scroll to position [1830, 0]
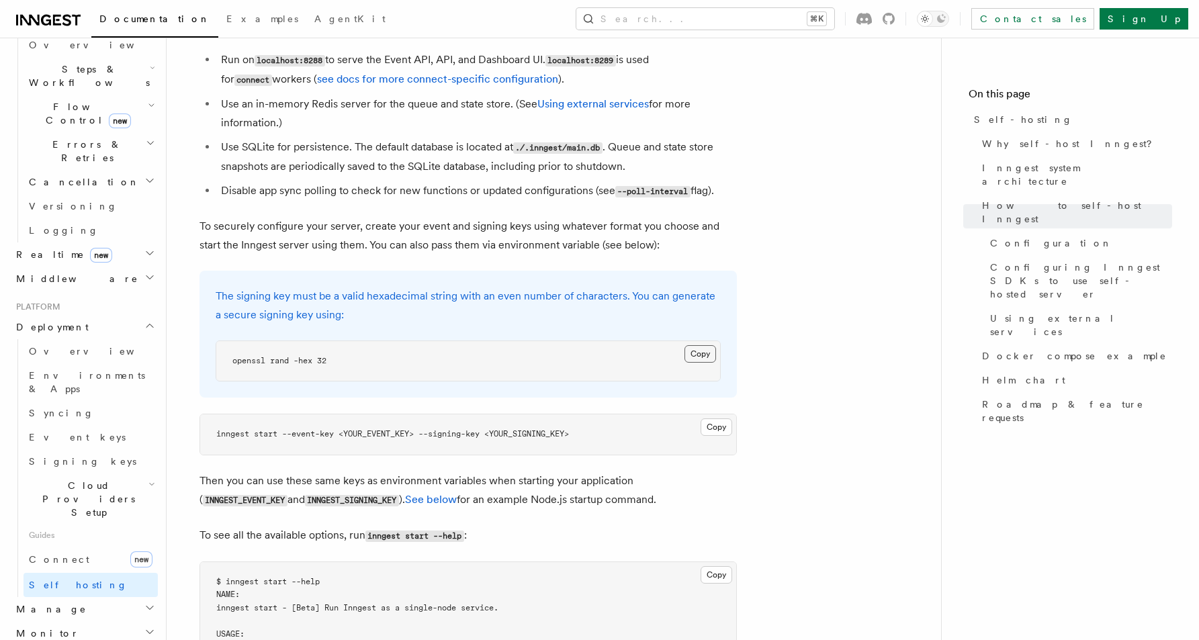
click at [691, 345] on button "Copy Copied" at bounding box center [700, 353] width 32 height 17
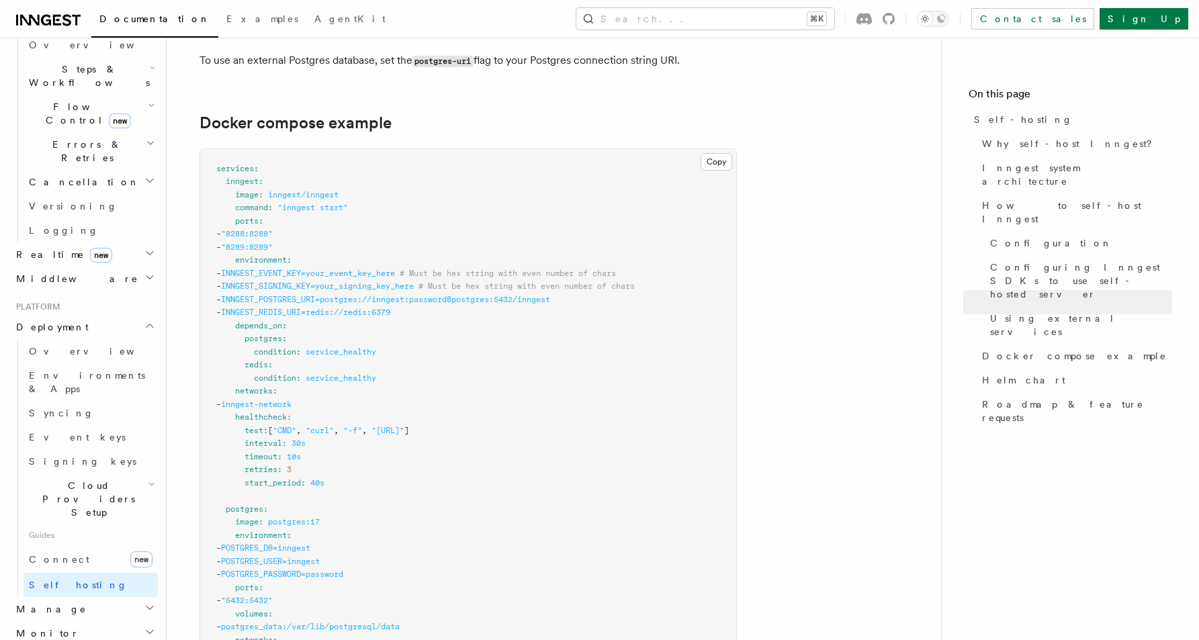
scroll to position [3769, 0]
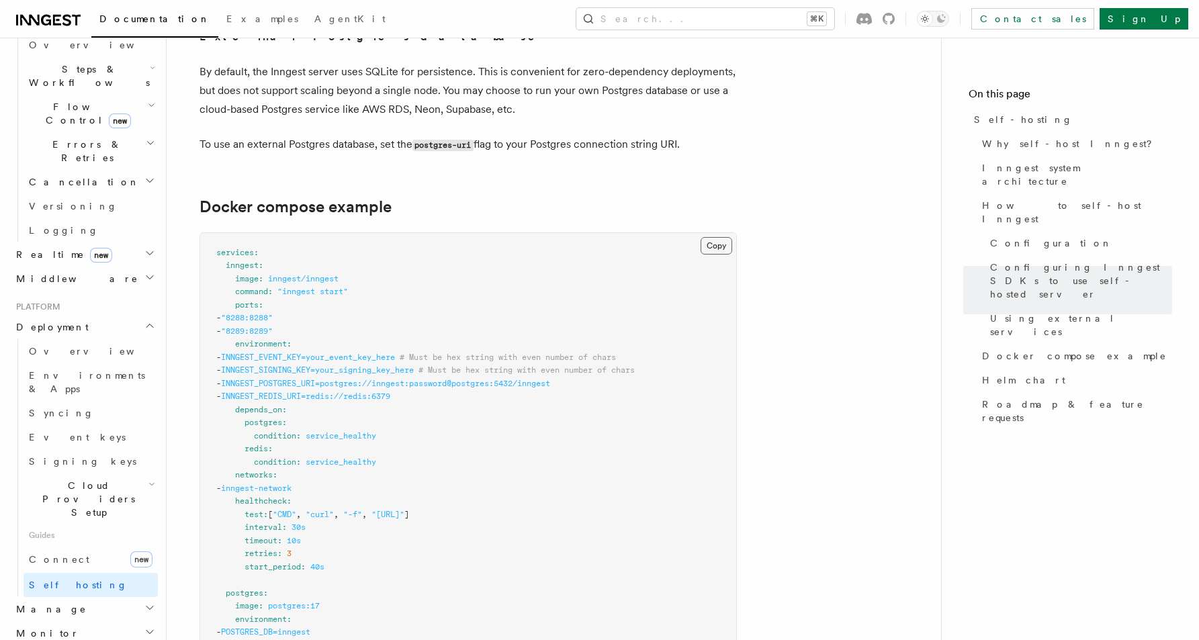
click at [714, 237] on button "Copy Copied" at bounding box center [716, 245] width 32 height 17
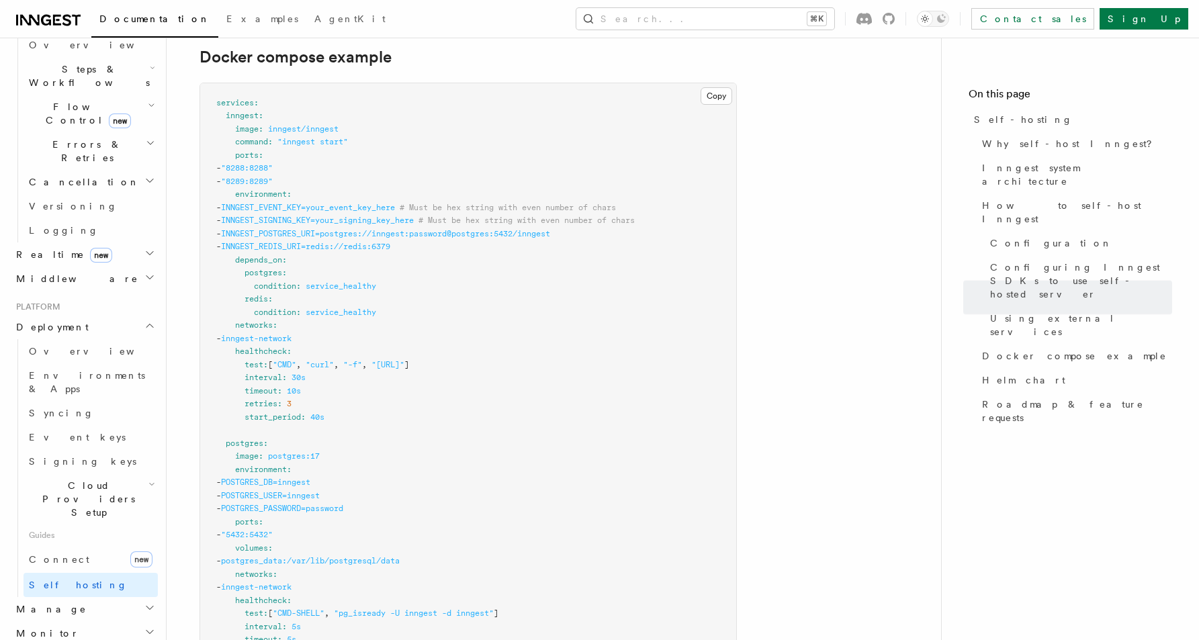
scroll to position [3923, 0]
click at [300, 212] on span "INNGEST_SIGNING_KEY=your_signing_key_here" at bounding box center [317, 216] width 193 height 9
copy span "INNGEST_SIGNING_KEY"
click at [297, 199] on span "INNGEST_EVENT_KEY=your_event_key_here" at bounding box center [308, 203] width 174 height 9
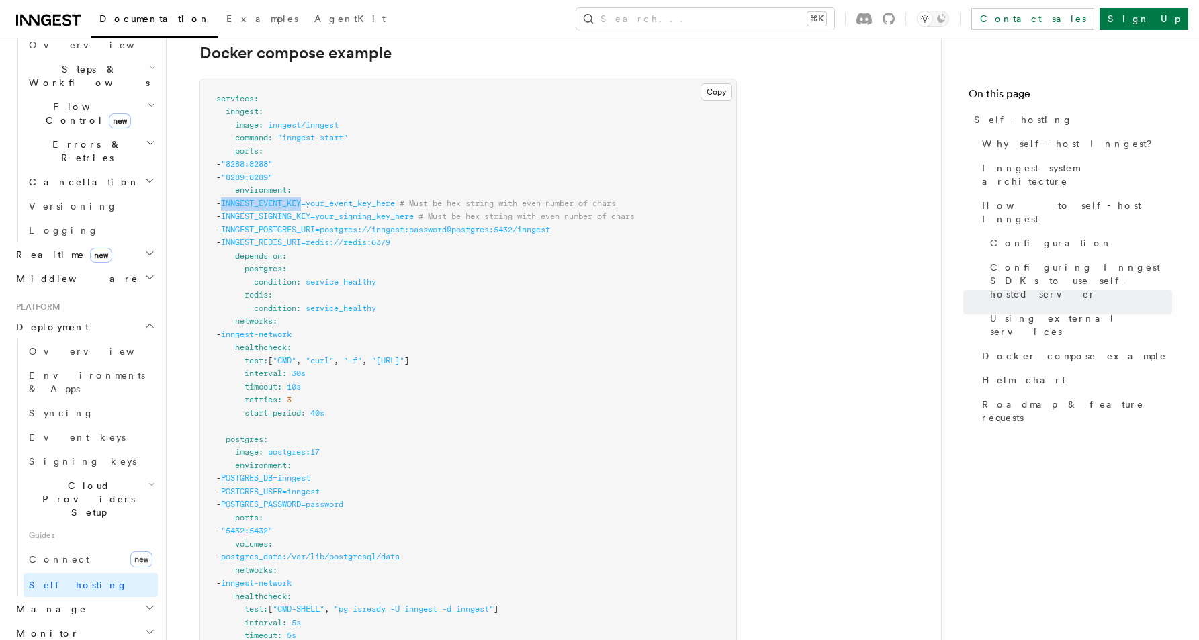
click at [297, 199] on span "INNGEST_EVENT_KEY=your_event_key_here" at bounding box center [308, 203] width 174 height 9
copy span "INNGEST_EVENT_KEY"
click at [315, 212] on span "INNGEST_SIGNING_KEY=your_signing_key_here" at bounding box center [317, 216] width 193 height 9
copy span "INNGEST_SIGNING_KEY"
